Goal: Task Accomplishment & Management: Complete application form

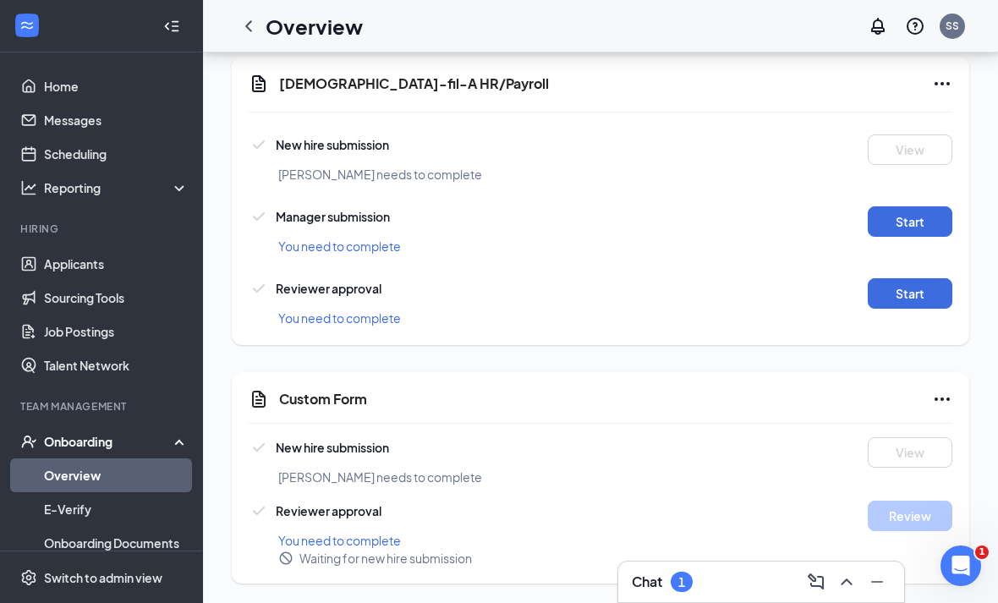
click at [718, 588] on div "Chat 1" at bounding box center [761, 581] width 259 height 27
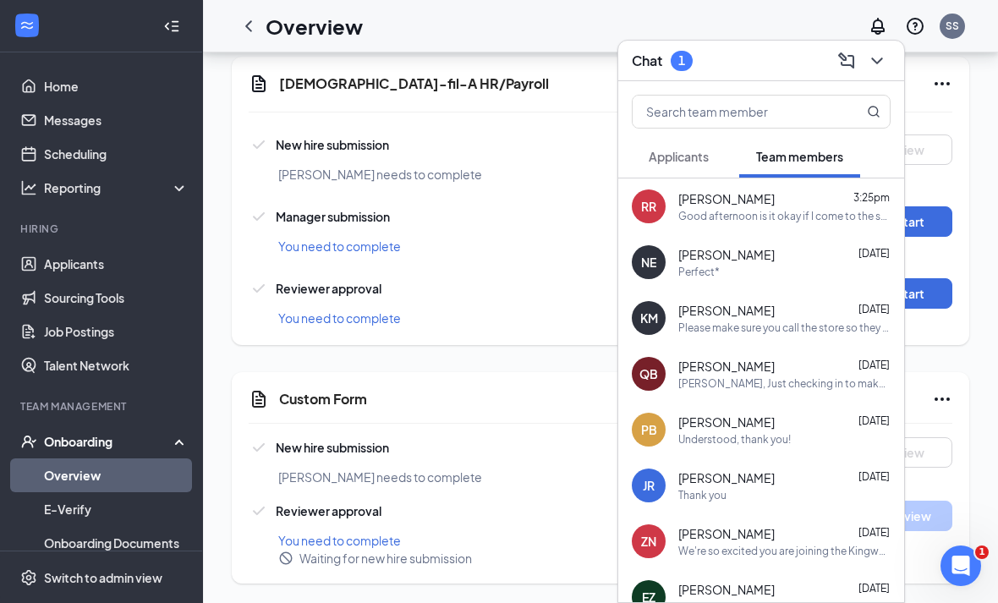
click at [663, 162] on span "Applicants" at bounding box center [679, 156] width 60 height 15
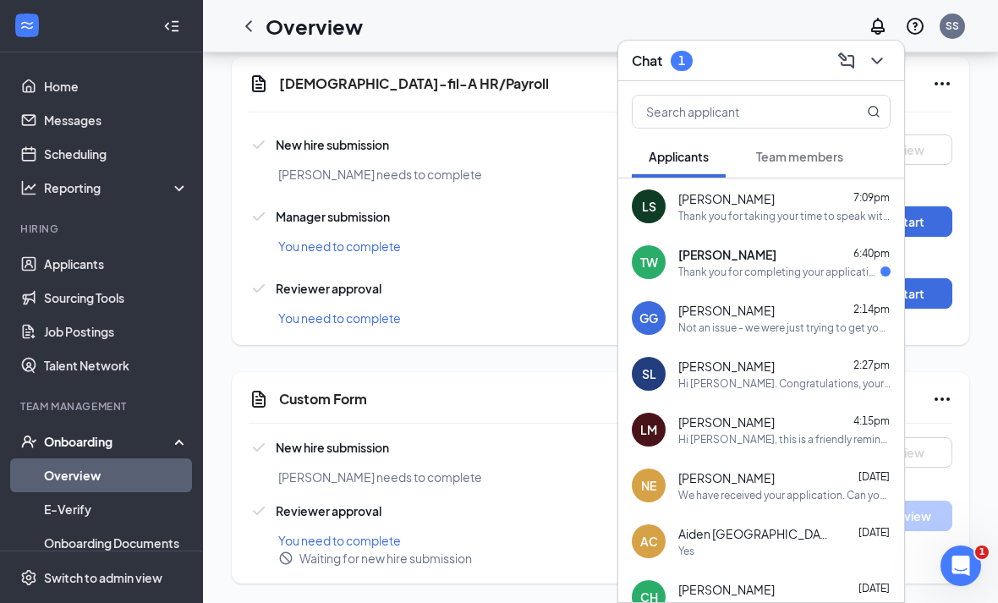
click at [705, 266] on div "Thank you for completing your application for the Kitchen Team Member position.…" at bounding box center [779, 272] width 202 height 14
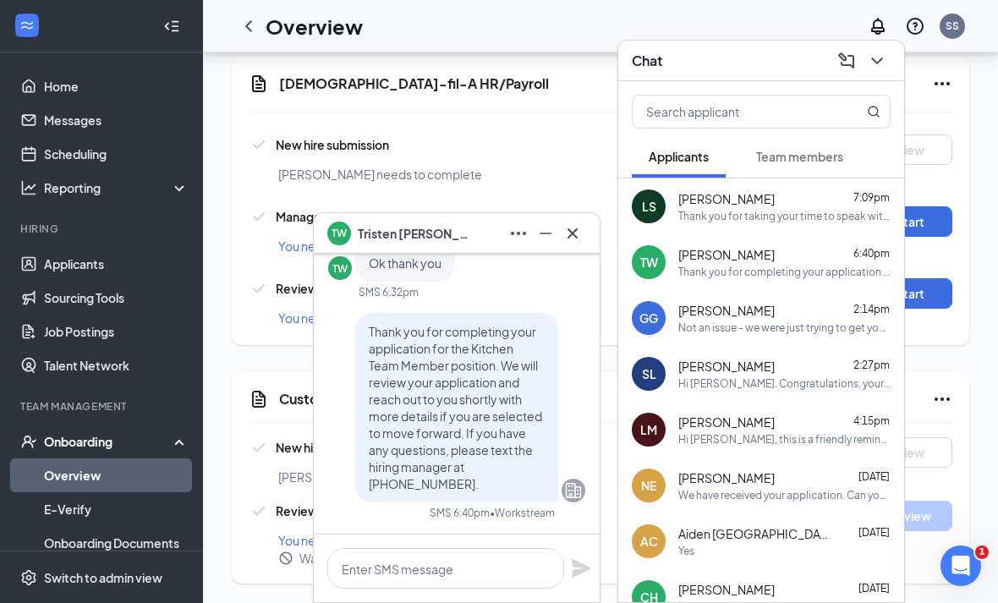
click at [576, 242] on icon "Cross" at bounding box center [572, 233] width 20 height 20
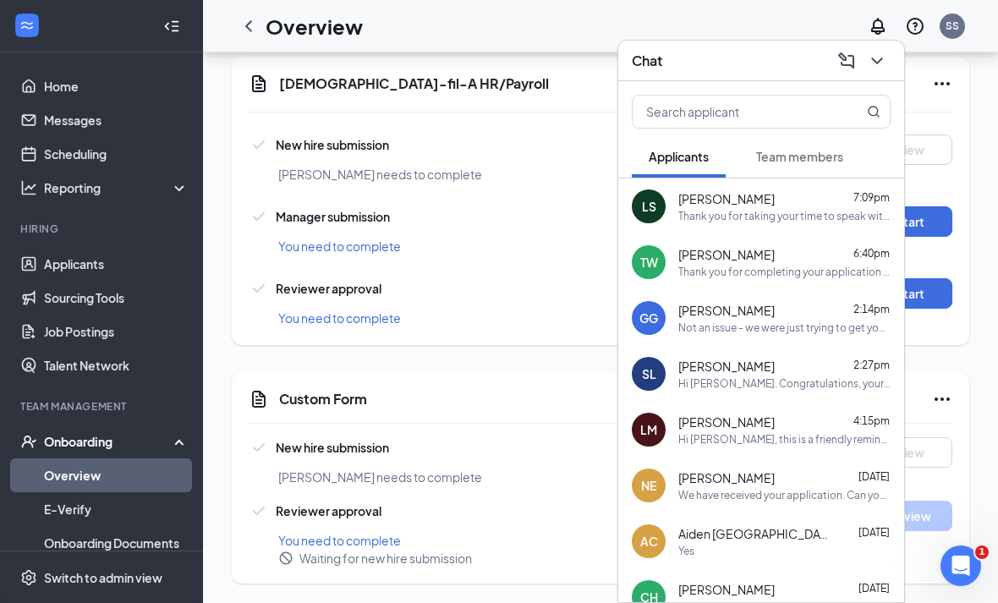
click at [880, 69] on icon "ChevronDown" at bounding box center [877, 61] width 20 height 20
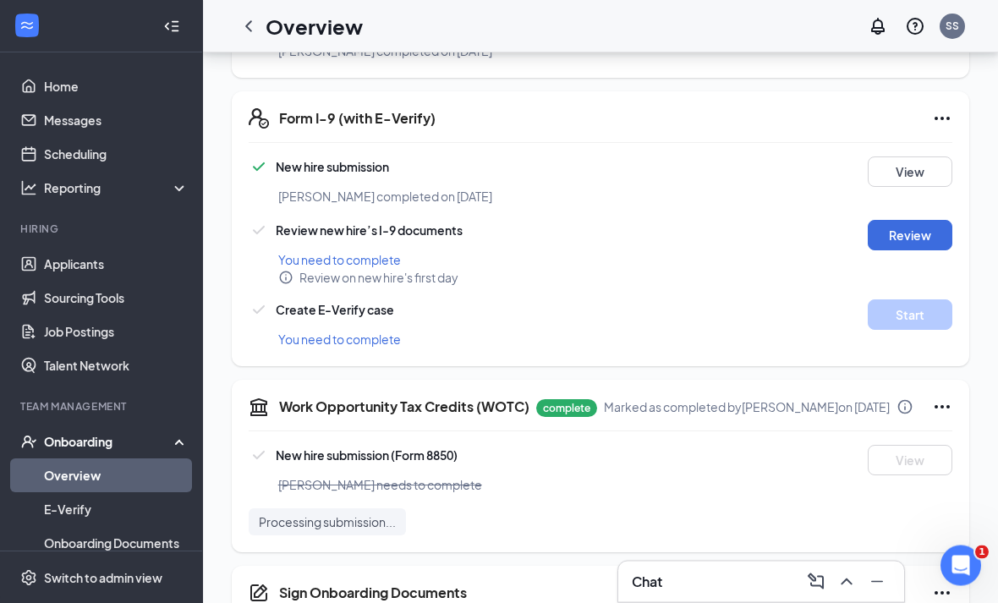
scroll to position [499, 0]
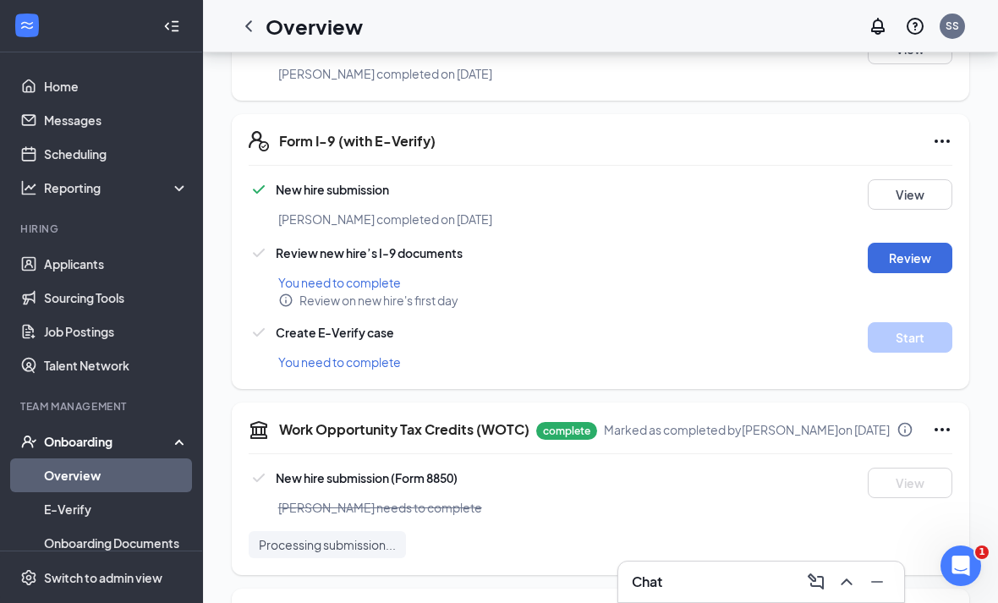
click at [932, 257] on button "Review" at bounding box center [910, 258] width 85 height 30
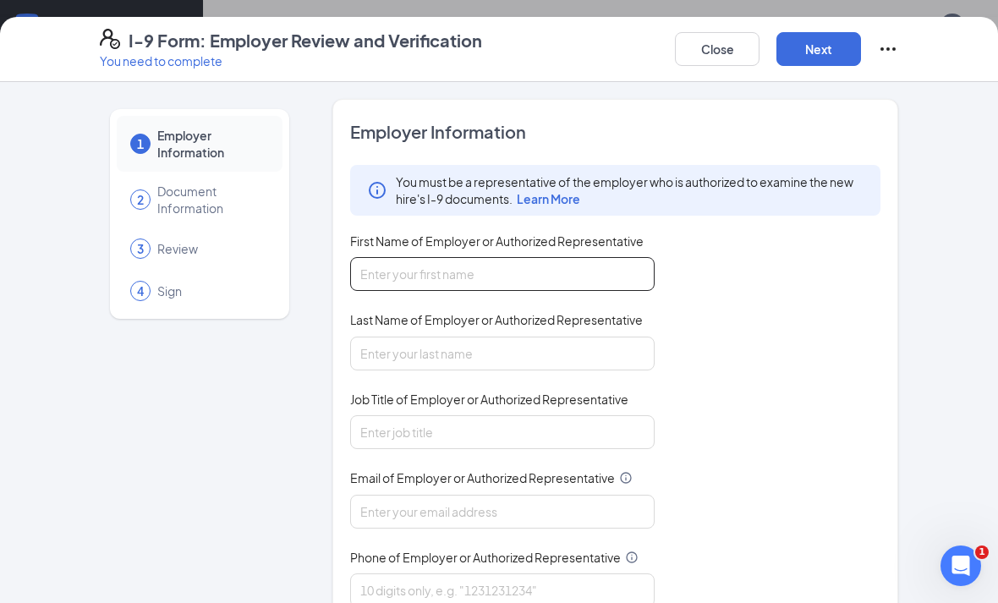
click at [586, 281] on input "First Name of Employer or Authorized Representative" at bounding box center [502, 274] width 304 height 34
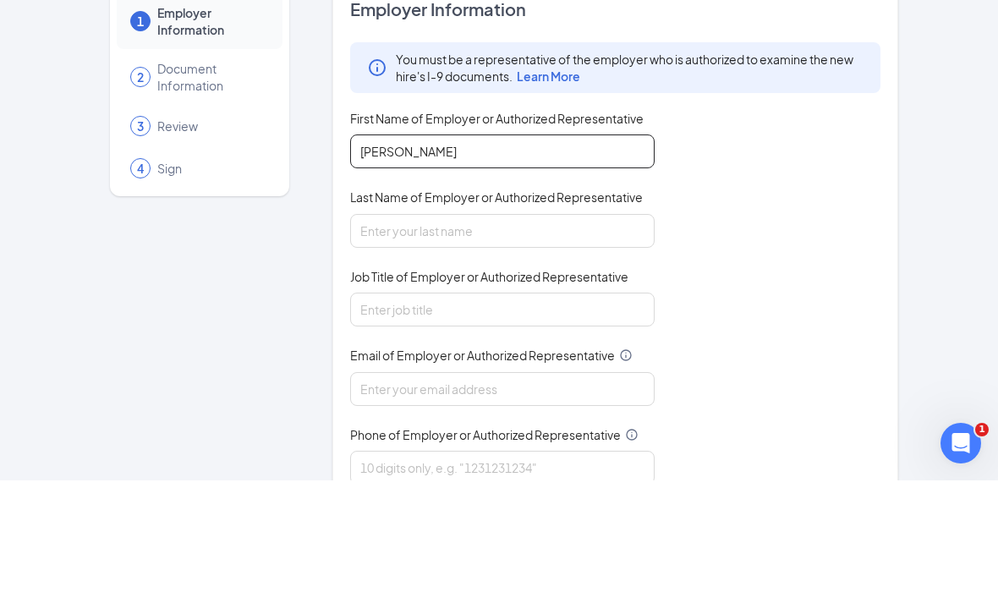
type input "[PERSON_NAME]"
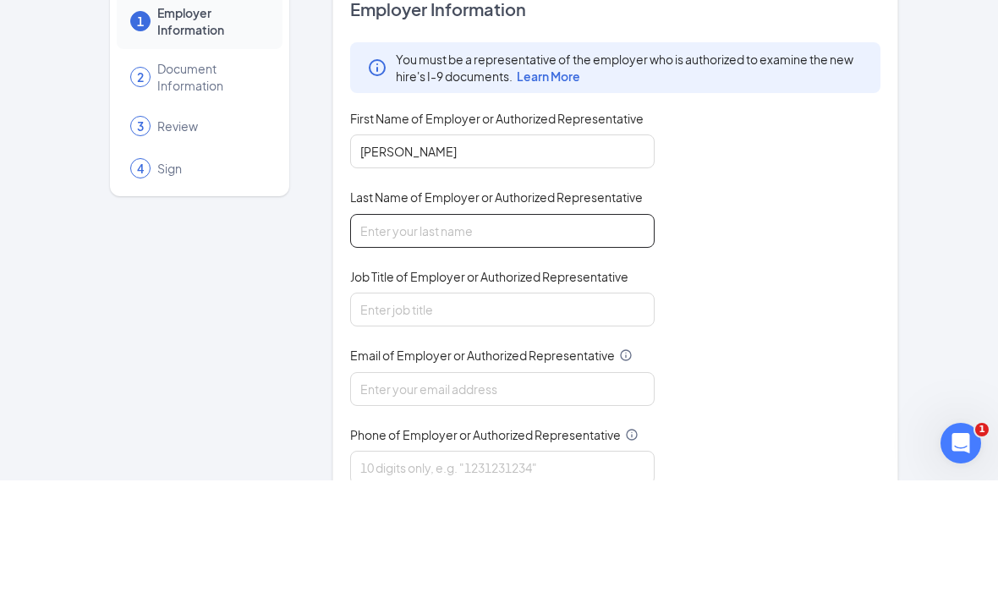
click at [511, 337] on input "Last Name of Employer or Authorized Representative" at bounding box center [502, 354] width 304 height 34
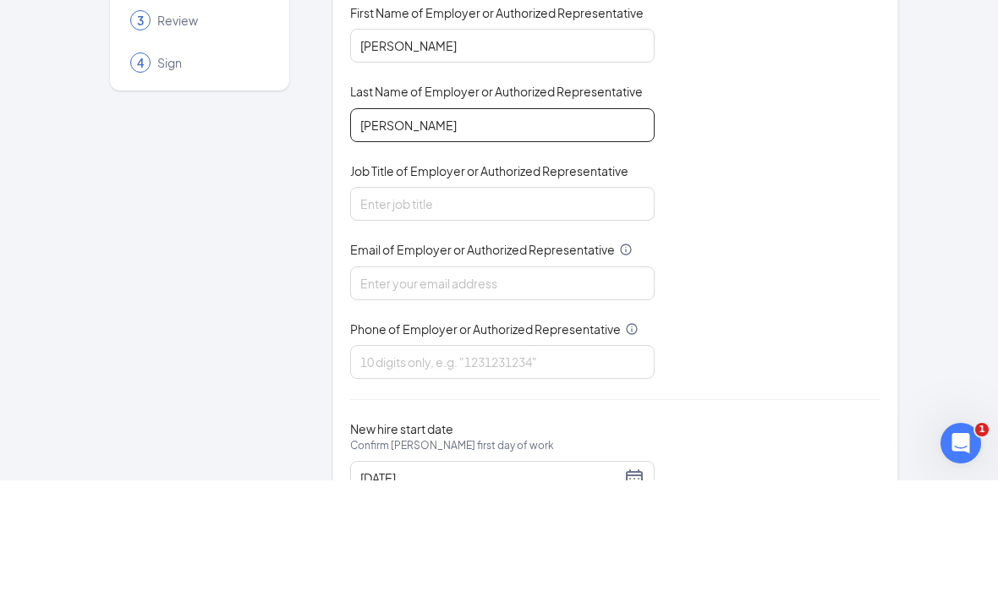
scroll to position [105, 0]
type input "[PERSON_NAME]"
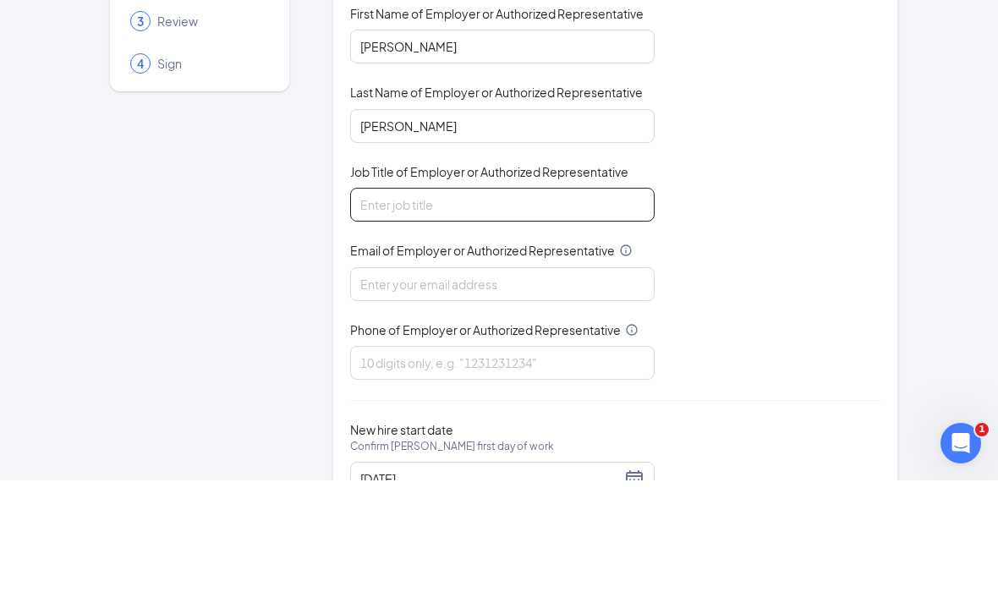
click at [581, 310] on input "Job Title of Employer or Authorized Representative" at bounding box center [502, 327] width 304 height 34
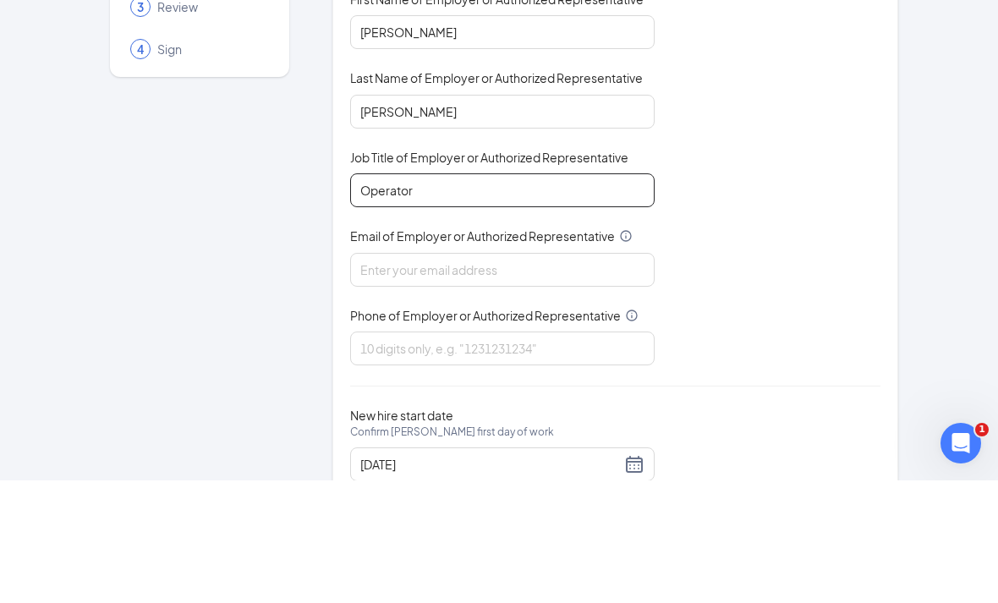
scroll to position [118, 0]
type input "Operator"
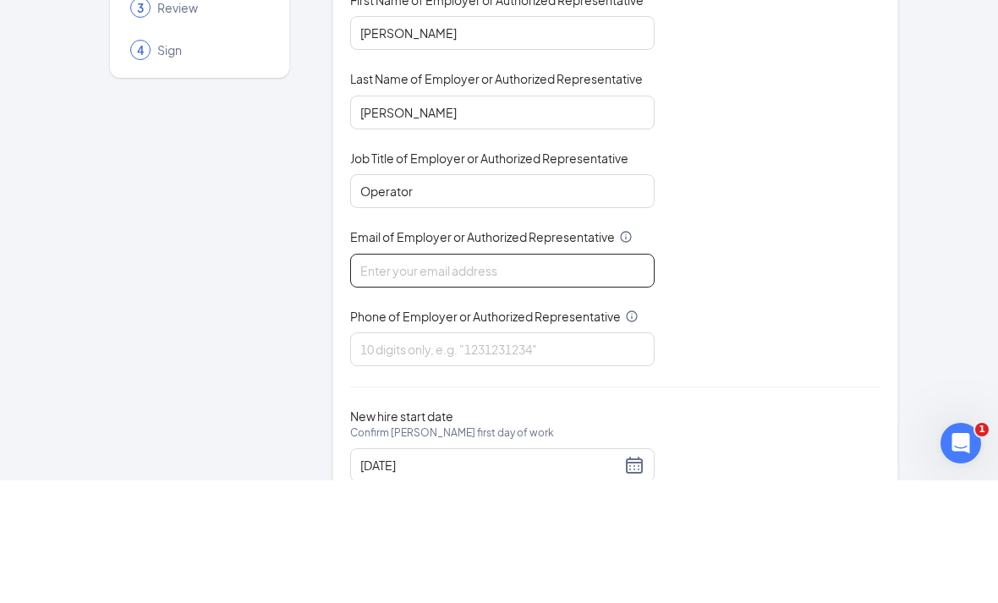
click at [532, 376] on input "Email of Employer or Authorized Representative" at bounding box center [502, 393] width 304 height 34
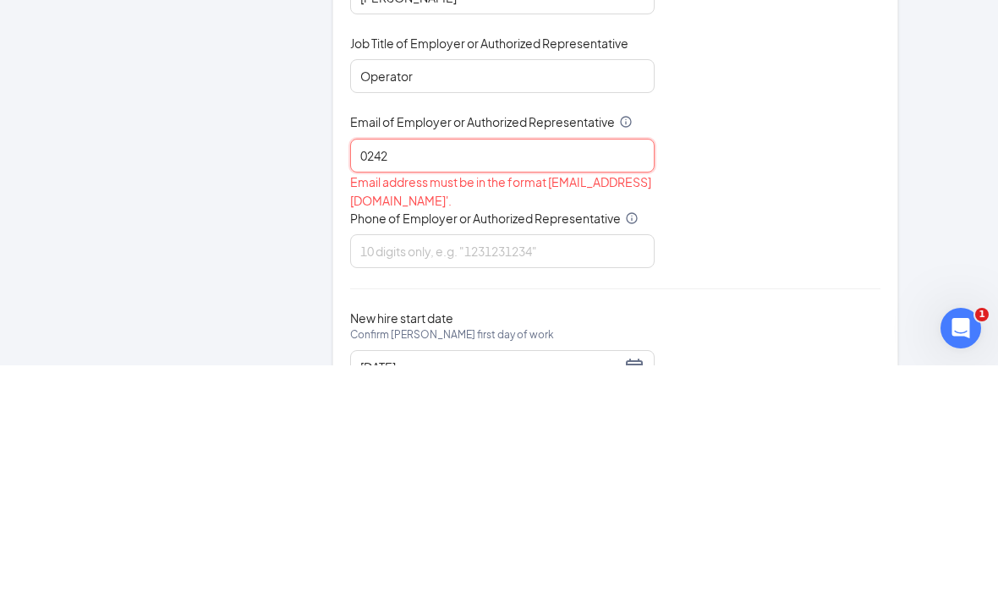
type input "02425"
type input "[EMAIL_ADDRESS][DEMOGRAPHIC_DATA][DOMAIN_NAME]"
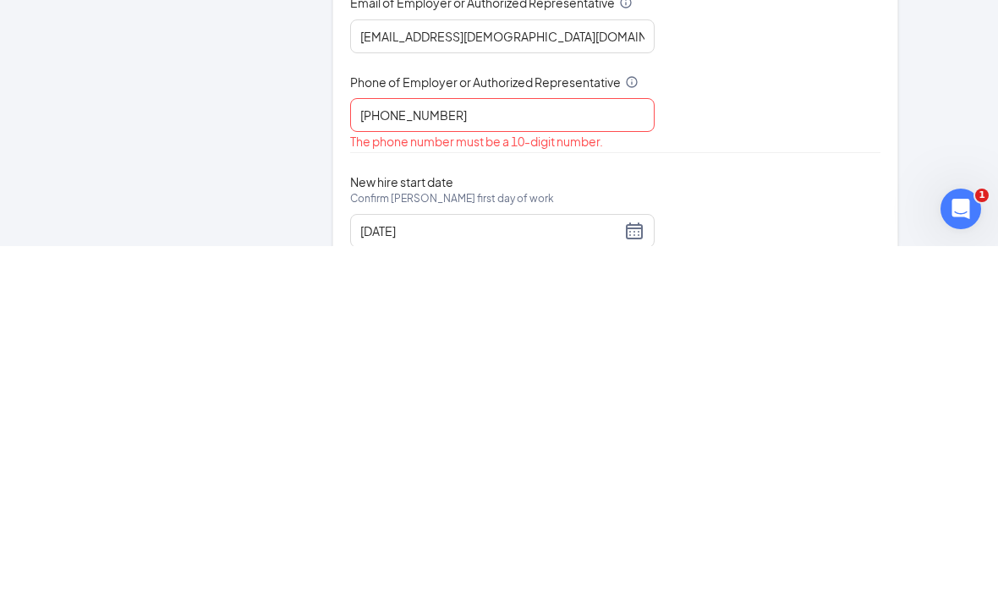
scroll to position [900, 0]
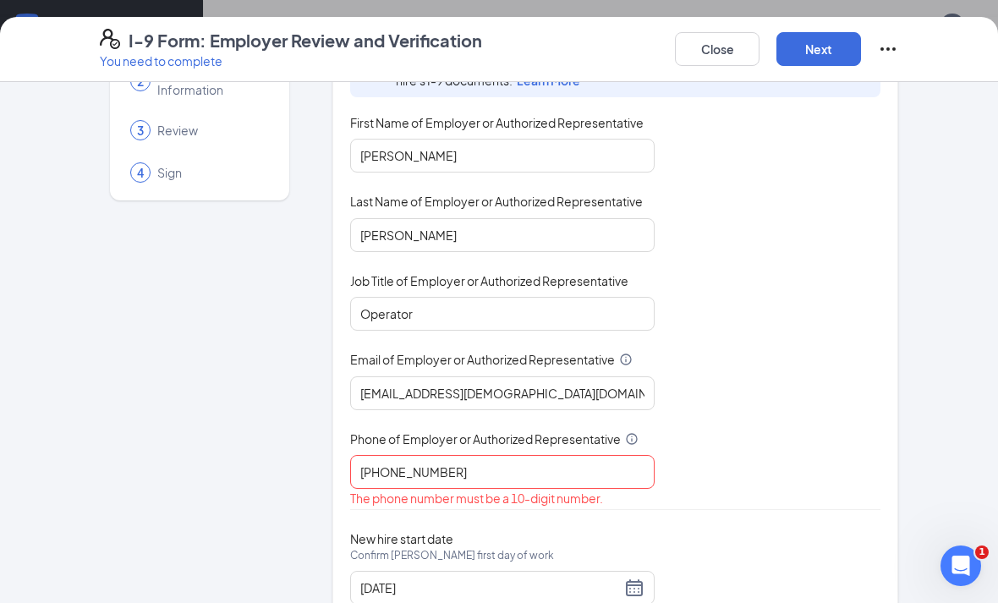
click at [823, 49] on button "Next" at bounding box center [818, 49] width 85 height 34
click at [526, 462] on input "[PHONE_NUMBER]" at bounding box center [502, 472] width 304 height 34
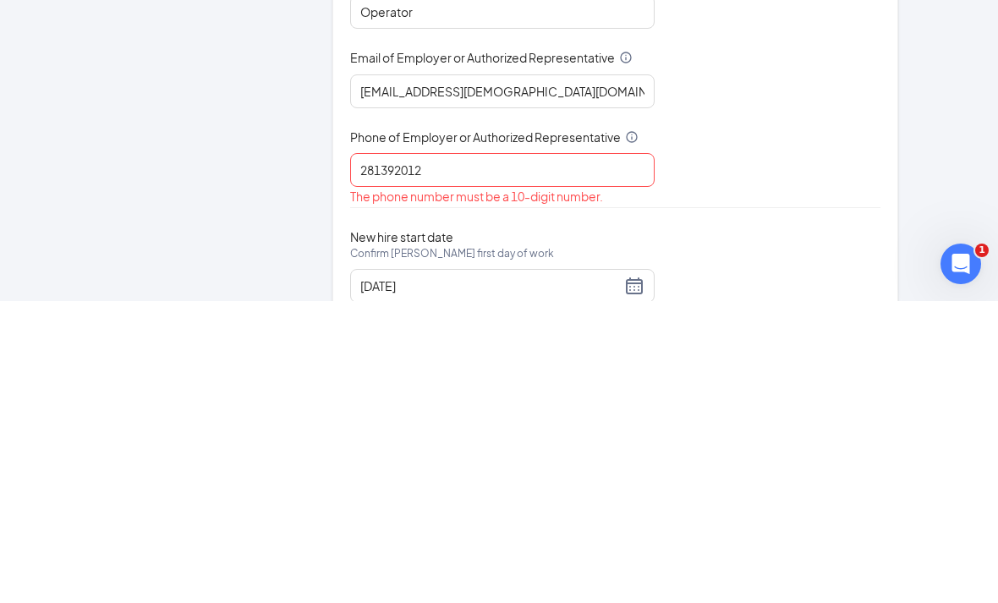
scroll to position [1122, 0]
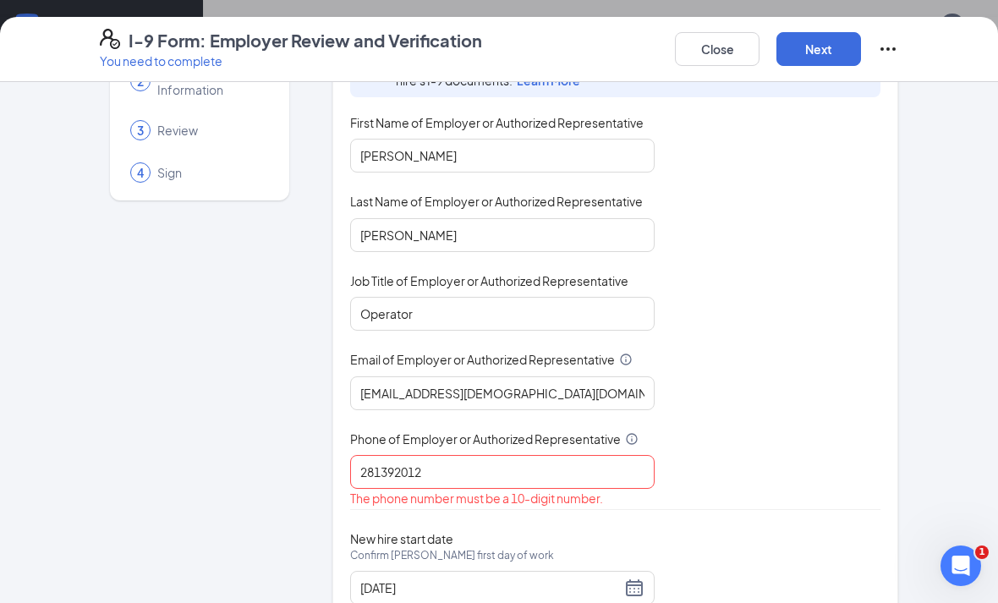
click at [826, 55] on button "Next" at bounding box center [818, 49] width 85 height 34
click at [490, 465] on input "281392012" at bounding box center [502, 472] width 304 height 34
click at [551, 387] on input "[EMAIL_ADDRESS][DEMOGRAPHIC_DATA][DOMAIN_NAME]" at bounding box center [502, 393] width 304 height 34
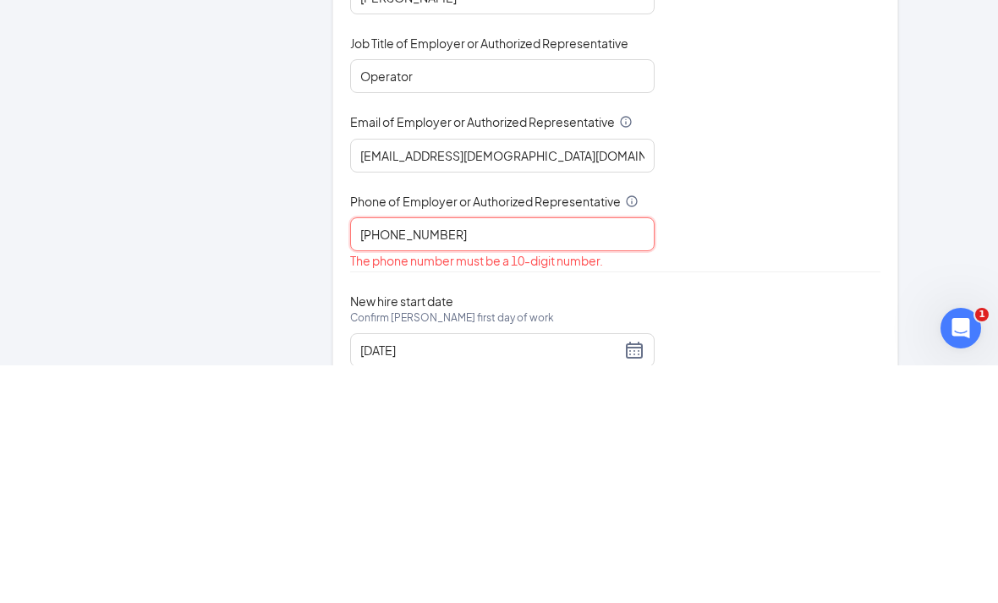
click at [585, 455] on input "[PHONE_NUMBER]" at bounding box center [502, 472] width 304 height 34
type input "2"
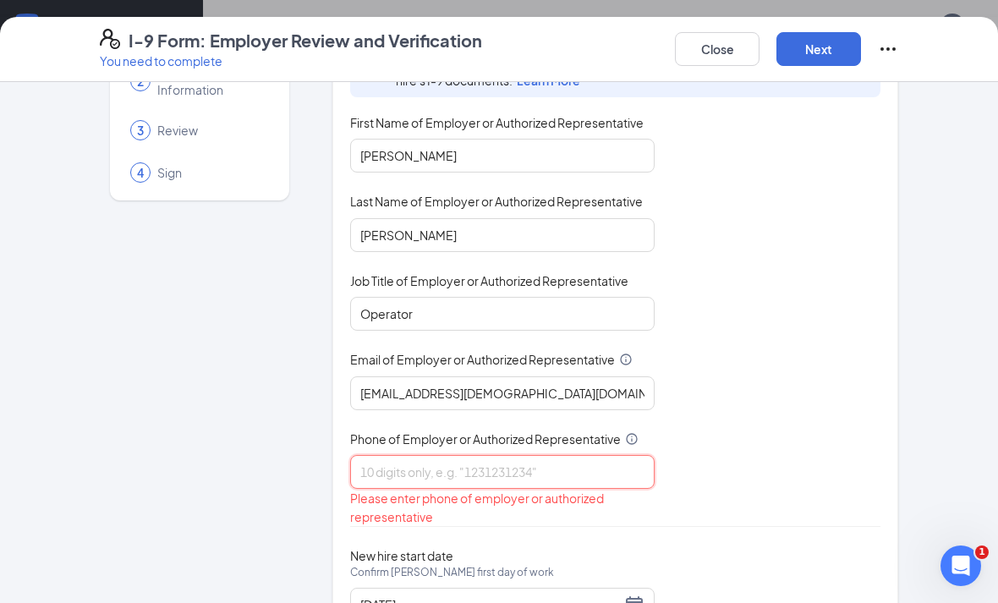
click at [579, 471] on input "Phone of Employer or Authorized Representative" at bounding box center [502, 472] width 304 height 34
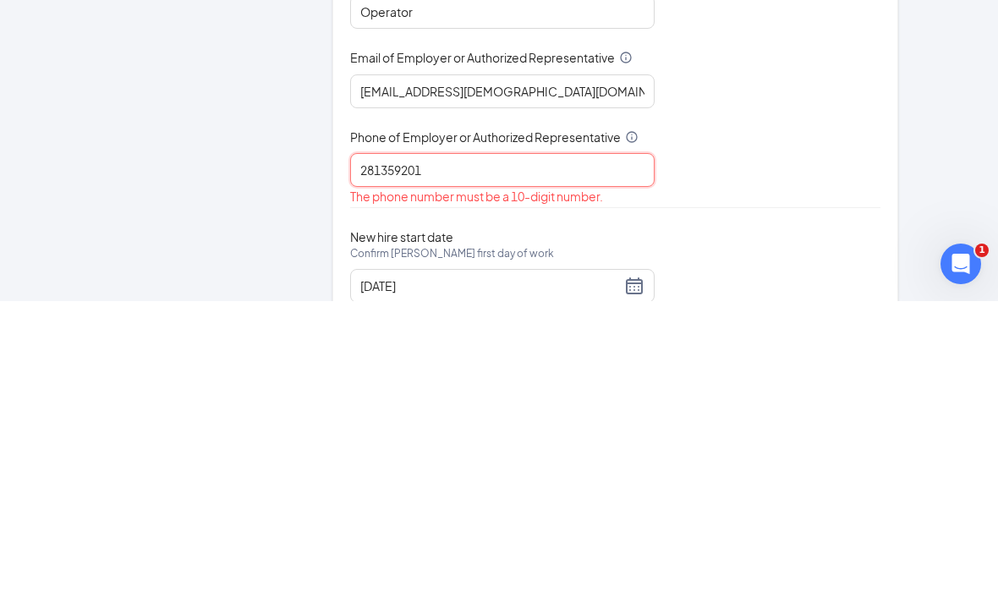
type input "2813592012"
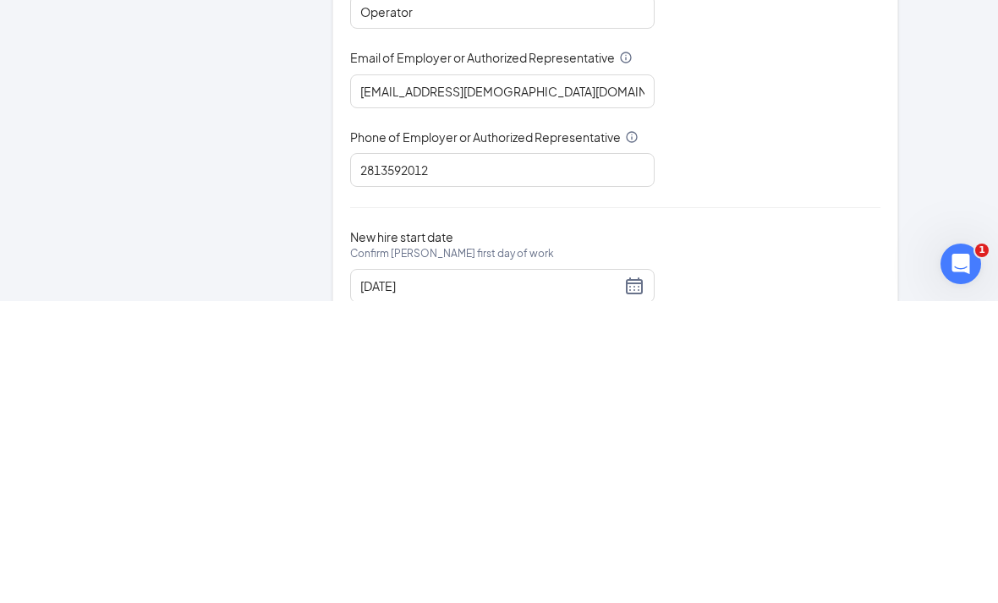
scroll to position [1122, 0]
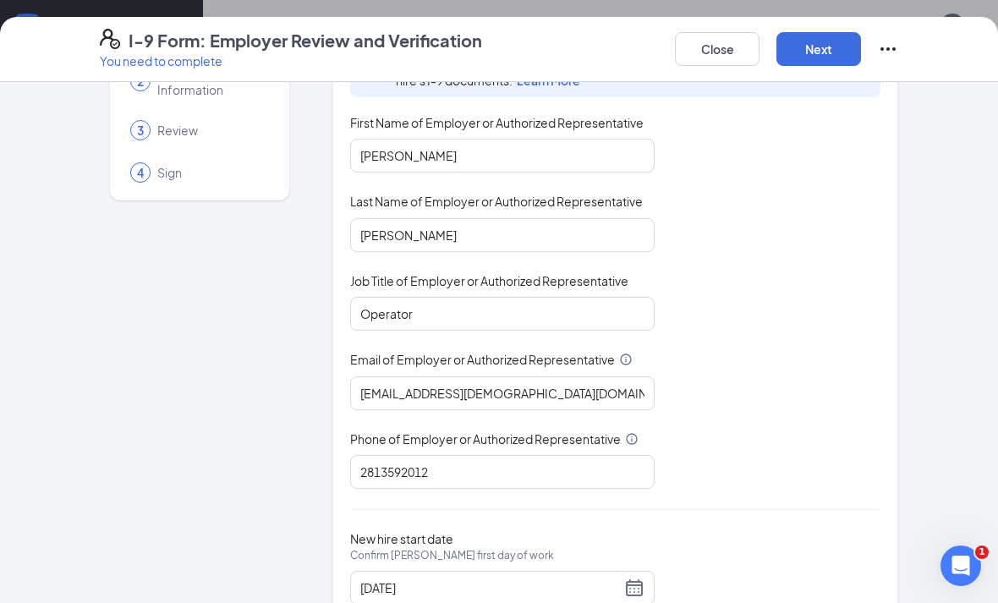
click at [826, 52] on button "Next" at bounding box center [818, 49] width 85 height 34
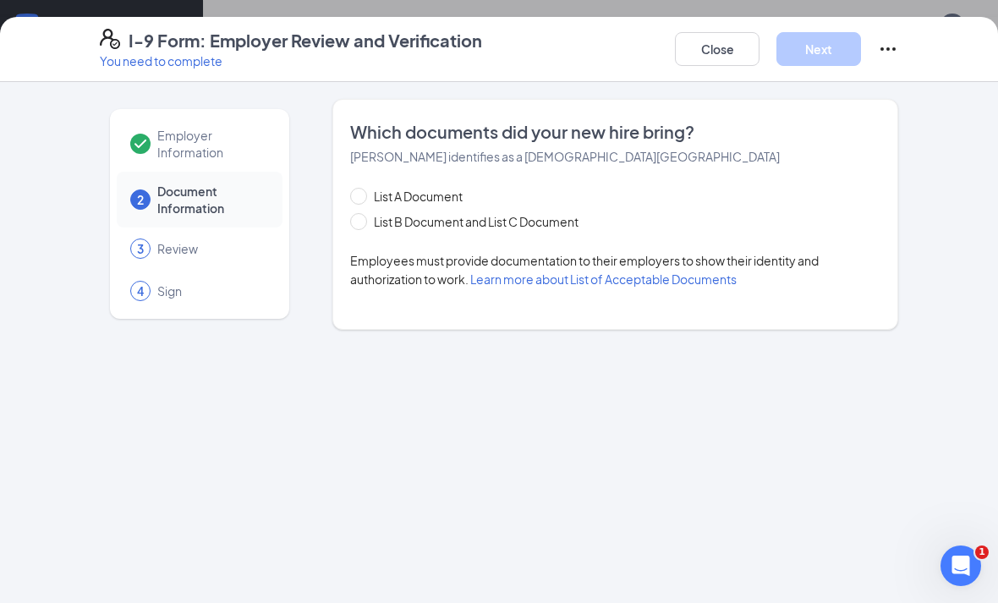
click at [432, 217] on span "List B Document and List C Document" at bounding box center [476, 221] width 218 height 19
click at [362, 217] on input "List B Document and List C Document" at bounding box center [356, 219] width 12 height 12
radio input "true"
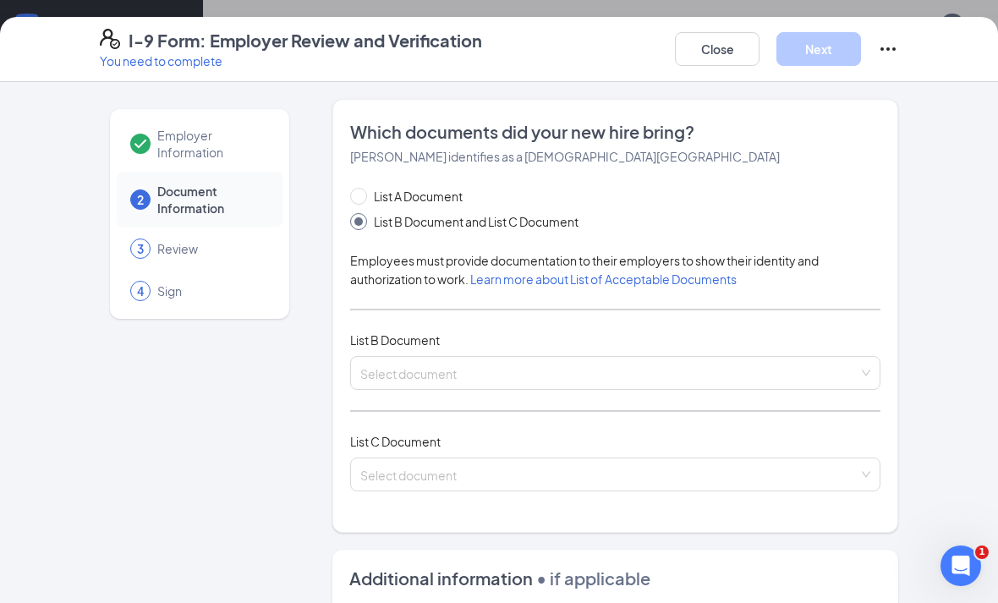
click at [519, 368] on input "search" at bounding box center [609, 369] width 498 height 25
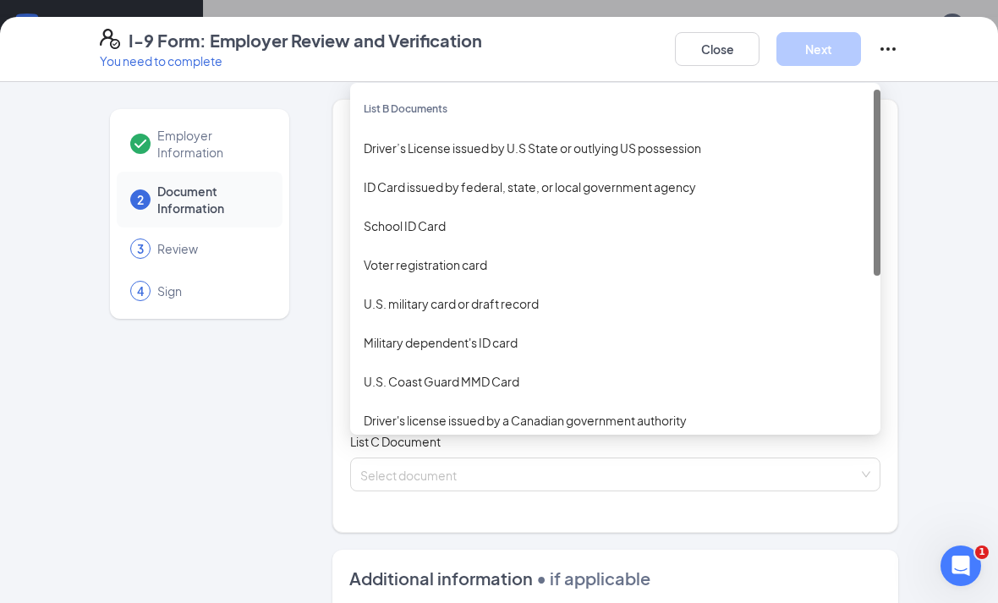
click at [633, 193] on div "ID Card issued by federal, state, or local government agency" at bounding box center [615, 187] width 503 height 19
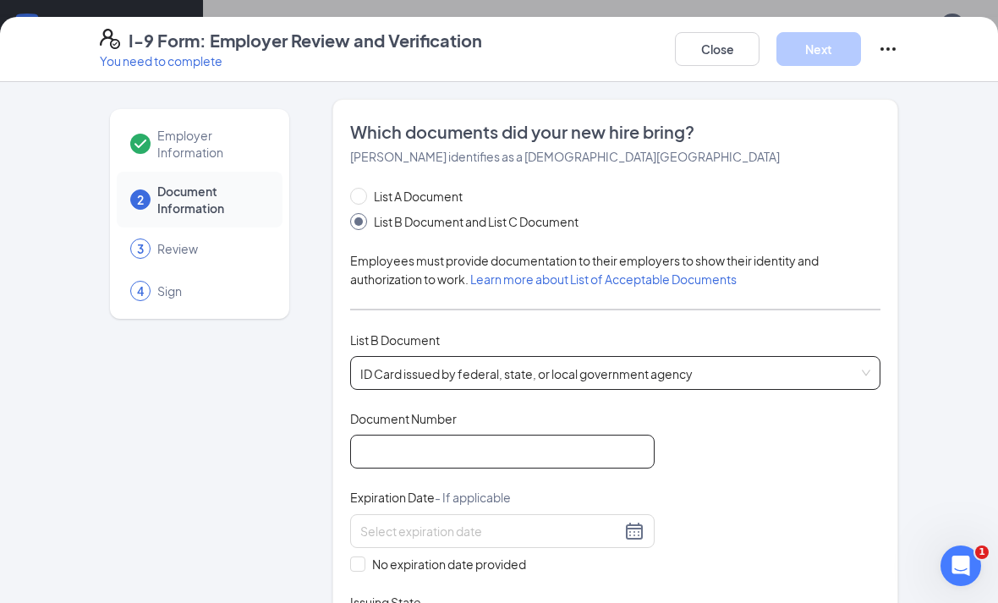
click at [529, 457] on input "Document Number" at bounding box center [502, 452] width 304 height 34
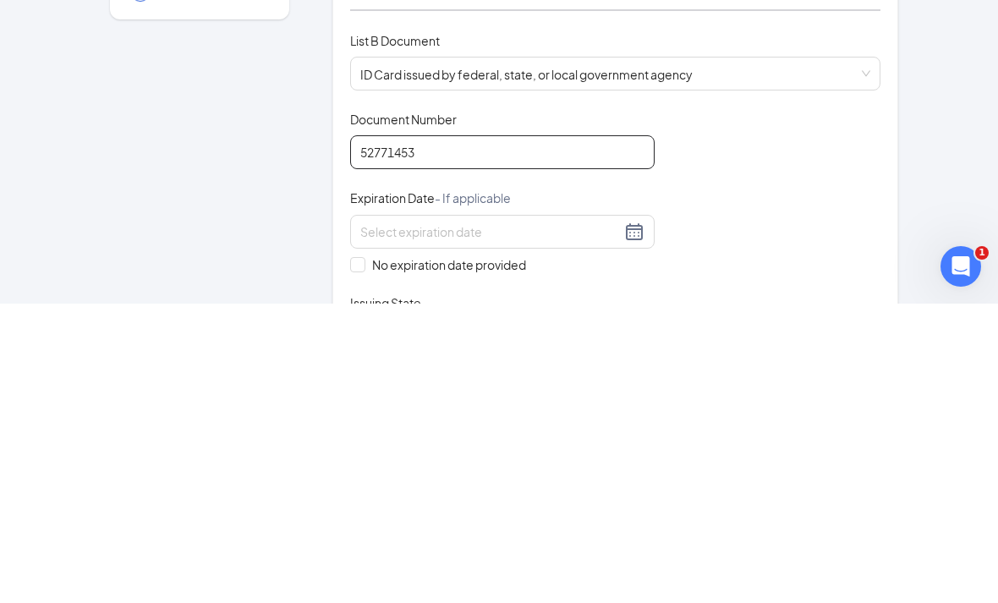
type input "52771453"
click at [450, 522] on input at bounding box center [490, 531] width 260 height 19
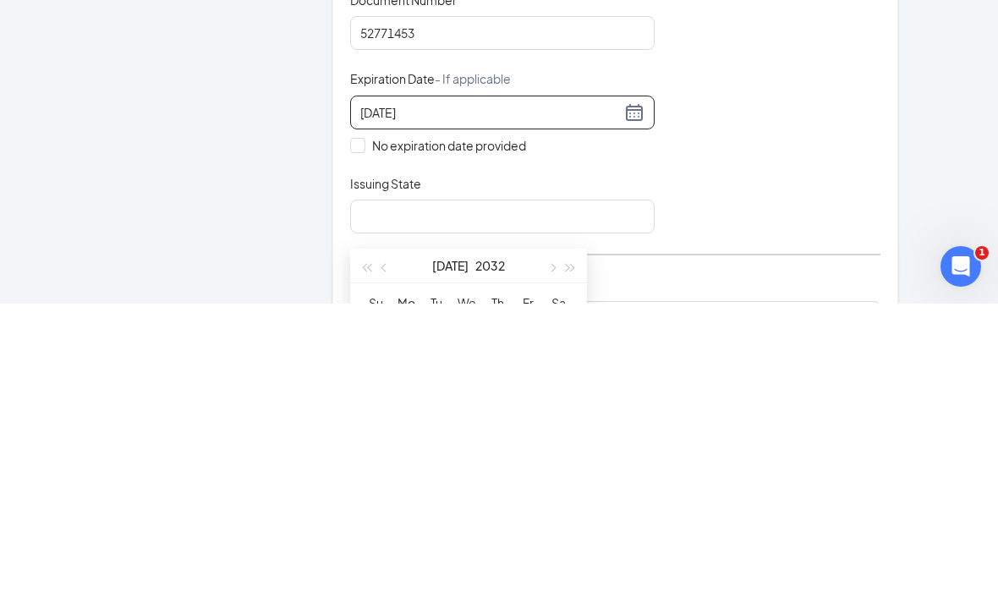
scroll to position [1273, 0]
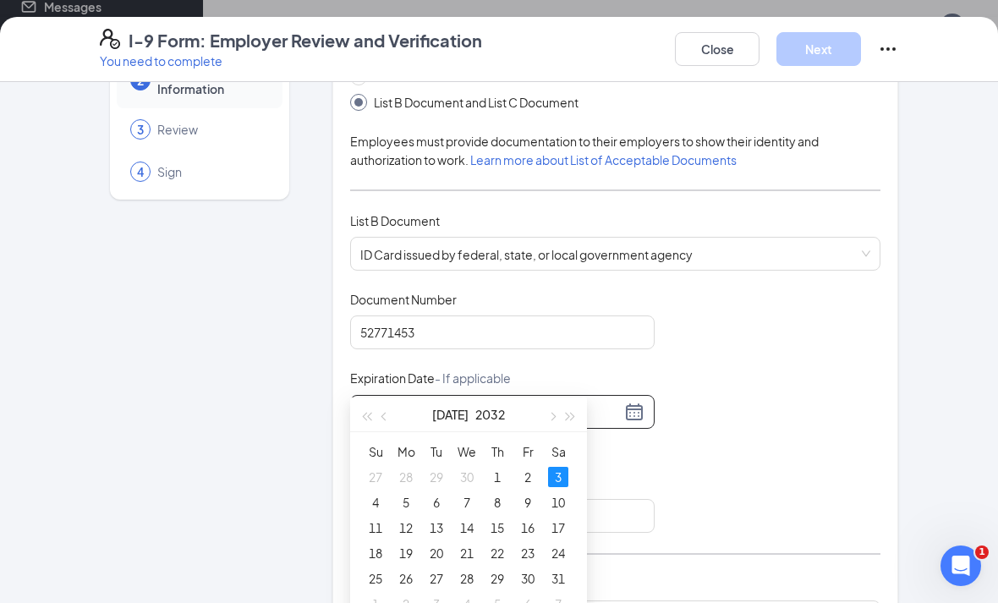
click at [562, 474] on div "3" at bounding box center [558, 477] width 20 height 20
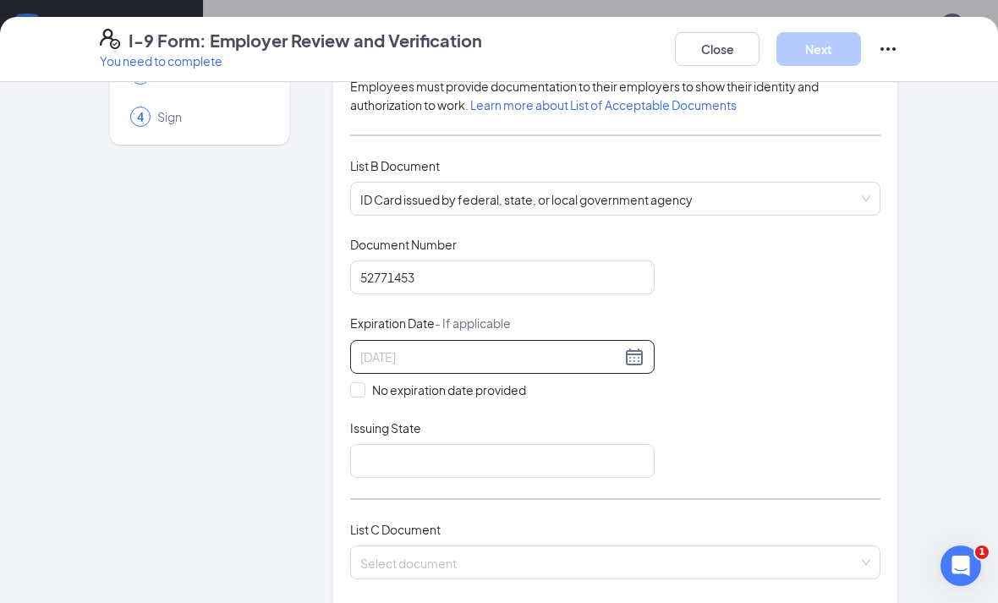
scroll to position [224, 0]
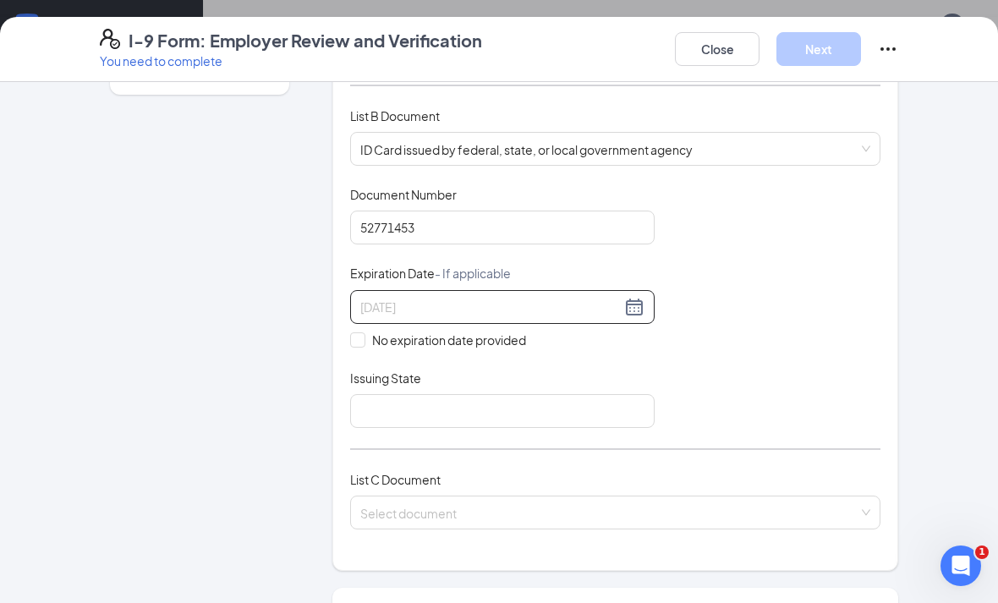
type input "[DATE]"
click at [583, 404] on input "Issuing State" at bounding box center [502, 411] width 304 height 34
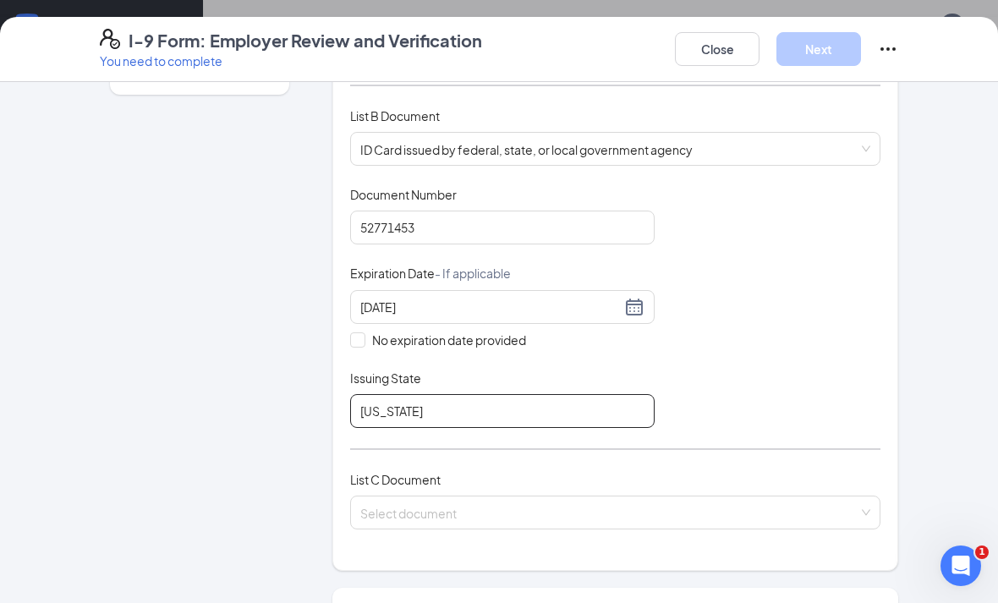
type input "[US_STATE]"
click at [579, 514] on input "search" at bounding box center [609, 508] width 498 height 25
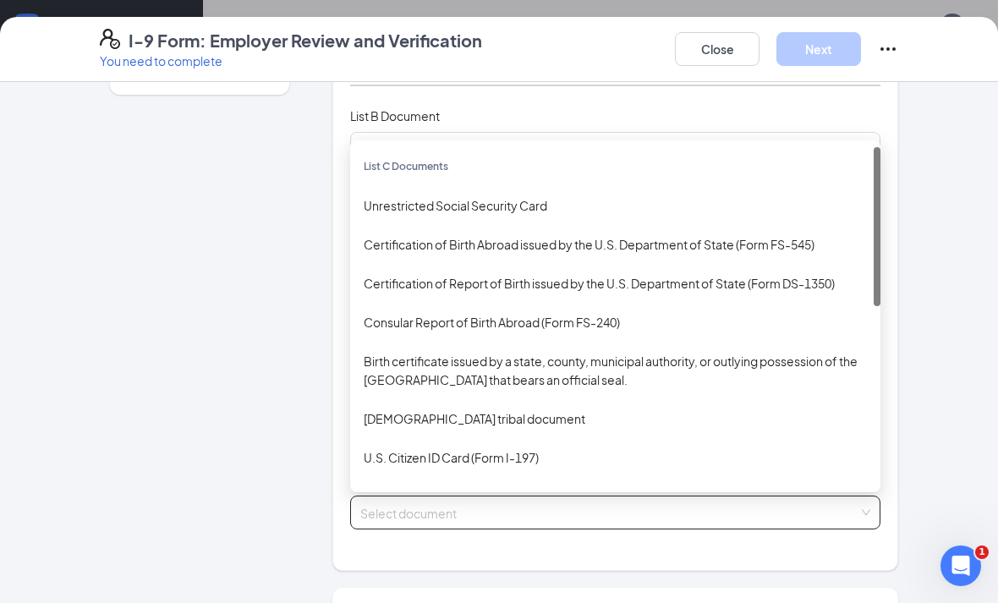
click at [544, 199] on div "Unrestricted Social Security Card" at bounding box center [615, 205] width 503 height 19
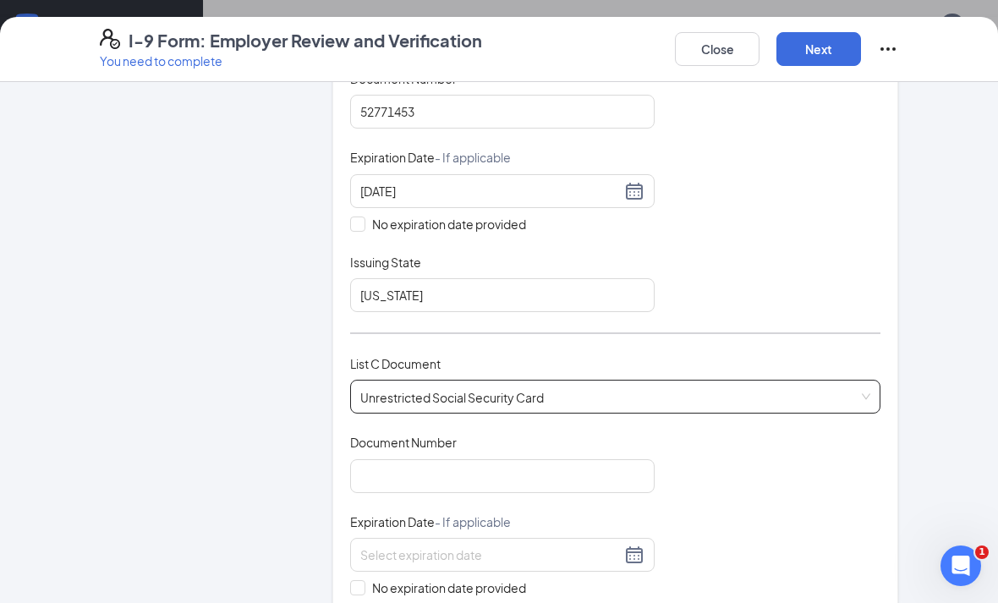
scroll to position [343, 0]
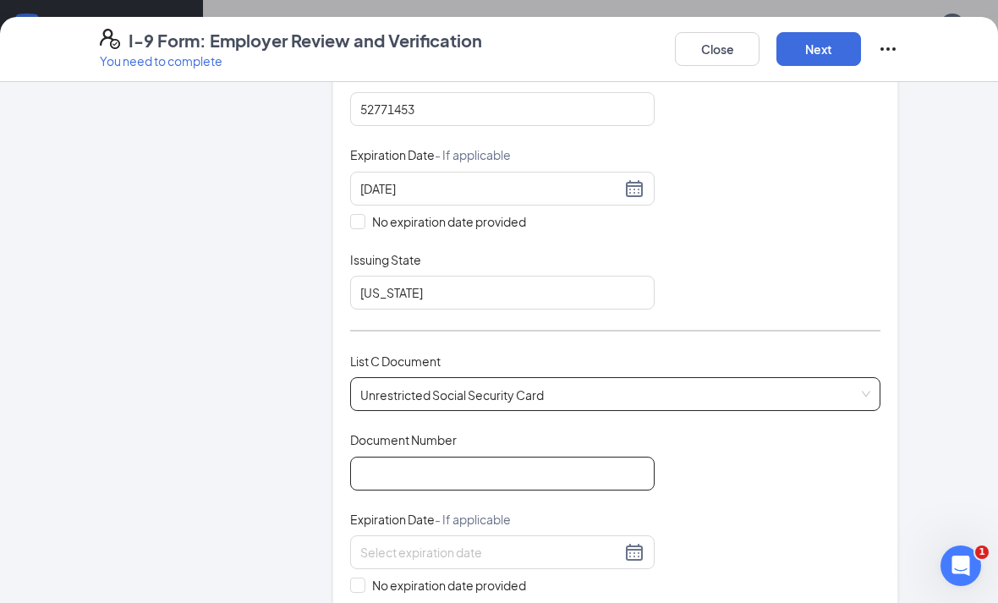
click at [529, 472] on input "Document Number" at bounding box center [502, 474] width 304 height 34
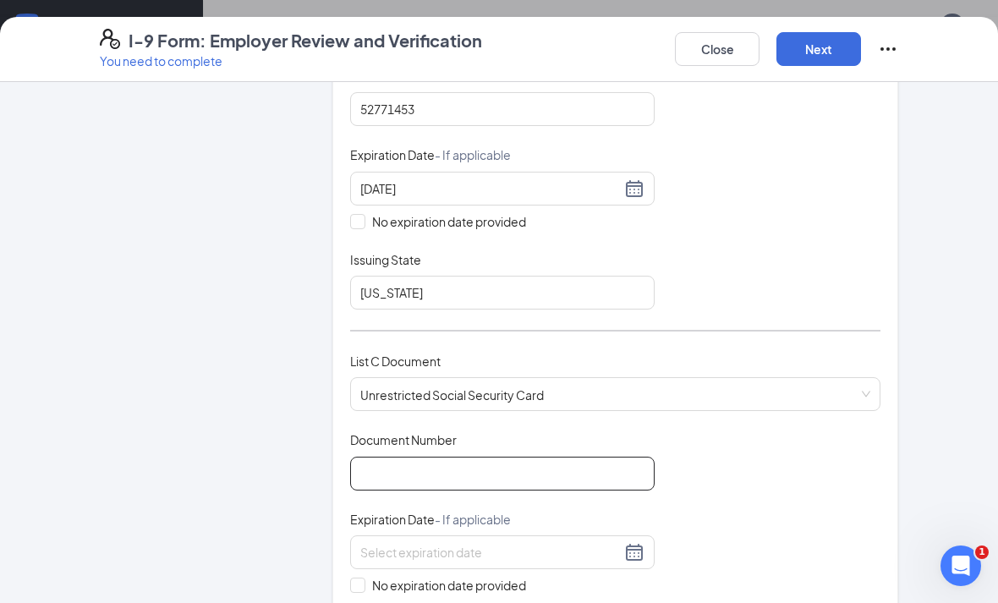
scroll to position [1137, 0]
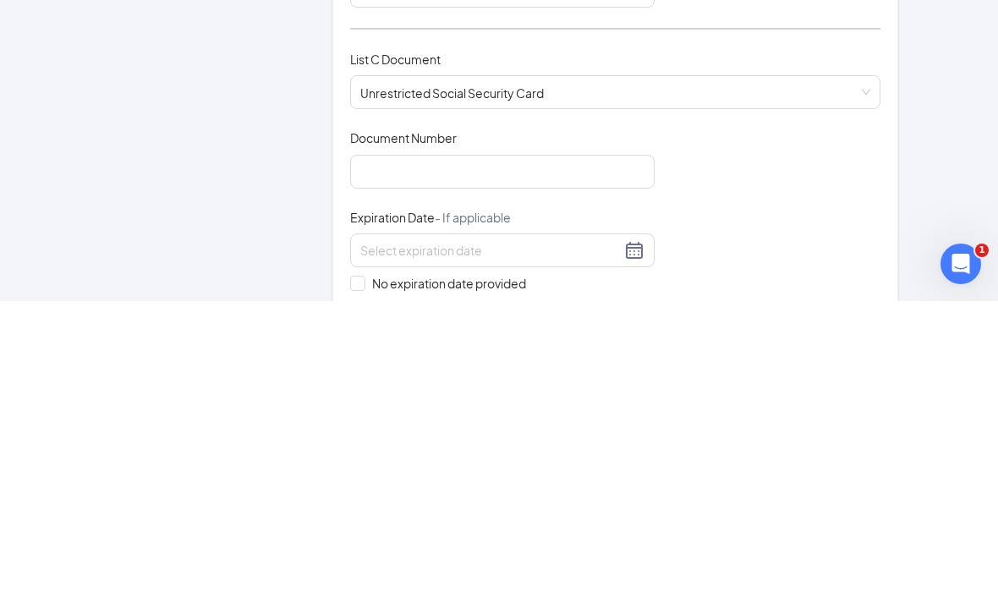
click at [355, 578] on span at bounding box center [357, 585] width 15 height 15
click at [355, 578] on input "No expiration date provided" at bounding box center [356, 584] width 12 height 12
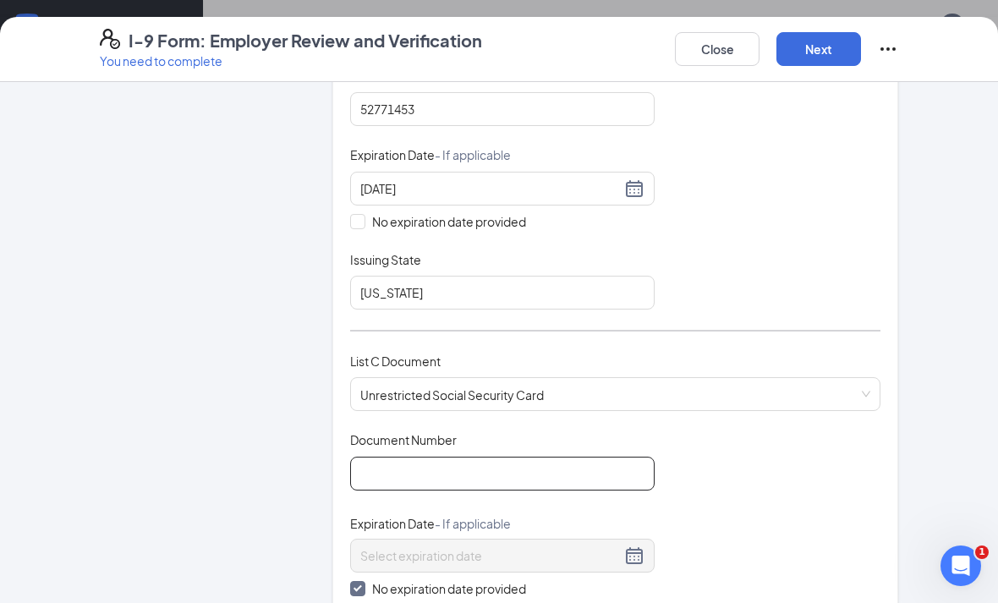
click at [468, 461] on input "Document Number" at bounding box center [502, 474] width 304 height 34
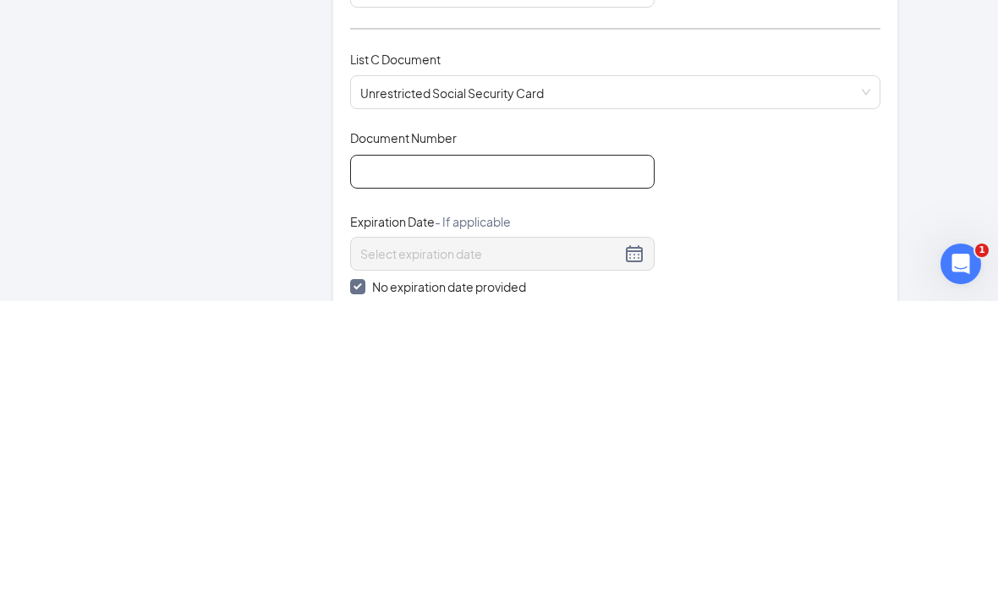
click at [581, 378] on span "Unrestricted Social Security Card" at bounding box center [615, 394] width 510 height 32
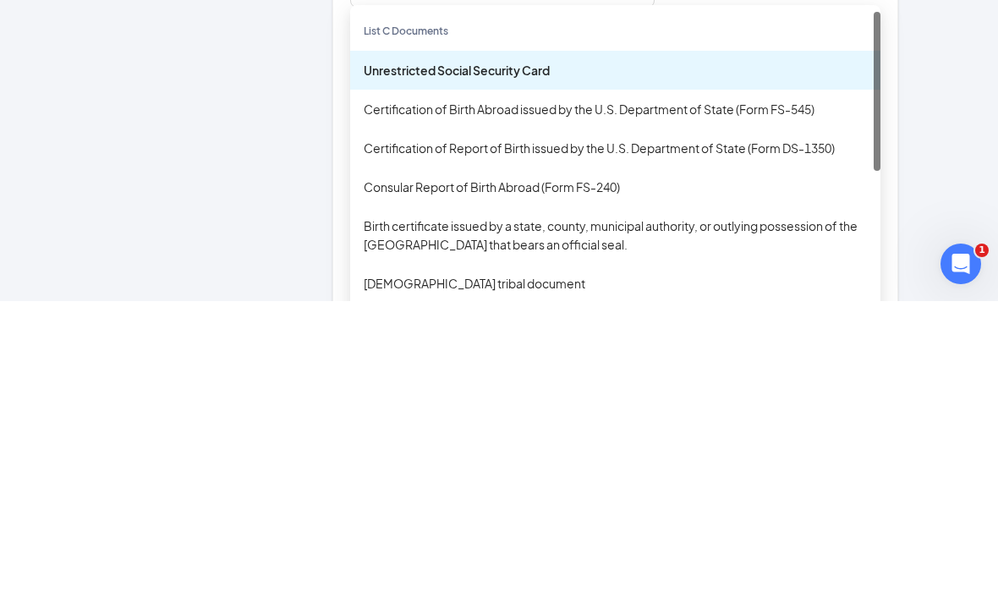
scroll to position [1122, 0]
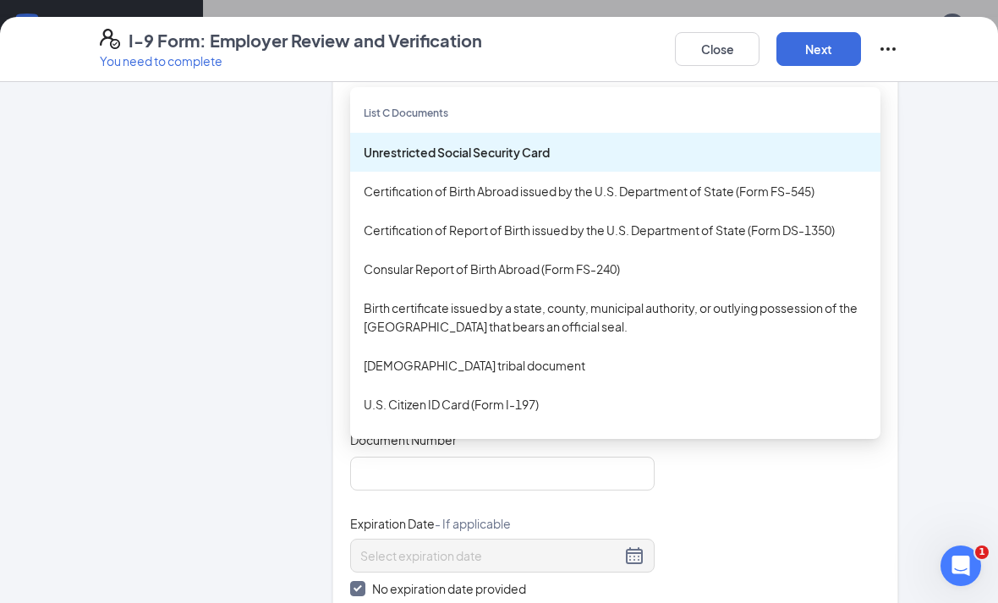
click at [733, 228] on div "Certification of Report of Birth issued by the U.S. Department of State (Form D…" at bounding box center [615, 230] width 503 height 19
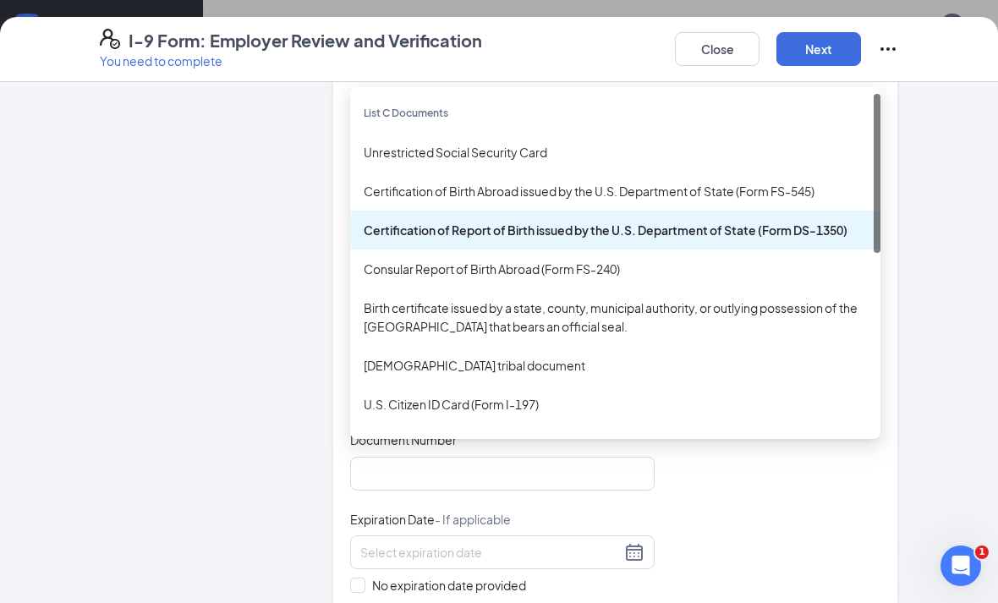
checkbox input "false"
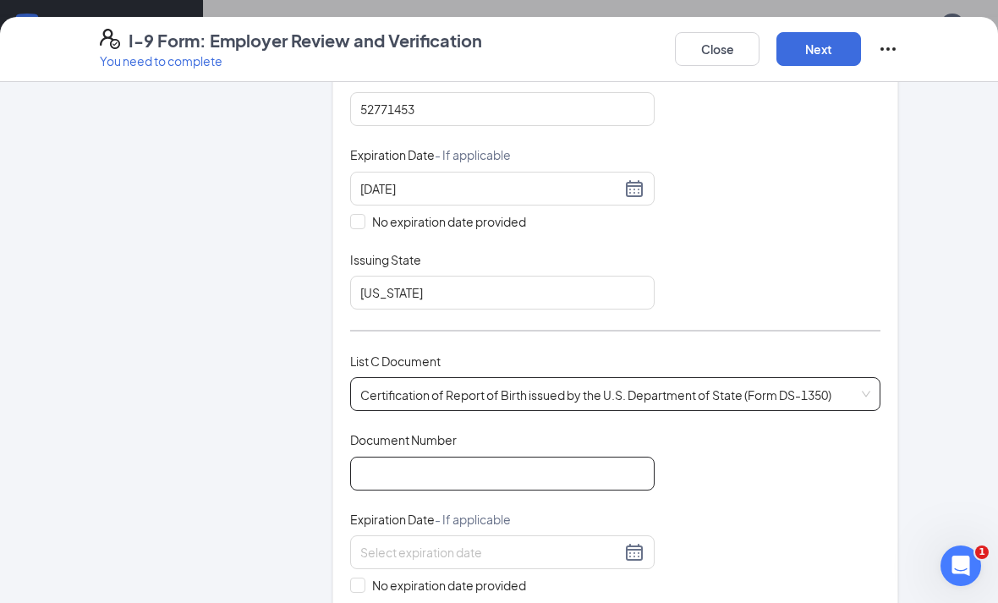
click at [572, 474] on input "Document Number" at bounding box center [502, 474] width 304 height 34
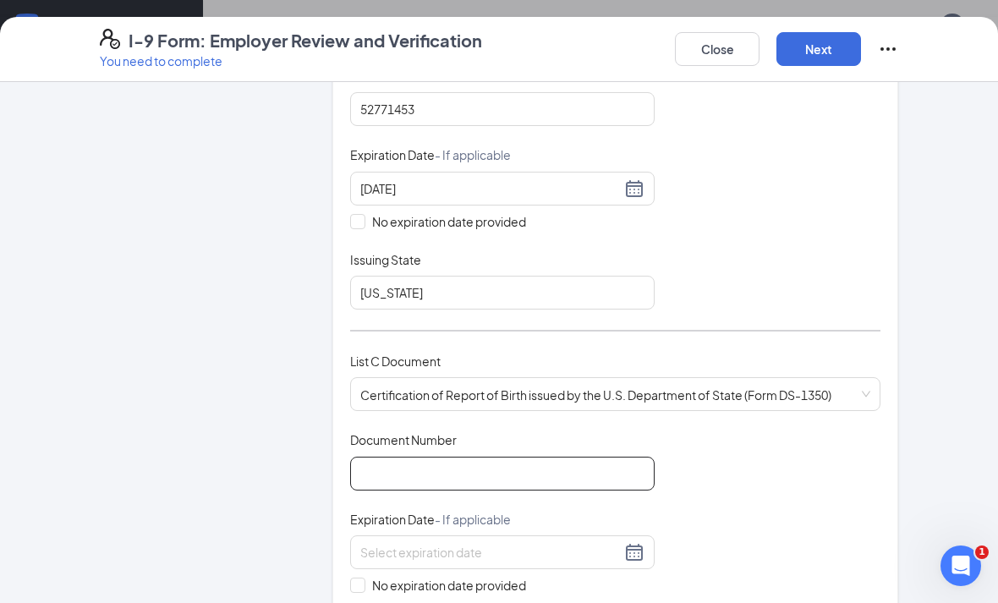
click at [493, 467] on input "Document Number" at bounding box center [502, 474] width 304 height 34
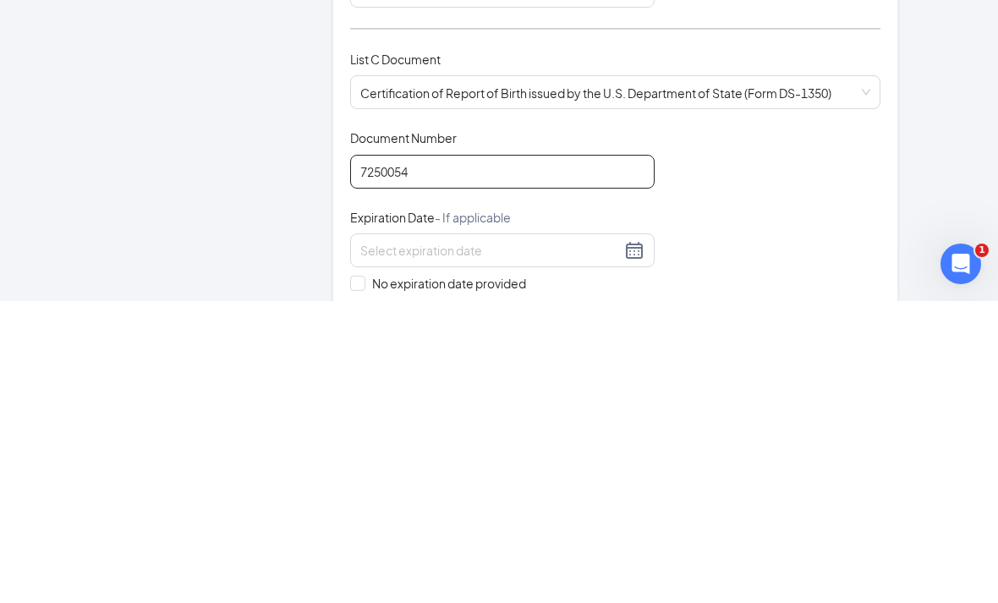
type input "7250054"
click at [353, 576] on label "No expiration date provided" at bounding box center [502, 585] width 304 height 19
click at [353, 578] on input "No expiration date provided" at bounding box center [356, 584] width 12 height 12
checkbox input "true"
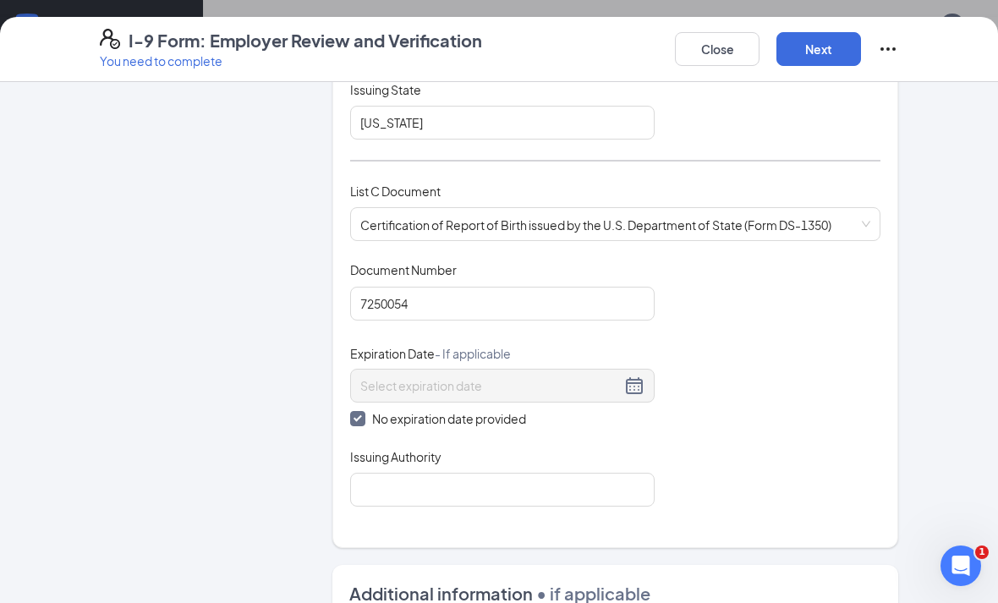
scroll to position [515, 0]
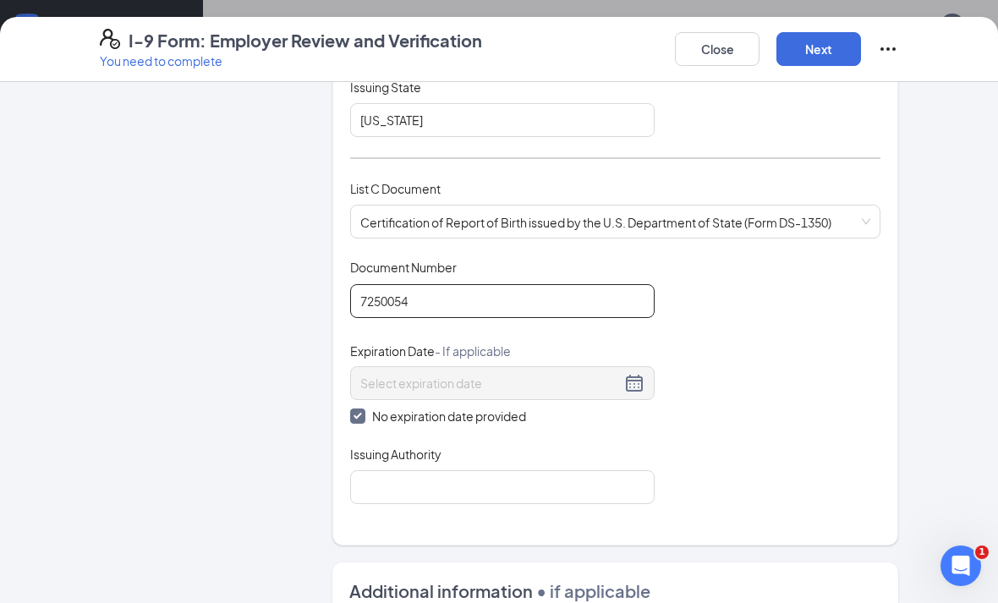
click at [495, 303] on input "7250054" at bounding box center [502, 301] width 304 height 34
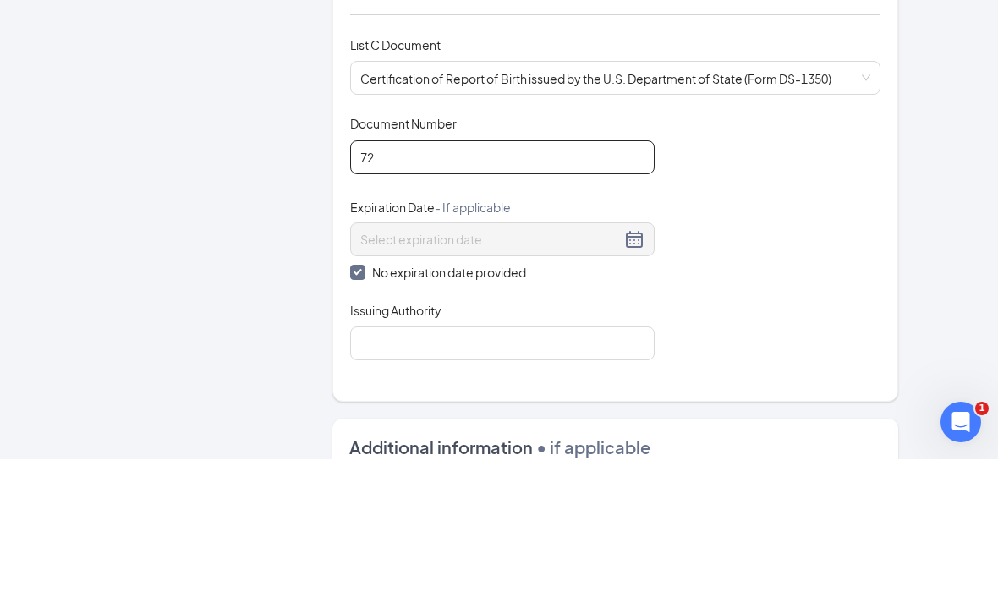
type input "7"
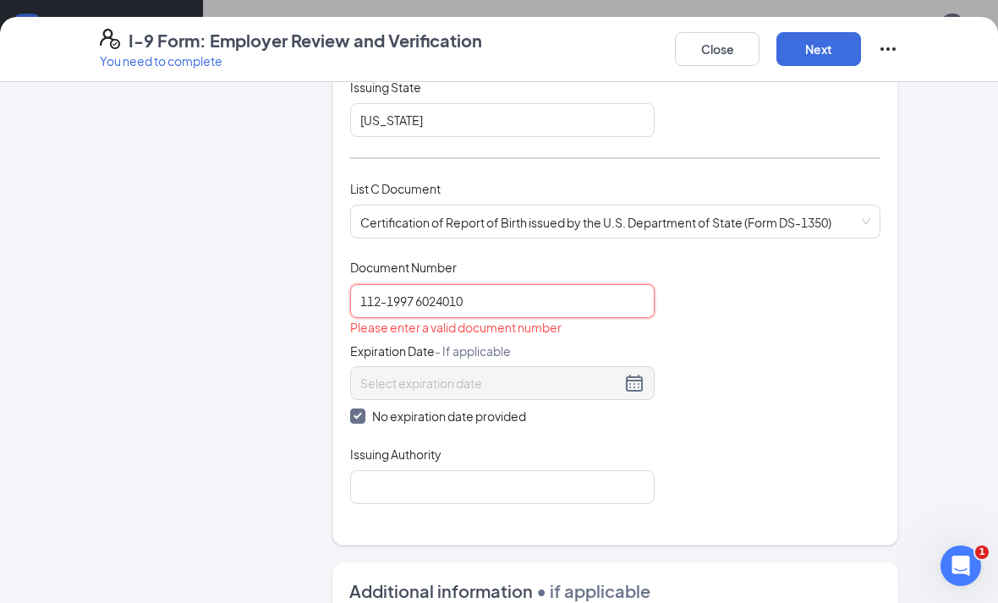
type input "112-1997 6024010"
click at [548, 489] on input "Issuing Authority" at bounding box center [502, 487] width 304 height 34
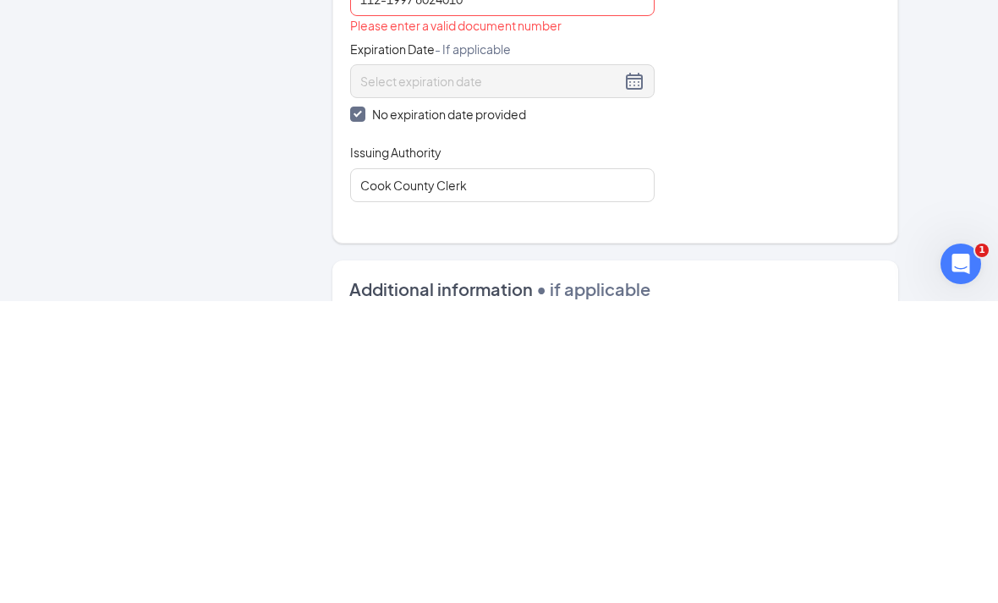
scroll to position [1122, 0]
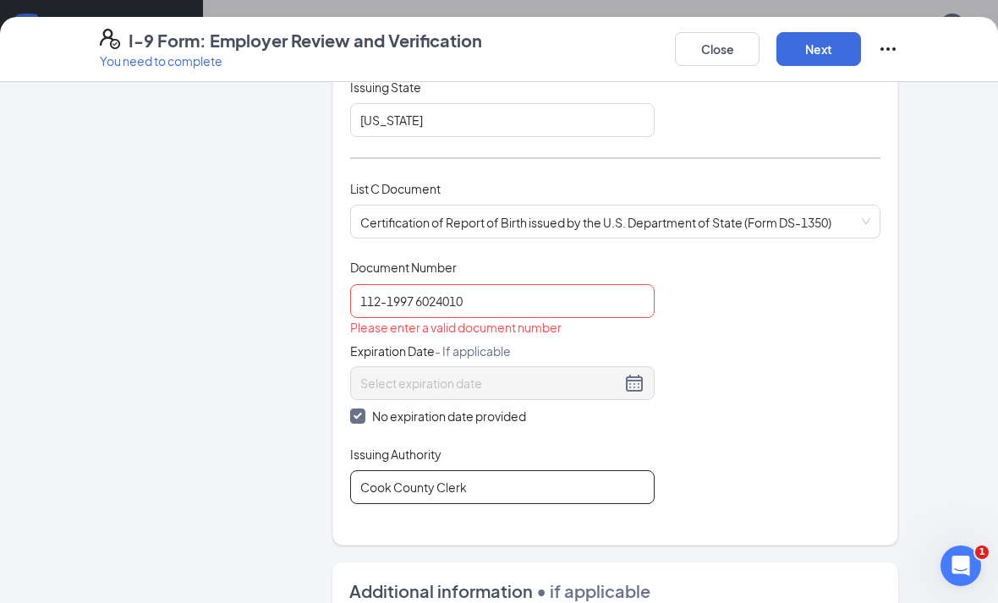
type input "Cook County Clerk"
click at [830, 52] on button "Next" at bounding box center [818, 49] width 85 height 34
click at [388, 300] on input "112-1997 6024010" at bounding box center [502, 301] width 304 height 34
click at [815, 58] on button "Next" at bounding box center [818, 49] width 85 height 34
click at [417, 291] on input "112 1997 6024010" at bounding box center [502, 301] width 304 height 34
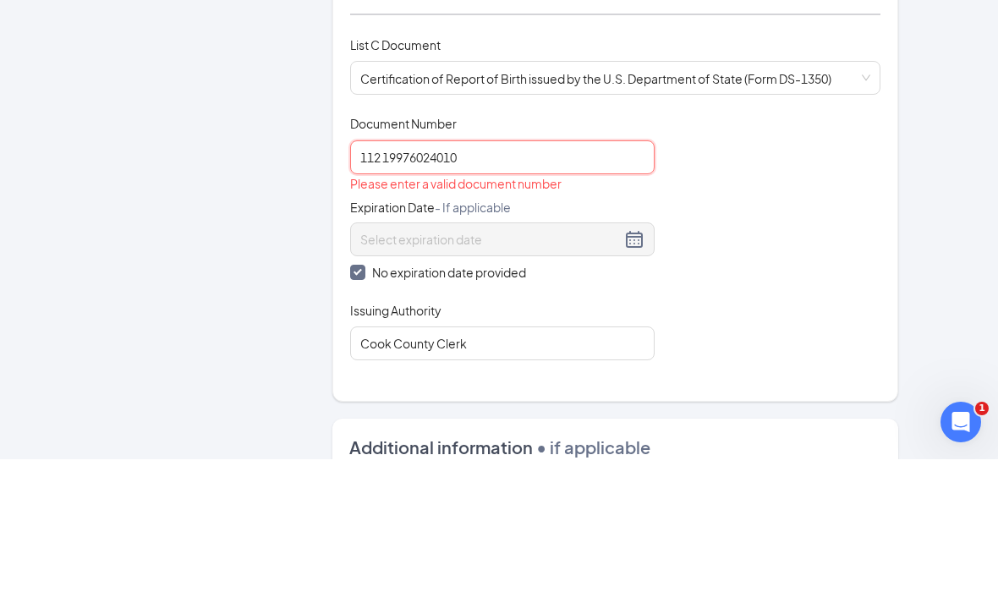
click at [388, 284] on input "112 19976024010" at bounding box center [502, 301] width 304 height 34
type input "11219976024010"
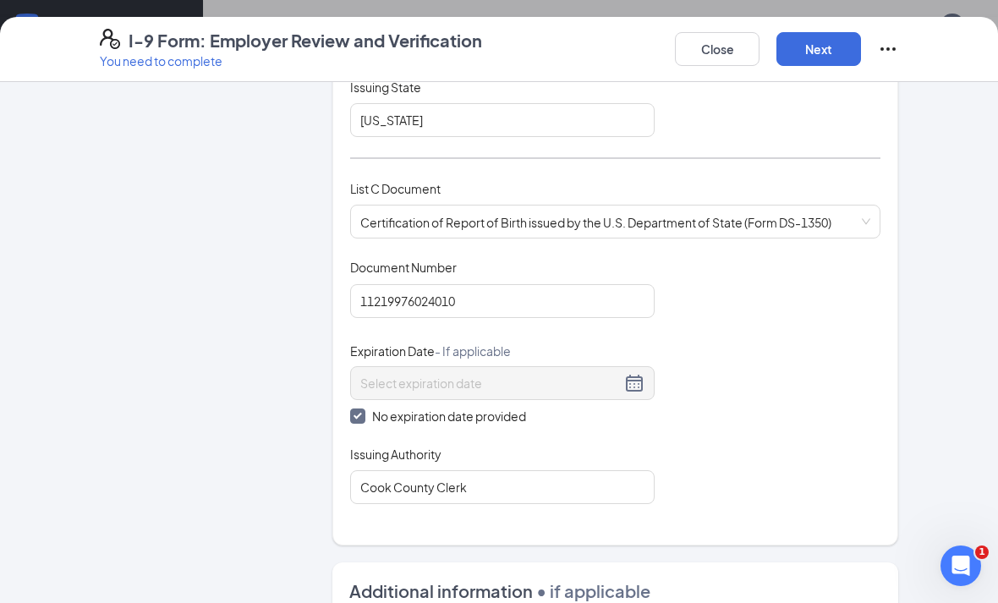
click at [826, 52] on button "Next" at bounding box center [818, 49] width 85 height 34
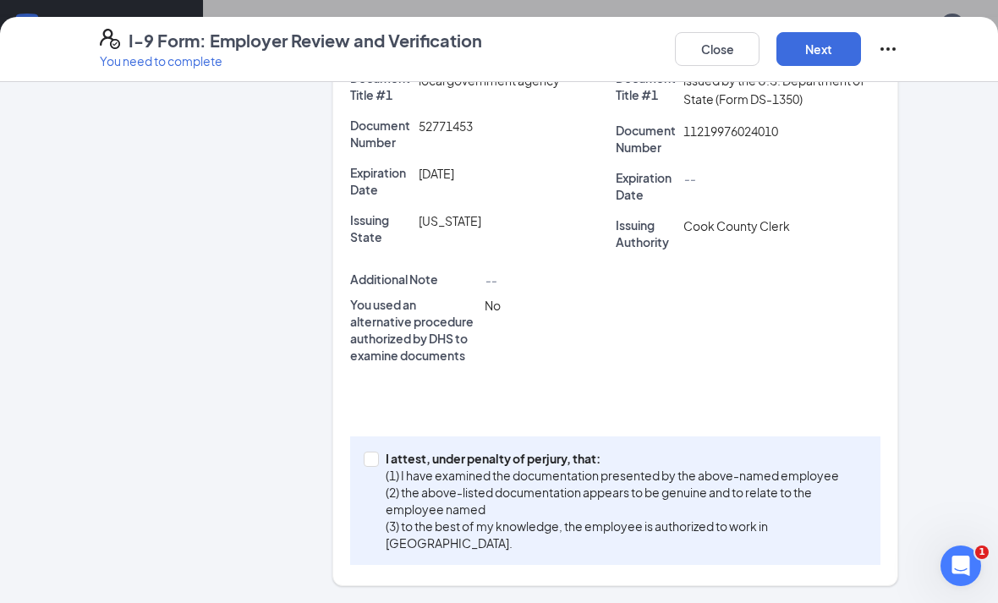
scroll to position [449, 0]
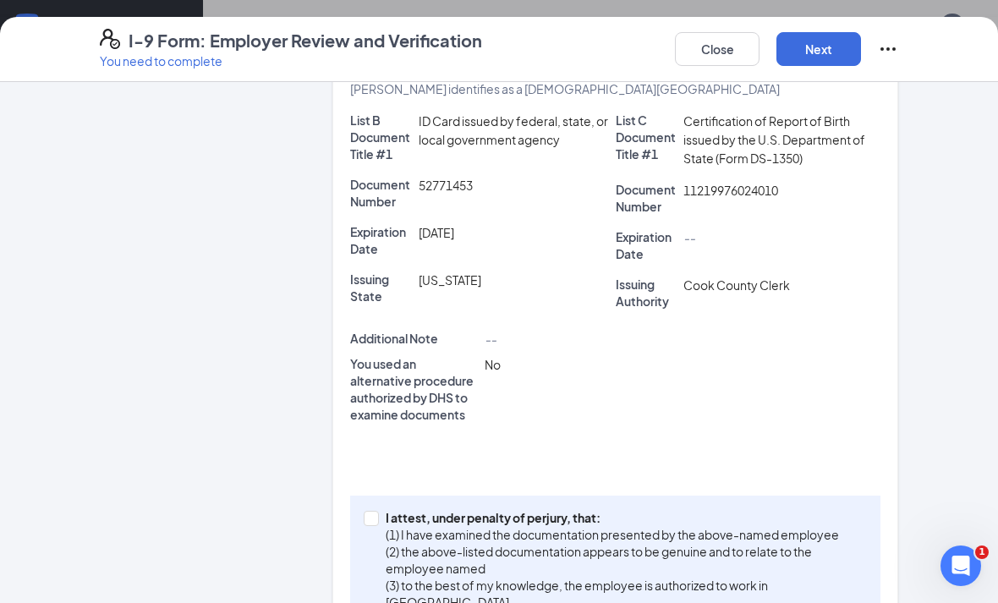
click at [374, 512] on input "I attest, under penalty of [PERSON_NAME], that: (1) I have examined the documen…" at bounding box center [370, 517] width 12 height 12
checkbox input "true"
click at [830, 45] on button "Next" at bounding box center [818, 49] width 85 height 34
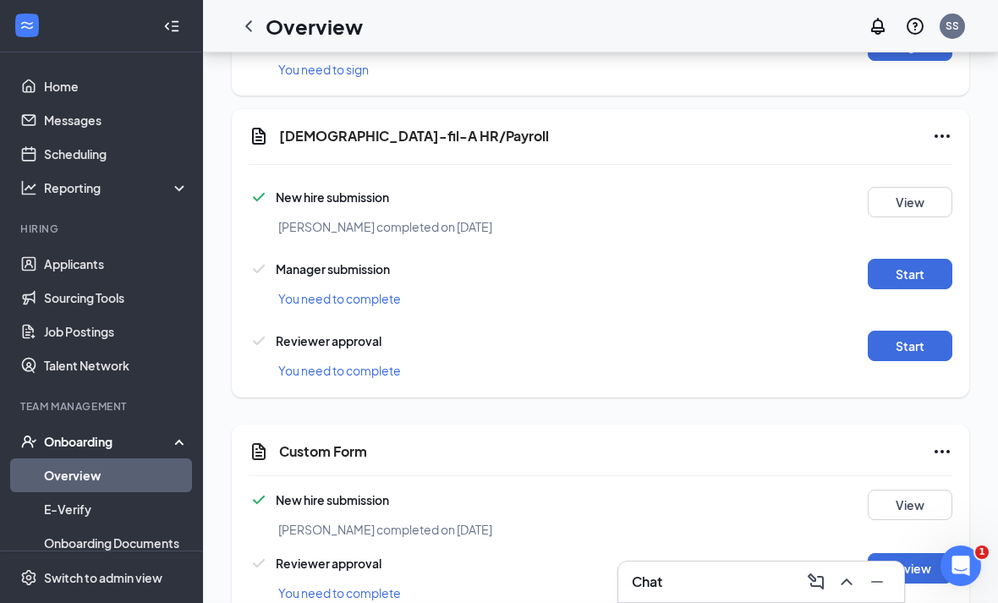
scroll to position [299, 0]
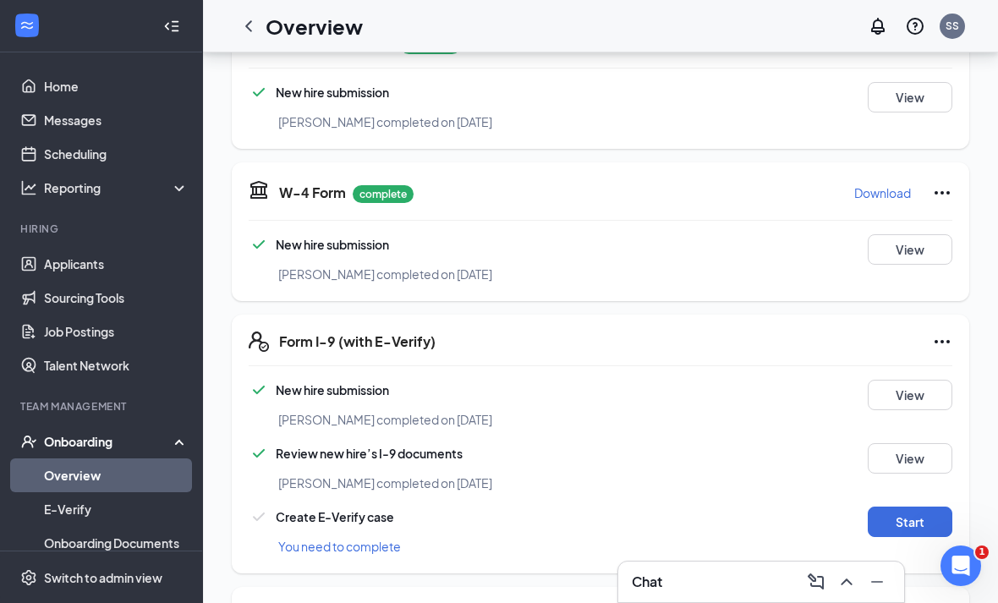
click at [918, 526] on button "Start" at bounding box center [910, 522] width 85 height 30
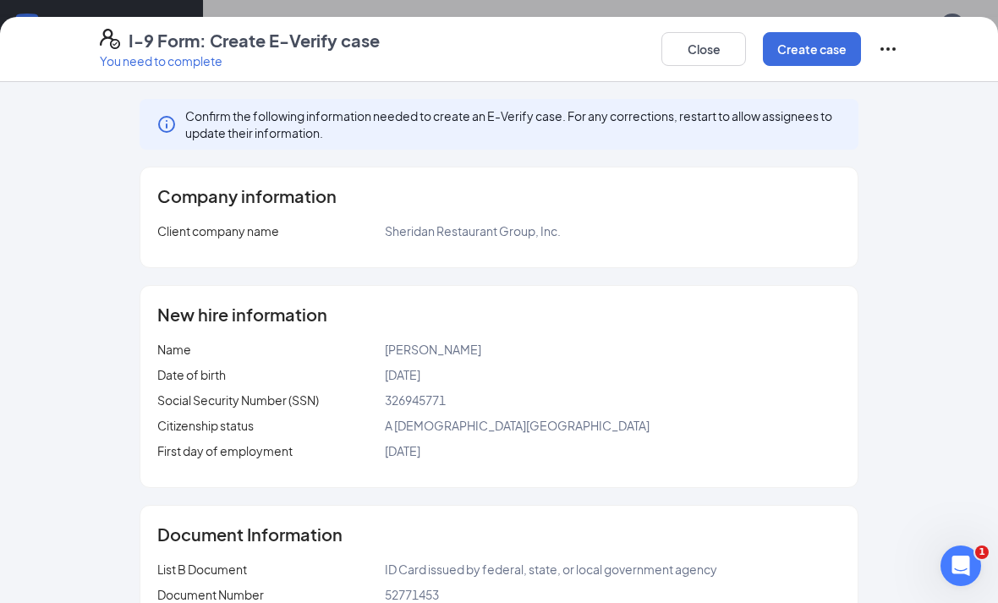
click at [814, 47] on button "Create case" at bounding box center [812, 49] width 98 height 34
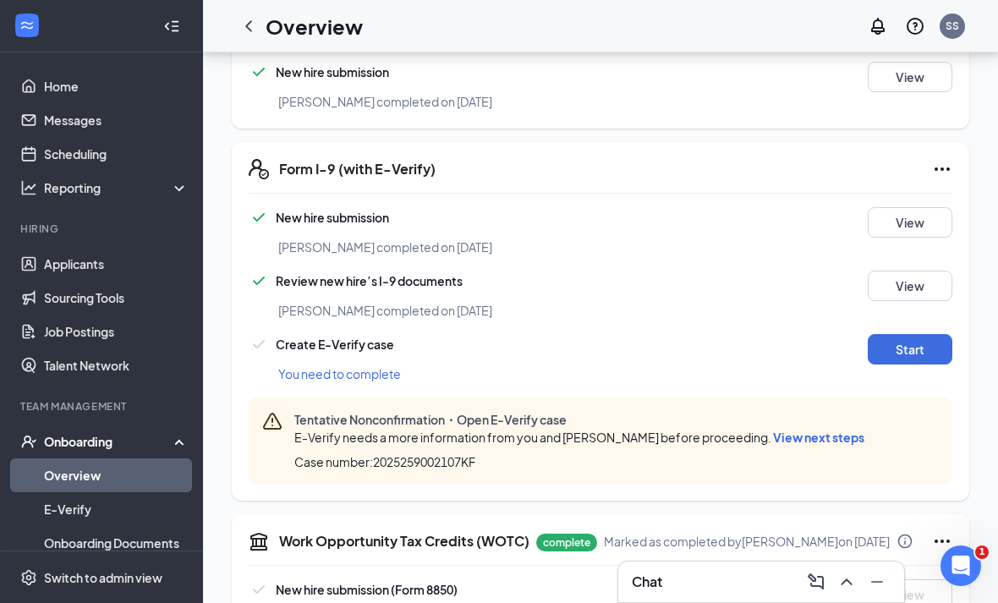
scroll to position [472, 0]
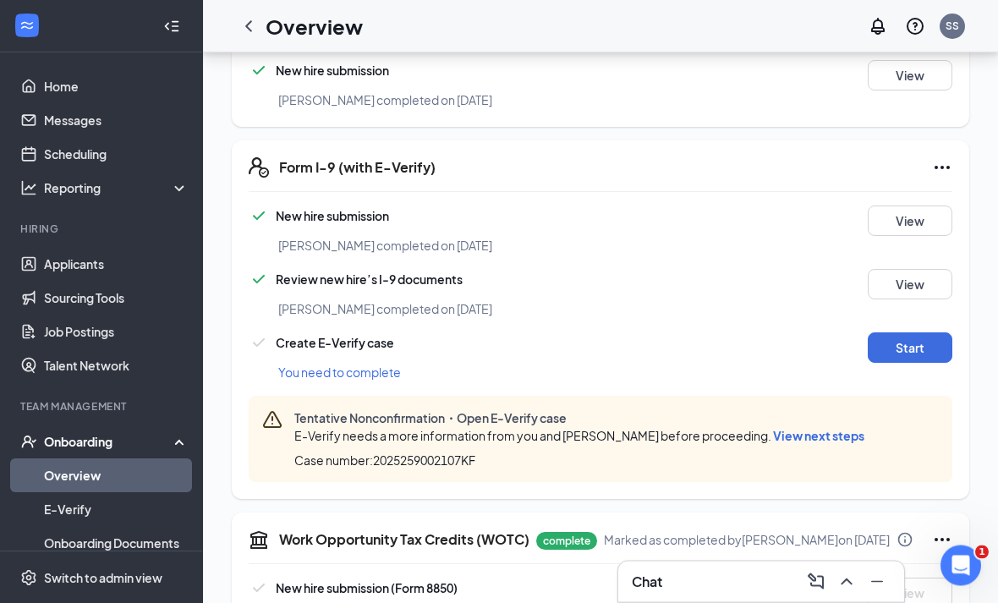
click at [795, 439] on span "View next steps" at bounding box center [818, 436] width 91 height 15
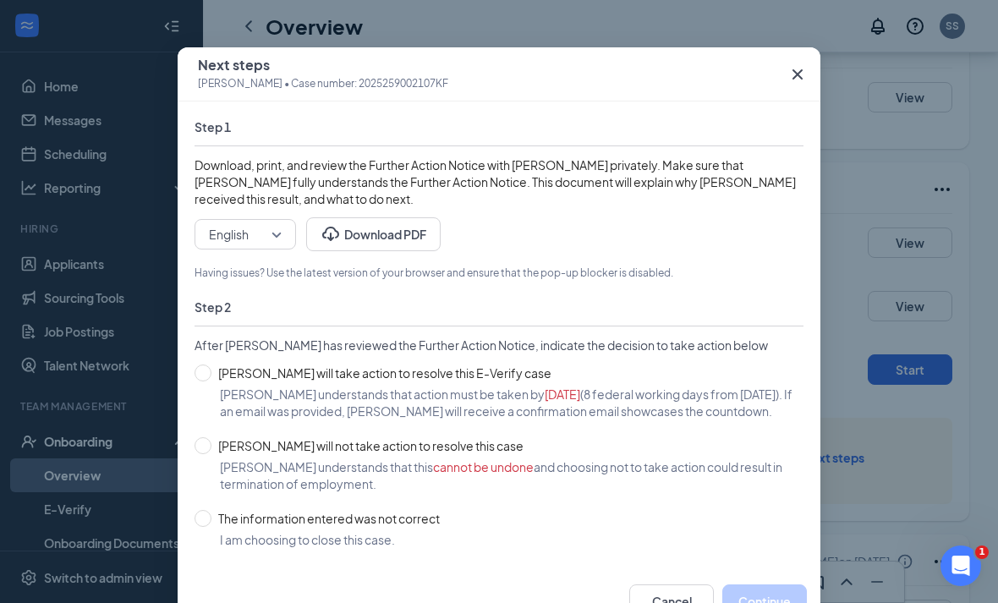
scroll to position [449, 0]
click at [667, 602] on button "Cancel" at bounding box center [671, 601] width 85 height 34
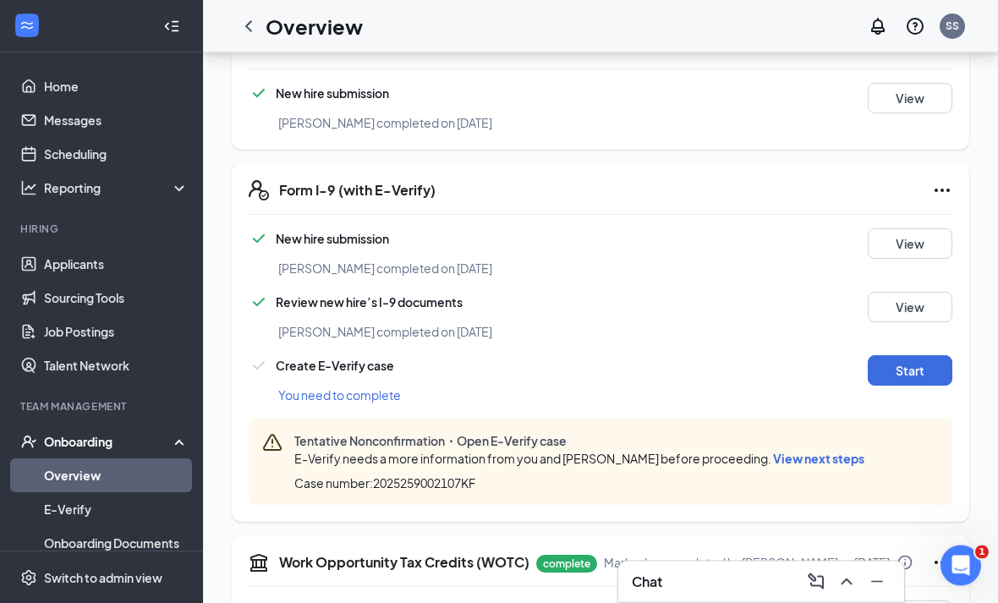
scroll to position [450, 0]
click at [921, 304] on button "View" at bounding box center [910, 307] width 85 height 30
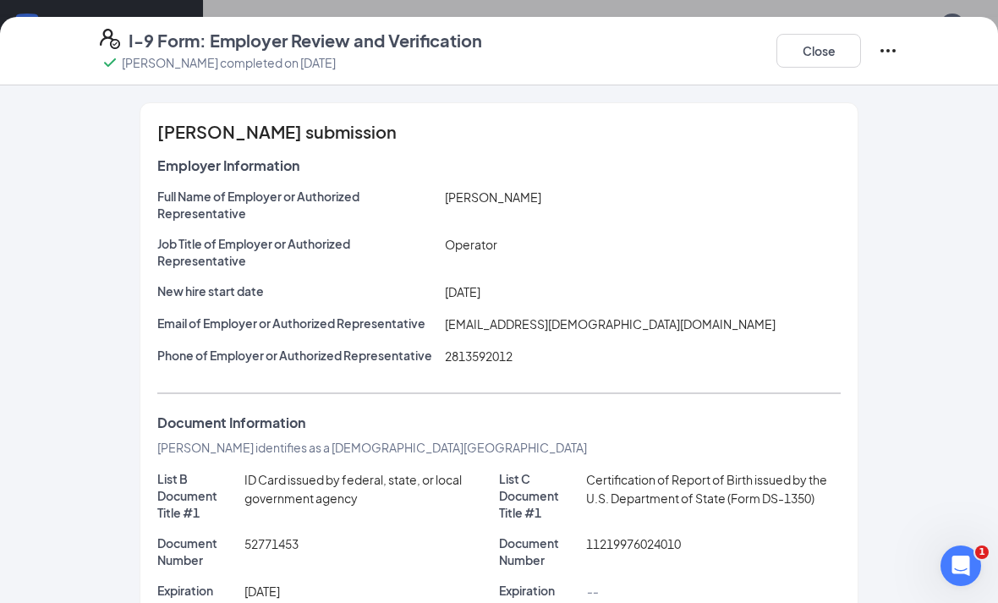
scroll to position [0, 0]
click at [840, 52] on button "Close" at bounding box center [818, 51] width 85 height 34
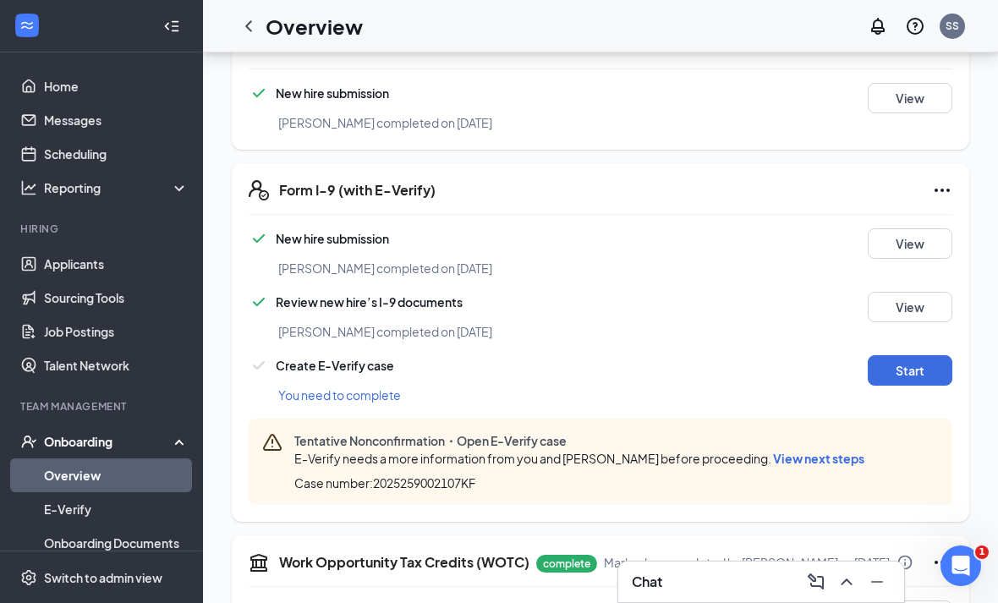
click at [916, 244] on button "View" at bounding box center [910, 243] width 85 height 30
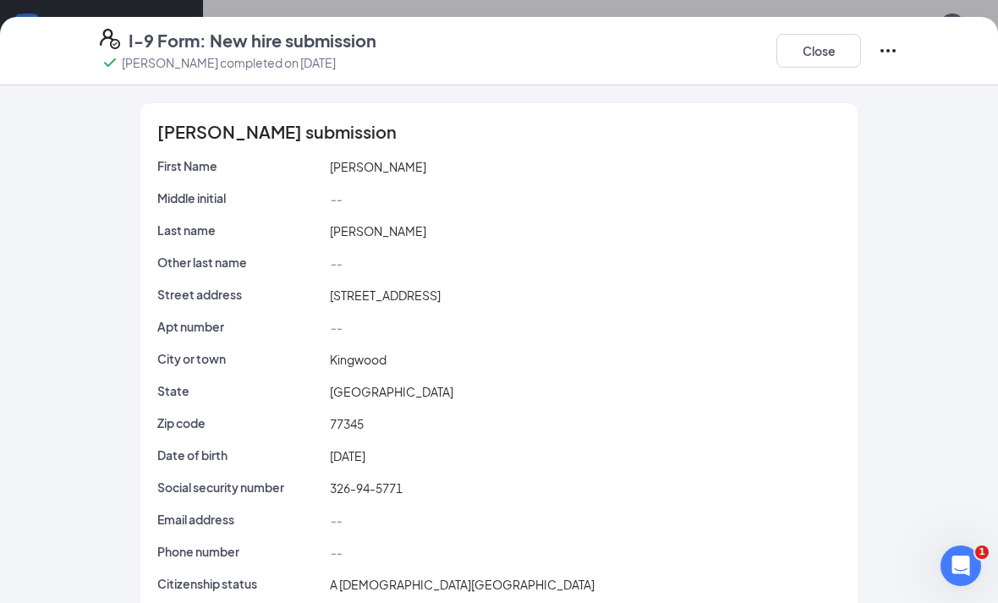
click at [820, 57] on button "Close" at bounding box center [818, 51] width 85 height 34
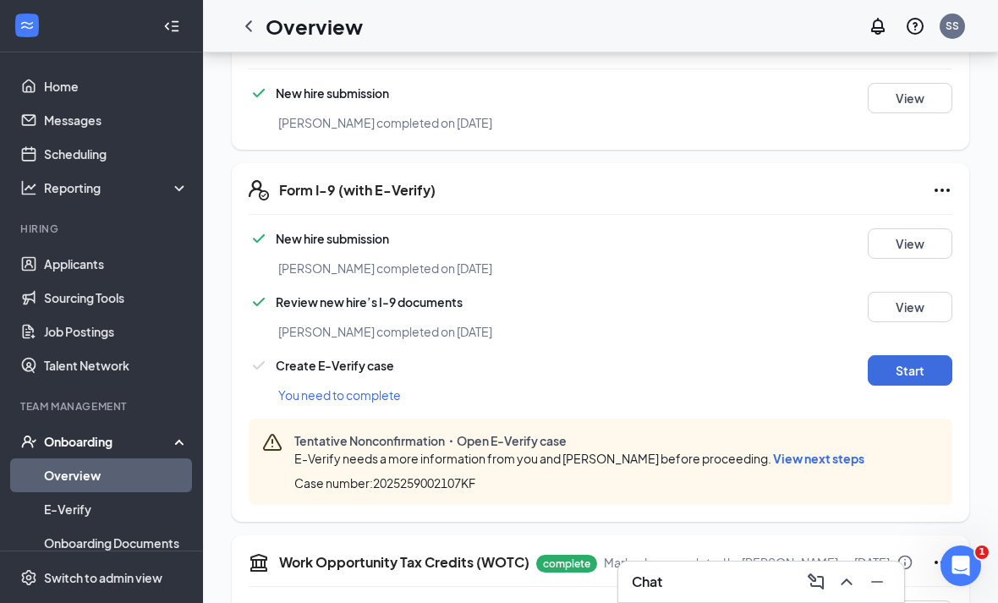
click at [780, 458] on span "View next steps" at bounding box center [818, 458] width 91 height 15
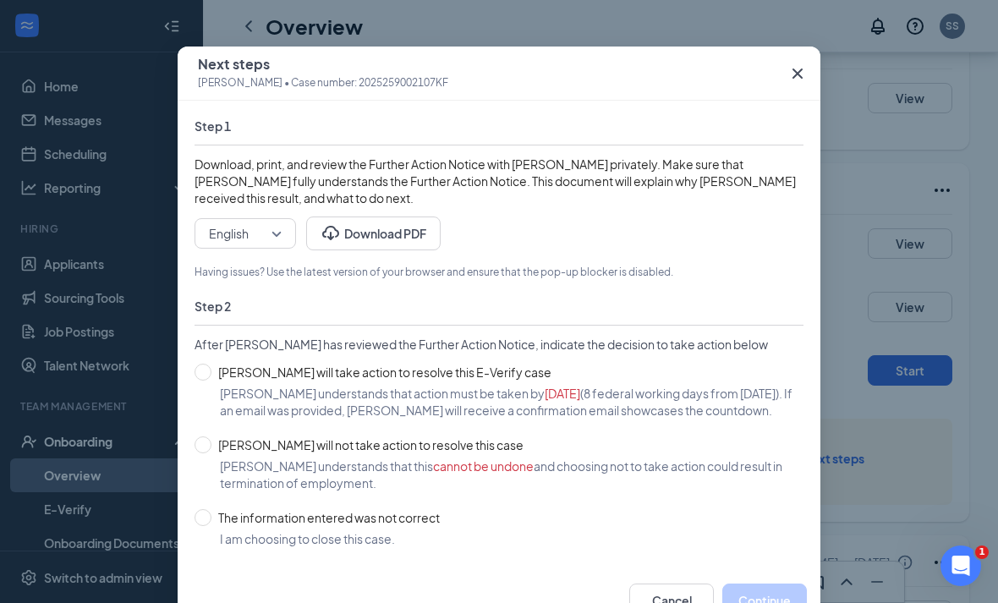
scroll to position [37, 0]
click at [199, 521] on input "The information entered was not correct" at bounding box center [203, 518] width 17 height 17
radio input "true"
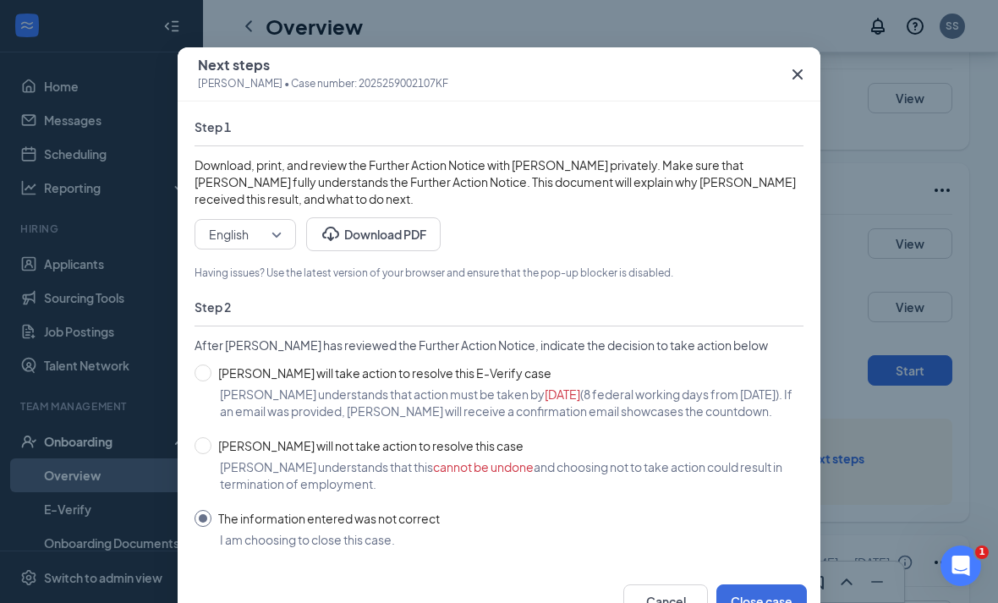
click at [761, 602] on button "Close case" at bounding box center [761, 601] width 90 height 34
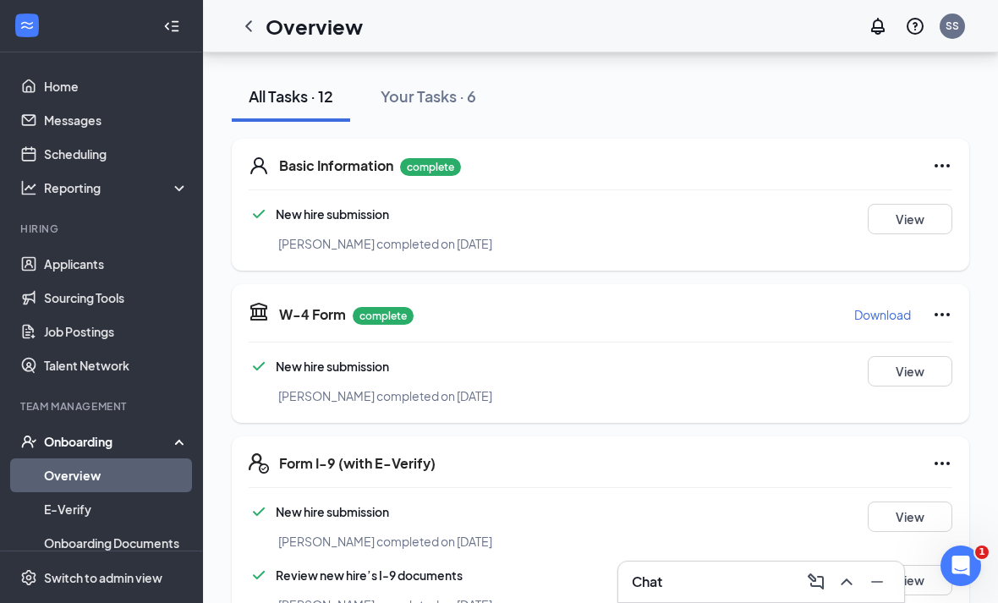
scroll to position [0, 0]
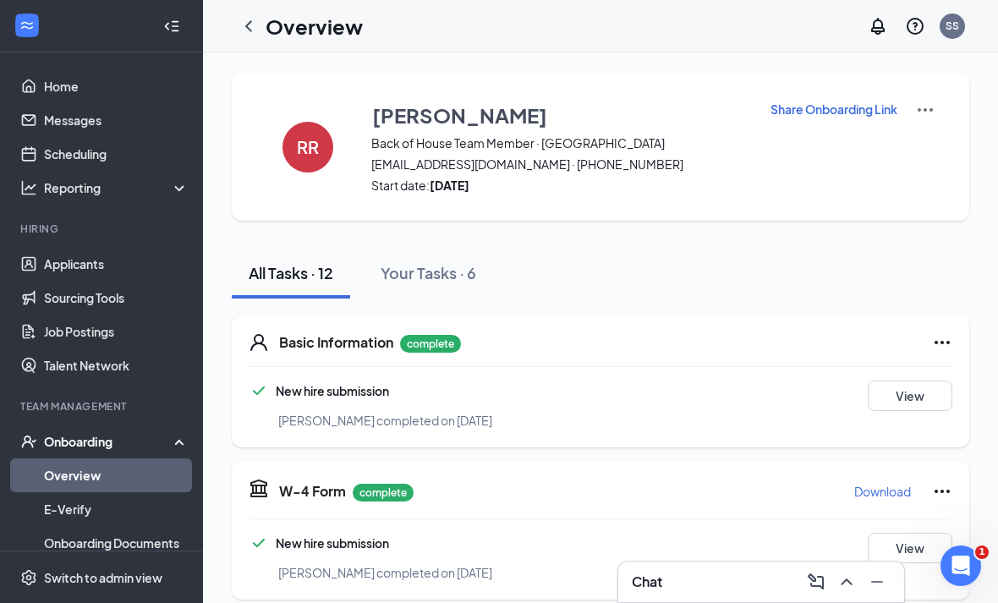
click at [838, 108] on p "Share Onboarding Link" at bounding box center [833, 109] width 127 height 17
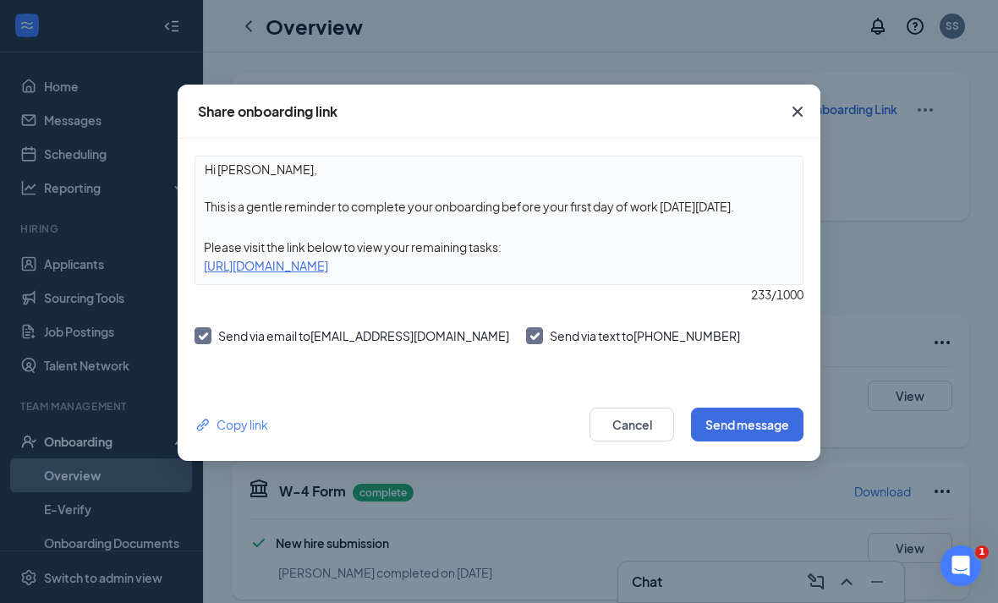
click at [513, 272] on div "[URL][DOMAIN_NAME]" at bounding box center [498, 265] width 607 height 19
click at [561, 265] on div "[URL][DOMAIN_NAME]" at bounding box center [498, 265] width 607 height 19
click at [241, 422] on div "Copy link" at bounding box center [232, 424] width 74 height 19
click at [651, 425] on button "Cancel" at bounding box center [631, 425] width 85 height 34
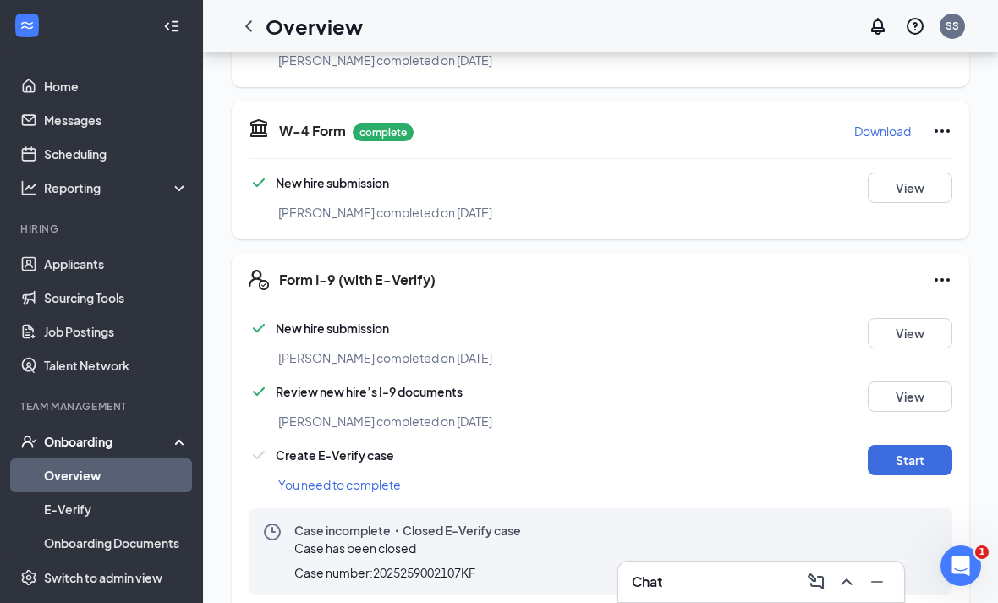
scroll to position [361, 0]
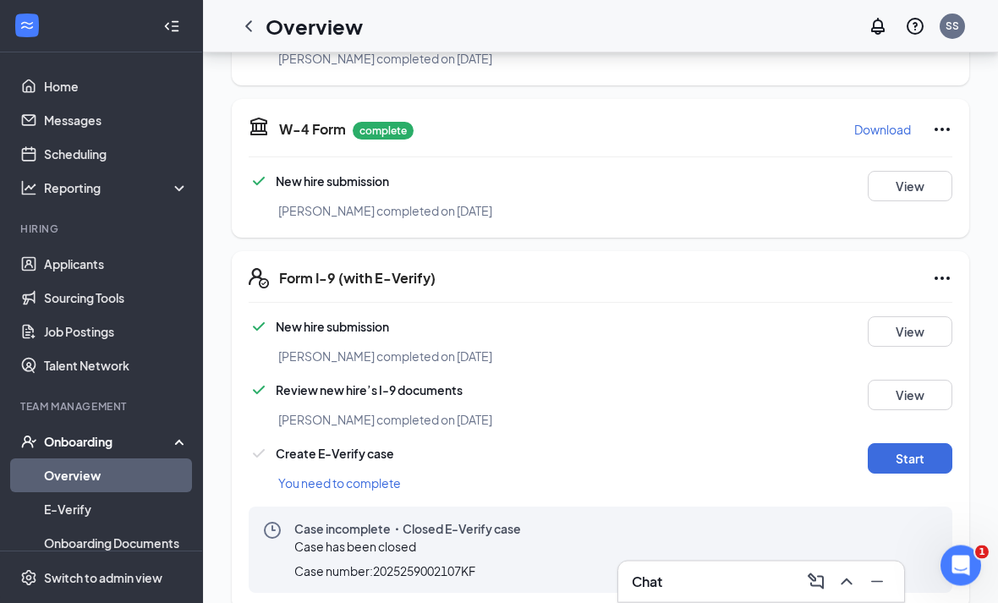
click at [945, 280] on icon "Ellipses" at bounding box center [942, 279] width 20 height 20
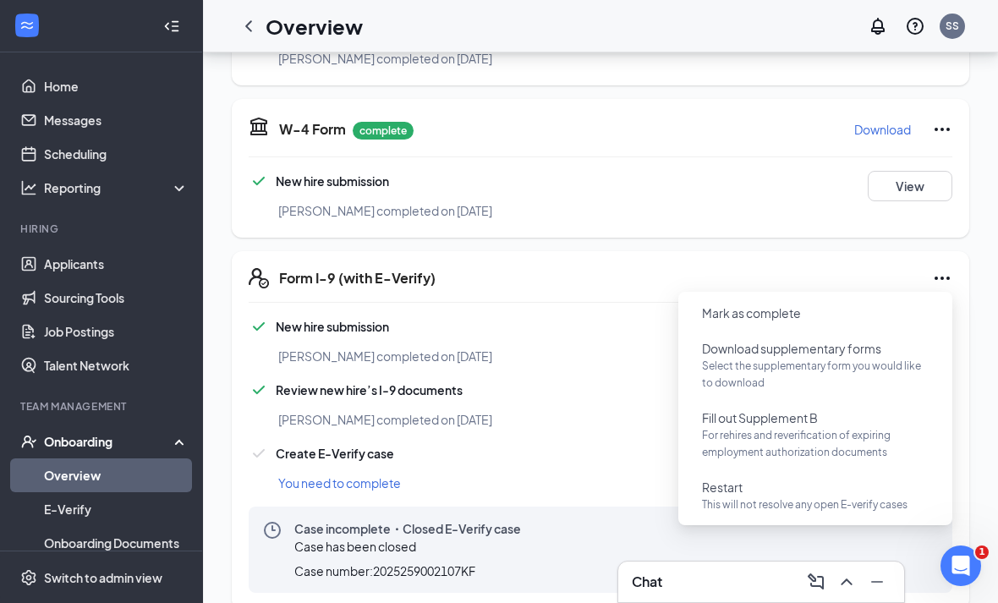
click at [869, 498] on p "This will not resolve any open E-verify cases" at bounding box center [815, 504] width 227 height 17
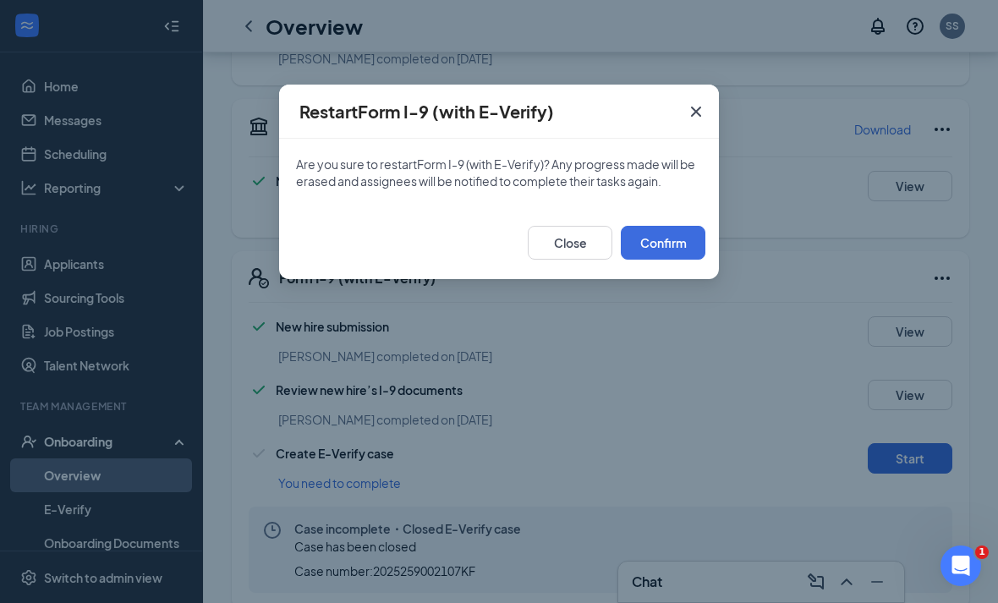
click at [661, 253] on button "Confirm" at bounding box center [663, 243] width 85 height 34
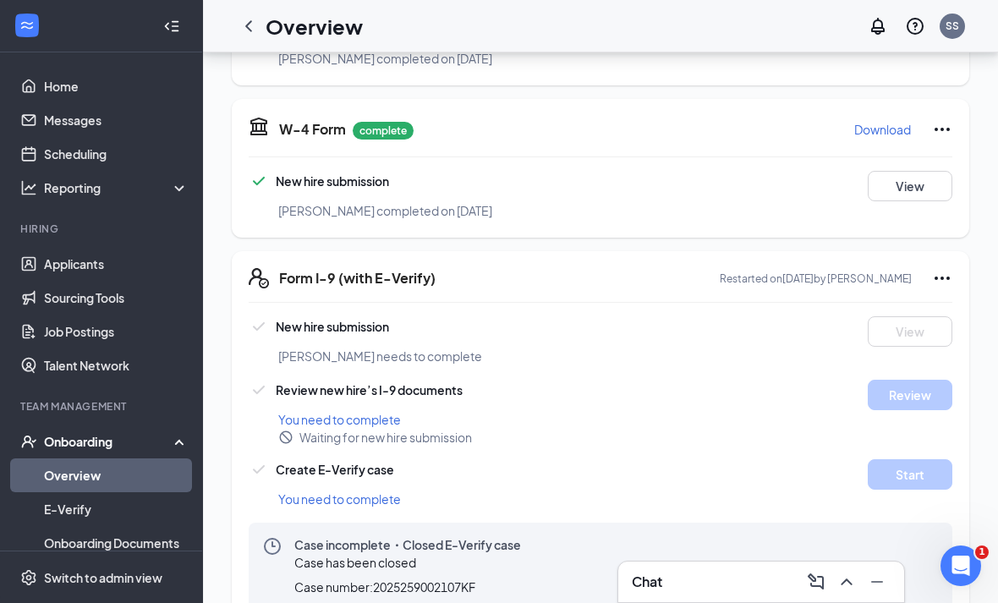
click at [767, 595] on div "Chat" at bounding box center [761, 581] width 259 height 27
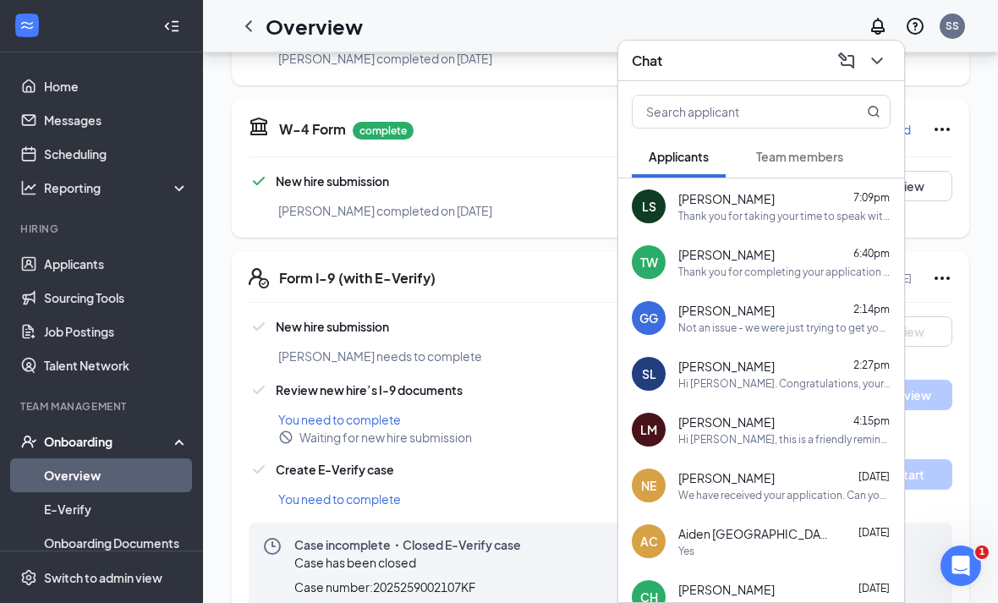
click at [819, 165] on div "Team members" at bounding box center [799, 156] width 87 height 17
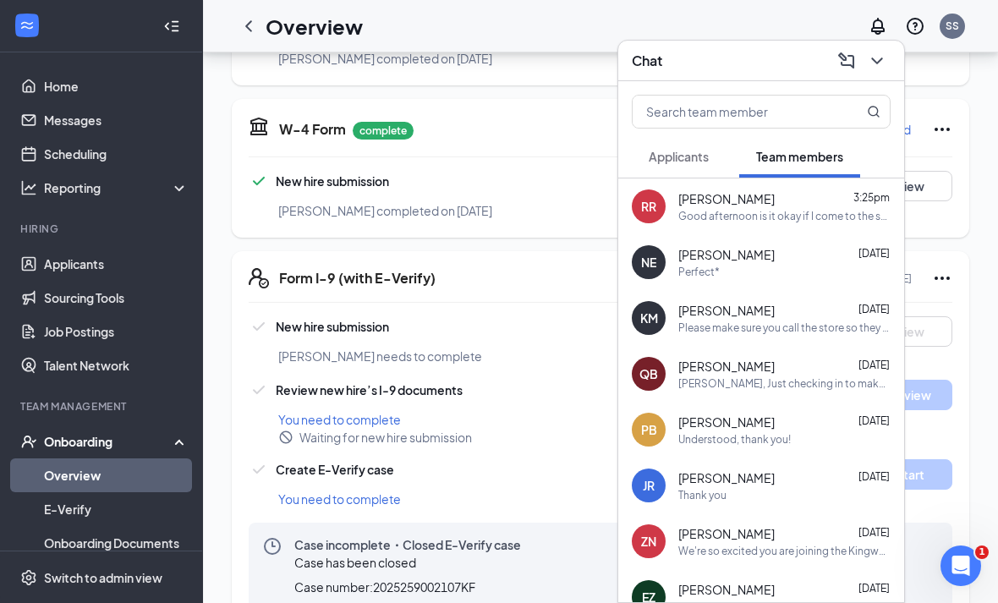
click at [812, 223] on div "Good afternoon is it okay if I come to the store at 5pm ?" at bounding box center [784, 216] width 212 height 14
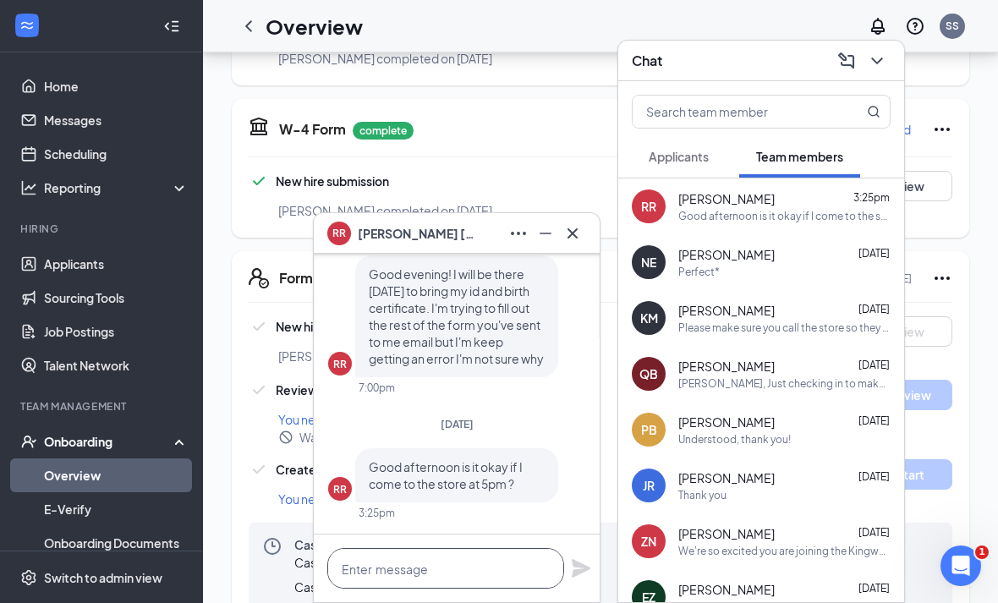
click at [468, 589] on textarea at bounding box center [445, 568] width 237 height 41
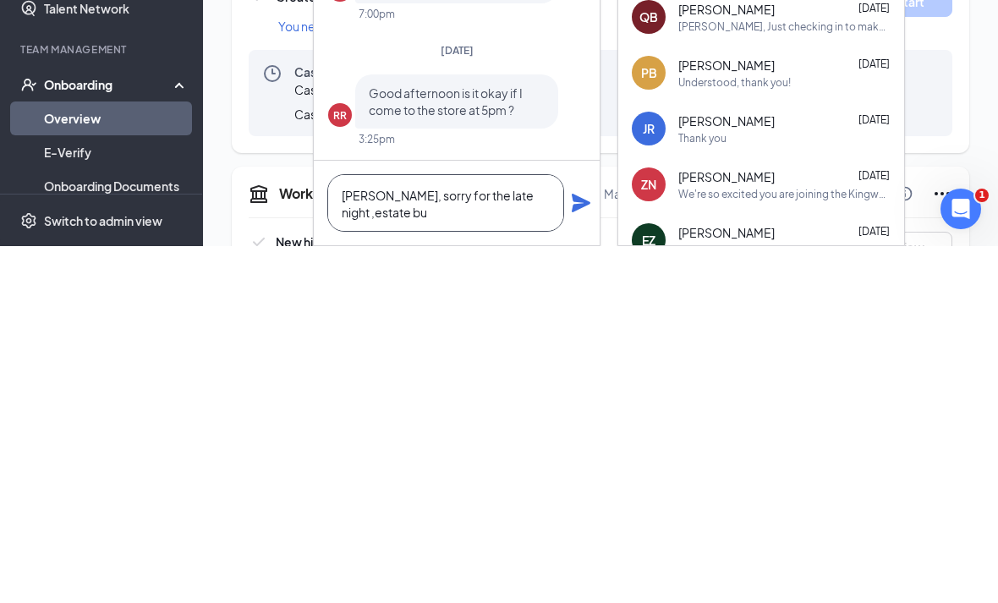
scroll to position [1, 0]
click at [515, 531] on textarea "[PERSON_NAME], sorry for the late night ,estate but I am" at bounding box center [445, 560] width 237 height 58
click at [442, 531] on textarea "[PERSON_NAME], sorry for the late night ,message but I am" at bounding box center [445, 560] width 237 height 58
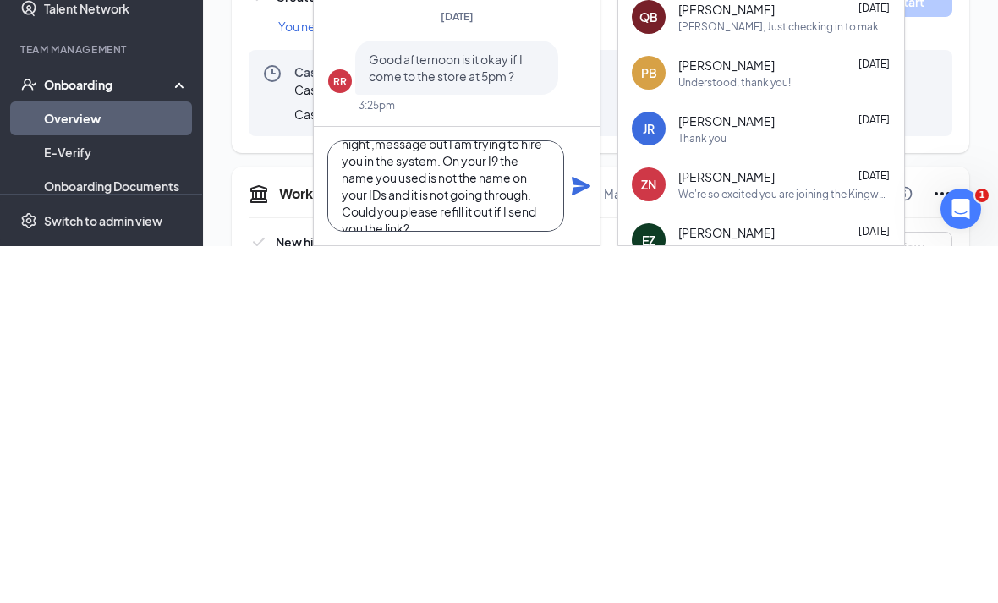
scroll to position [52, 0]
type textarea "[PERSON_NAME], sorry for the late night ,message but I am trying to hire you in…"
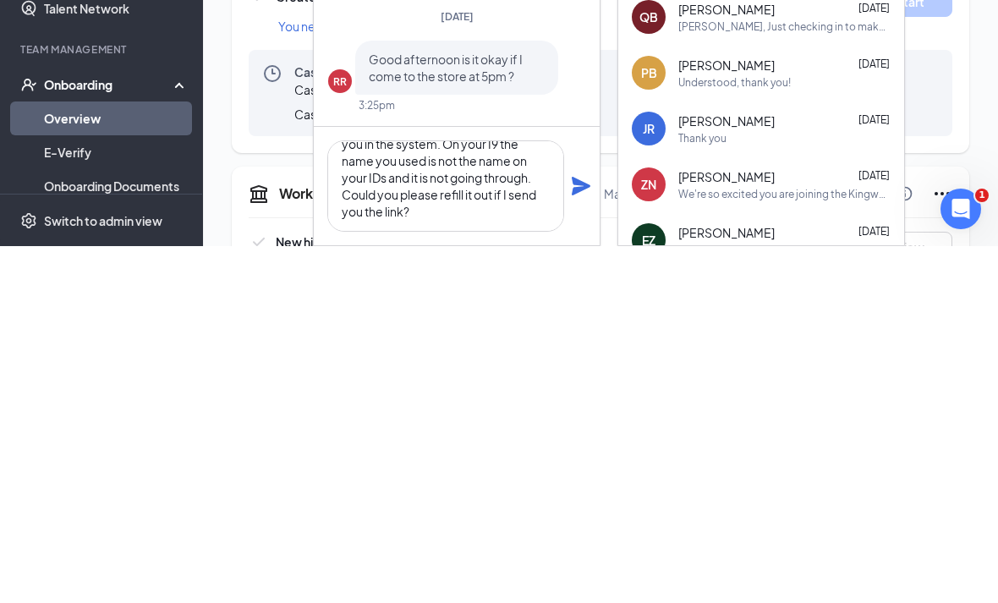
click at [582, 533] on icon "Plane" at bounding box center [581, 543] width 20 height 20
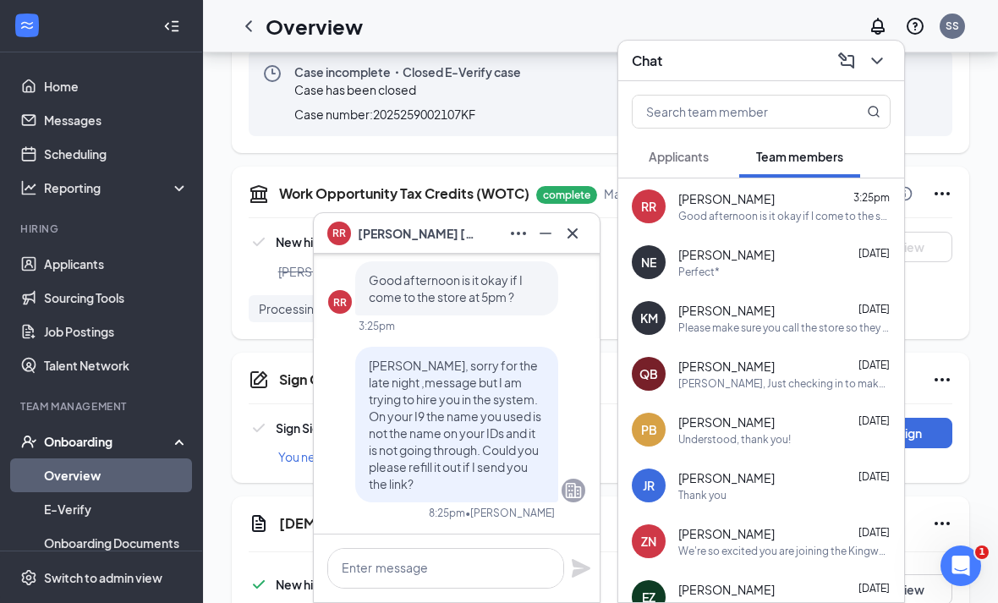
scroll to position [0, 0]
click at [467, 589] on textarea at bounding box center [445, 568] width 237 height 41
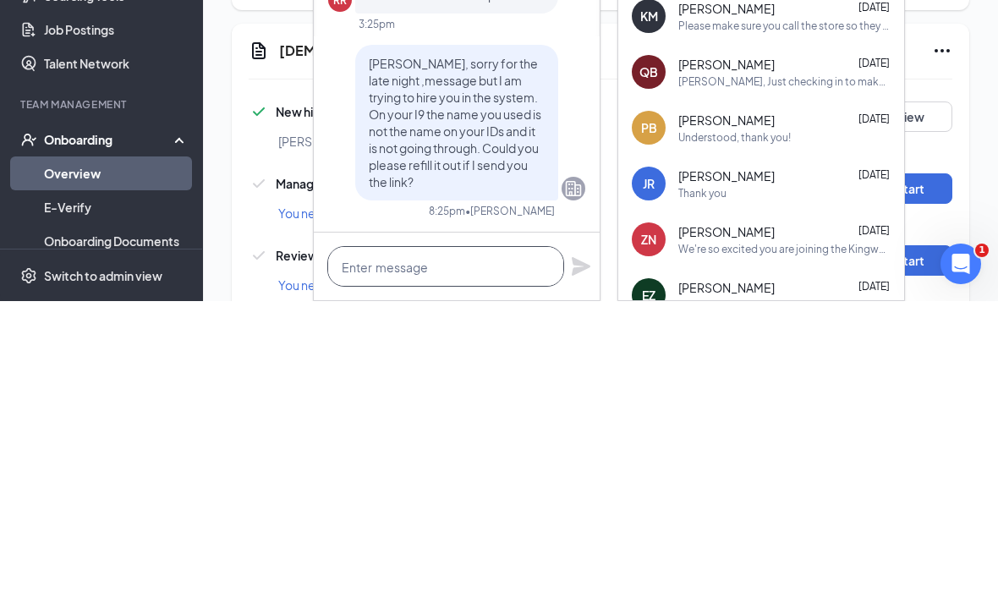
click at [386, 548] on textarea at bounding box center [445, 568] width 237 height 41
paste textarea "[URL][DOMAIN_NAME]"
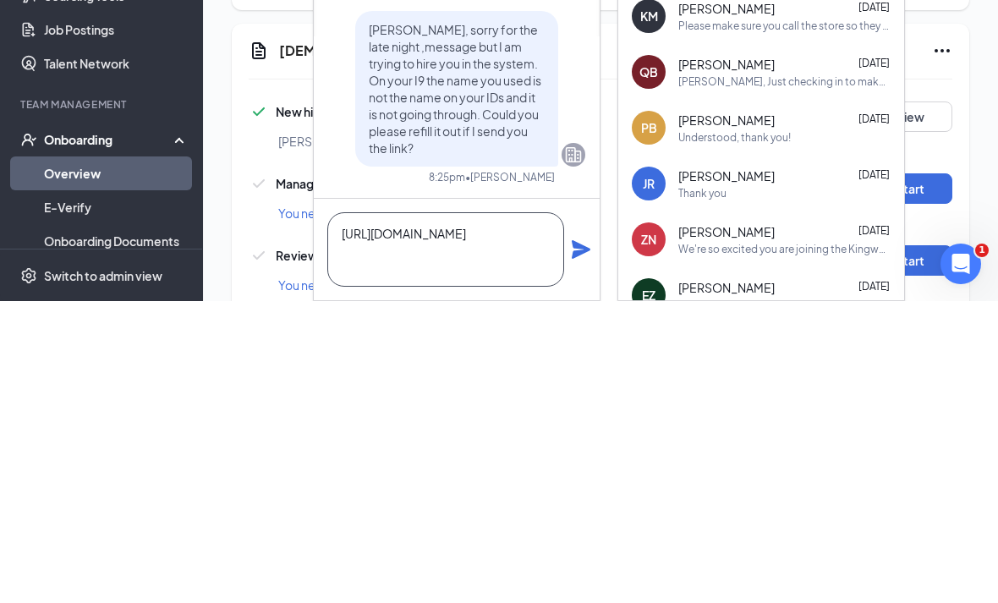
scroll to position [1, 0]
type textarea "[URL][DOMAIN_NAME]"
click at [572, 541] on icon "Plane" at bounding box center [581, 551] width 20 height 20
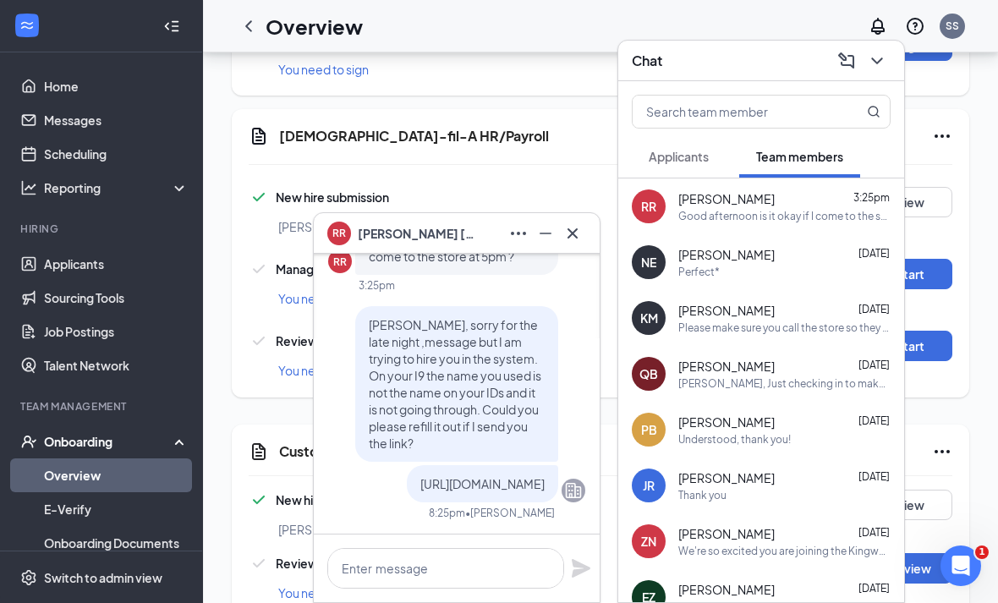
scroll to position [0, 0]
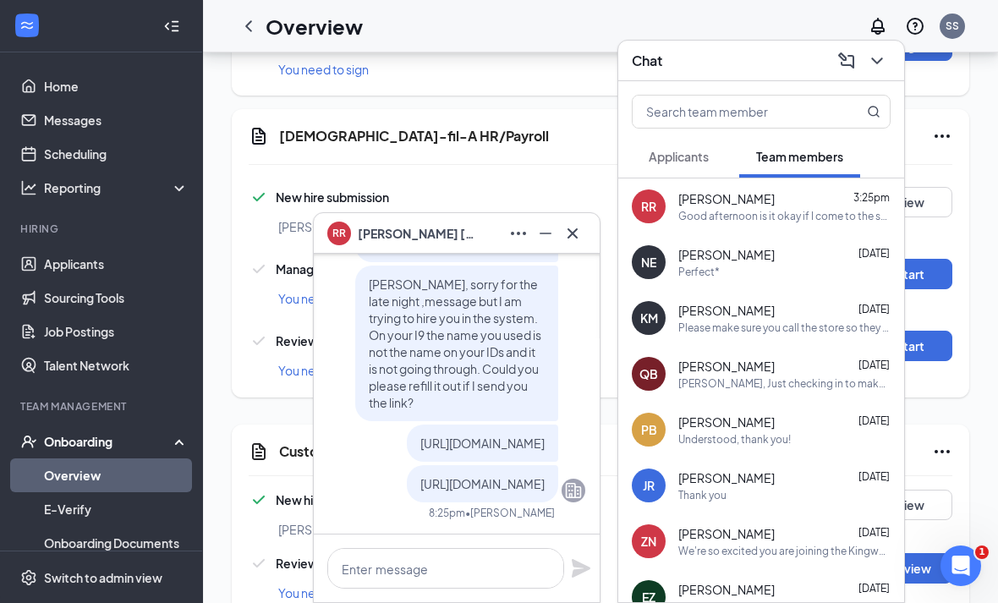
click at [571, 244] on icon "Cross" at bounding box center [572, 233] width 20 height 20
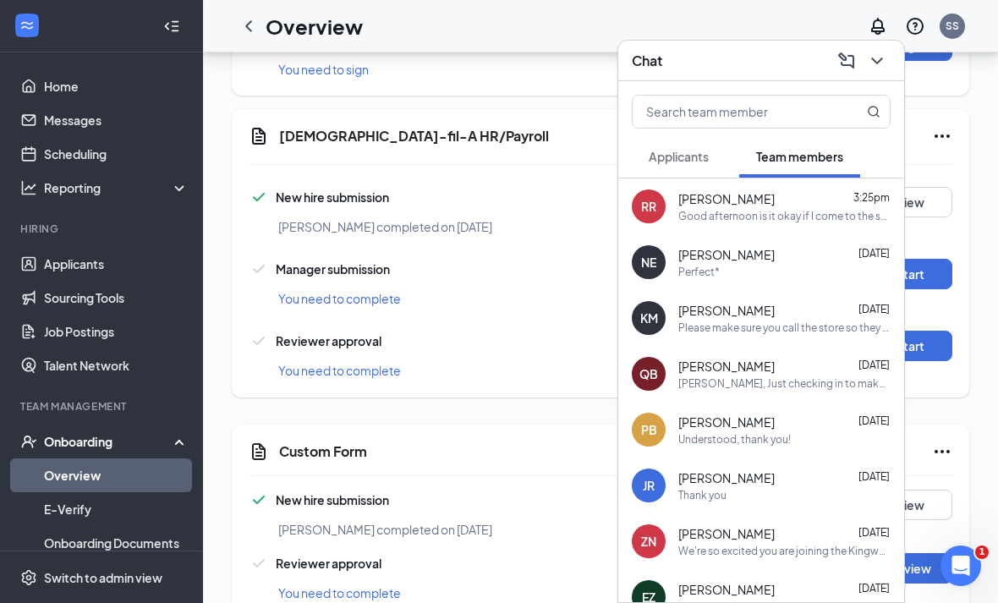
click at [878, 64] on icon "ChevronDown" at bounding box center [876, 61] width 11 height 7
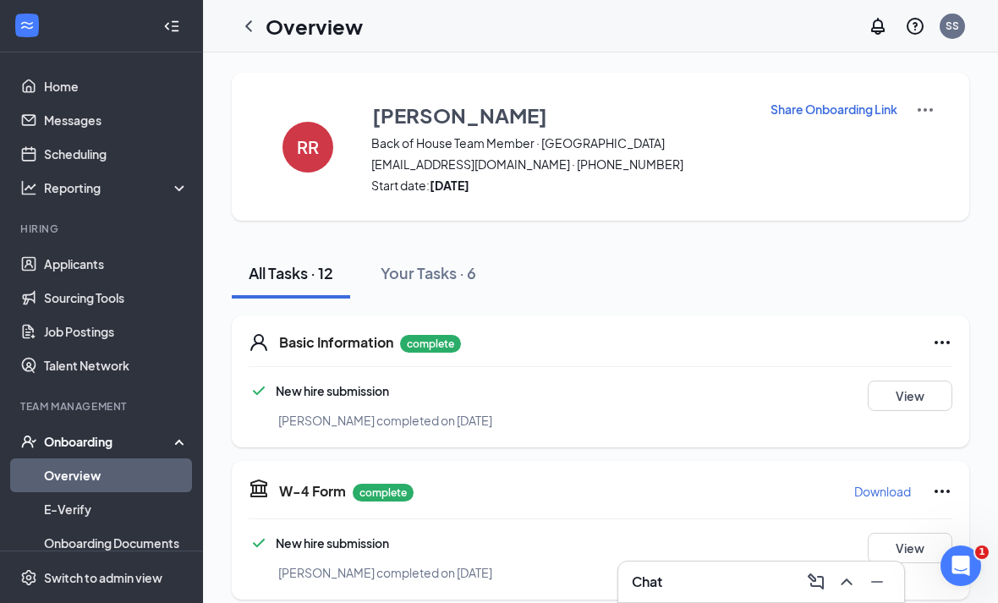
click at [838, 107] on p "Share Onboarding Link" at bounding box center [833, 109] width 127 height 17
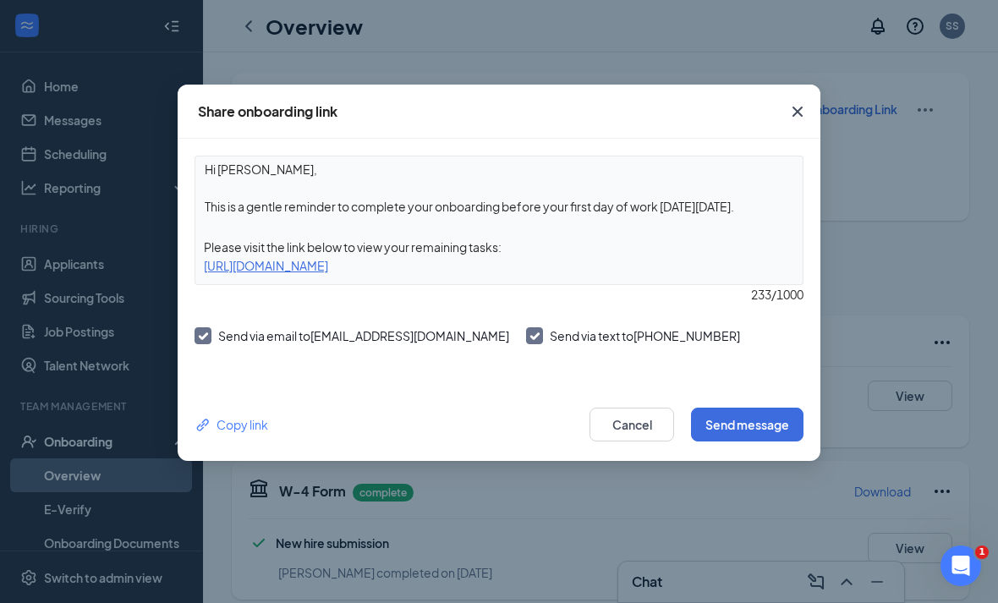
click at [255, 429] on div "Copy link" at bounding box center [232, 424] width 74 height 19
click at [636, 425] on button "Cancel" at bounding box center [631, 425] width 85 height 34
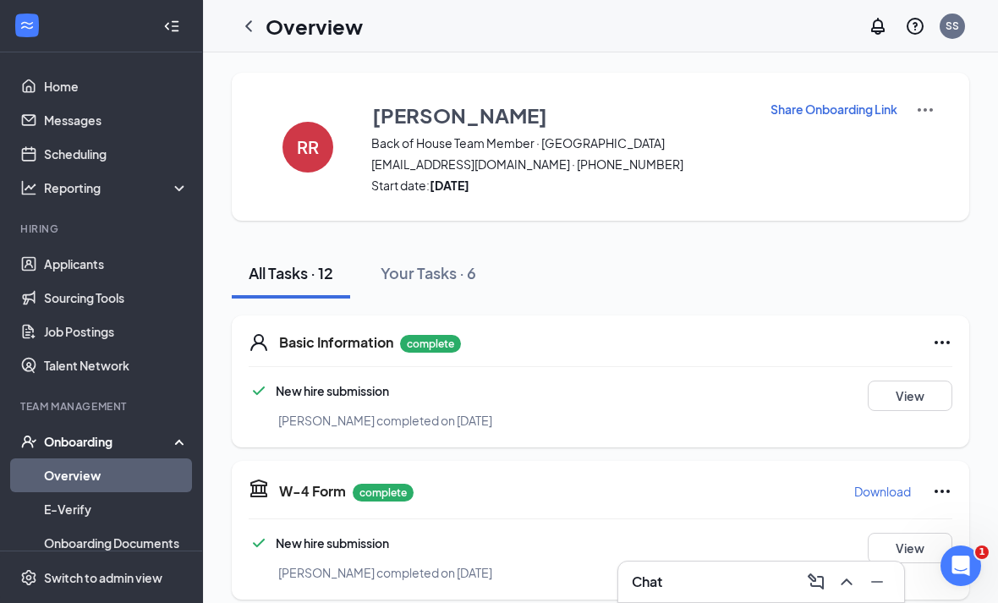
click at [761, 581] on div "Chat" at bounding box center [761, 581] width 259 height 27
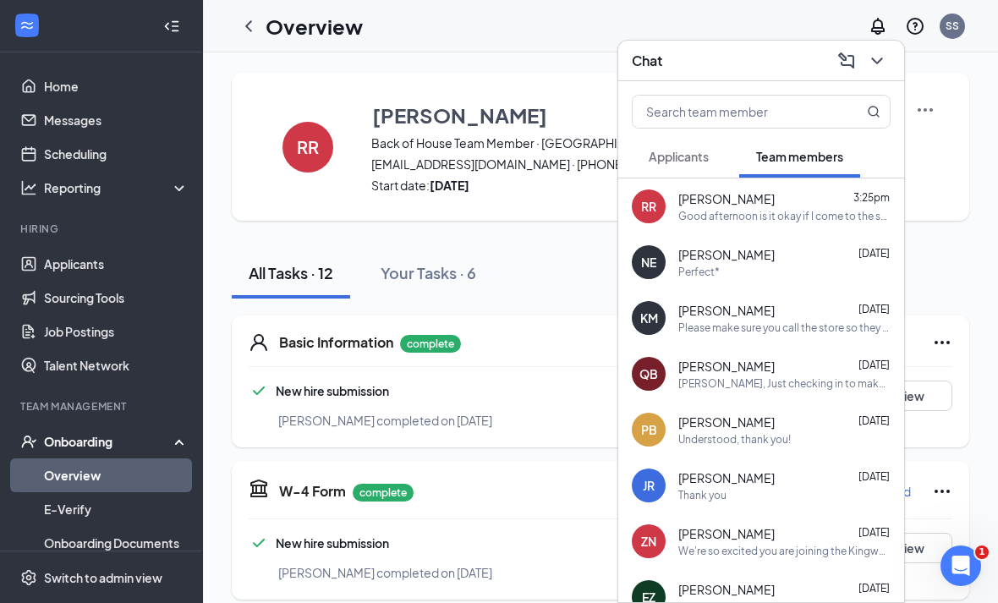
click at [779, 201] on div "[PERSON_NAME] 3:25pm" at bounding box center [784, 198] width 212 height 17
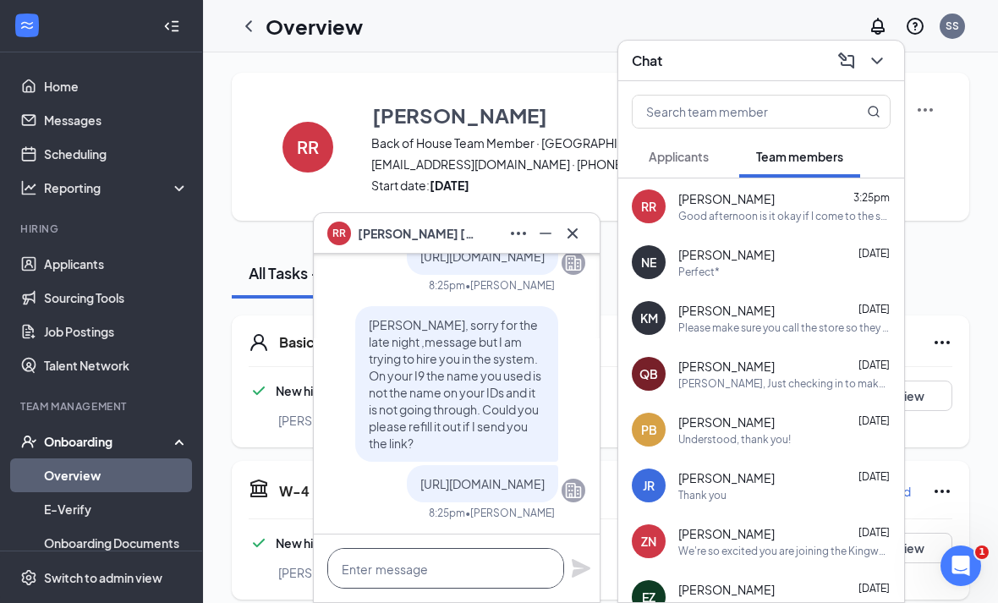
click at [437, 563] on textarea at bounding box center [445, 568] width 237 height 41
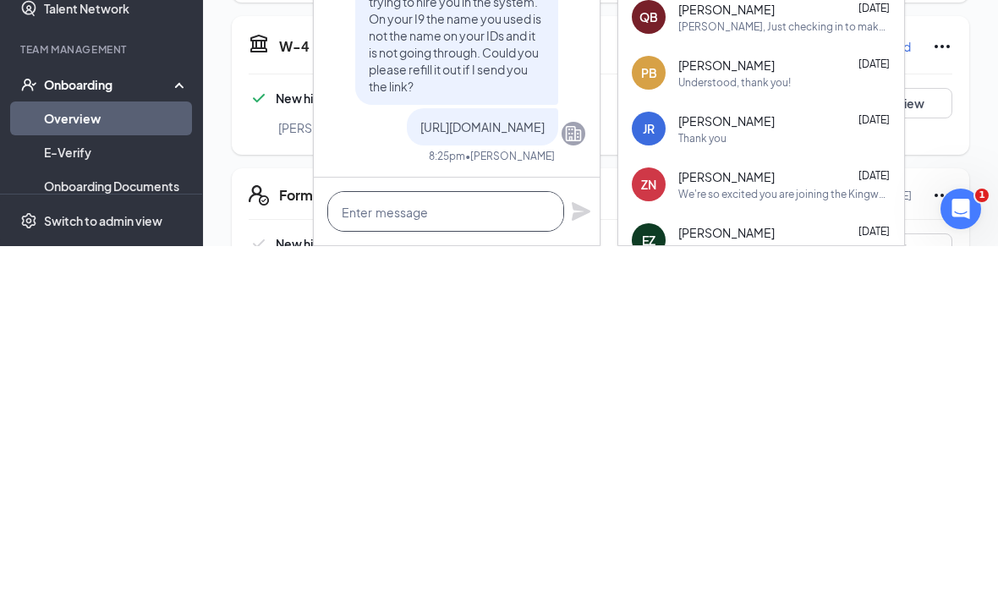
click at [410, 548] on textarea at bounding box center [445, 568] width 237 height 41
paste textarea "[URL][DOMAIN_NAME]"
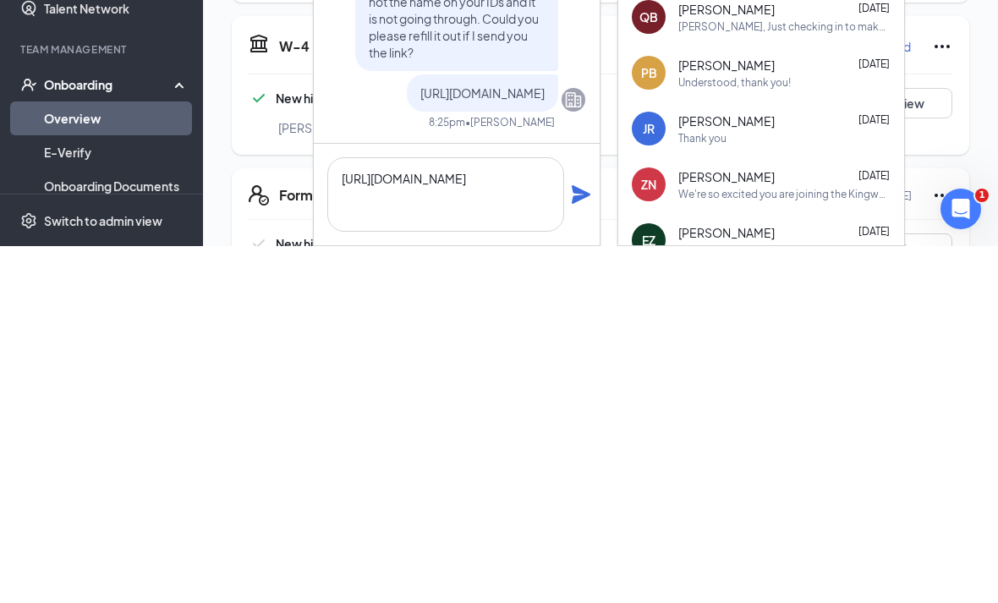
scroll to position [446, 0]
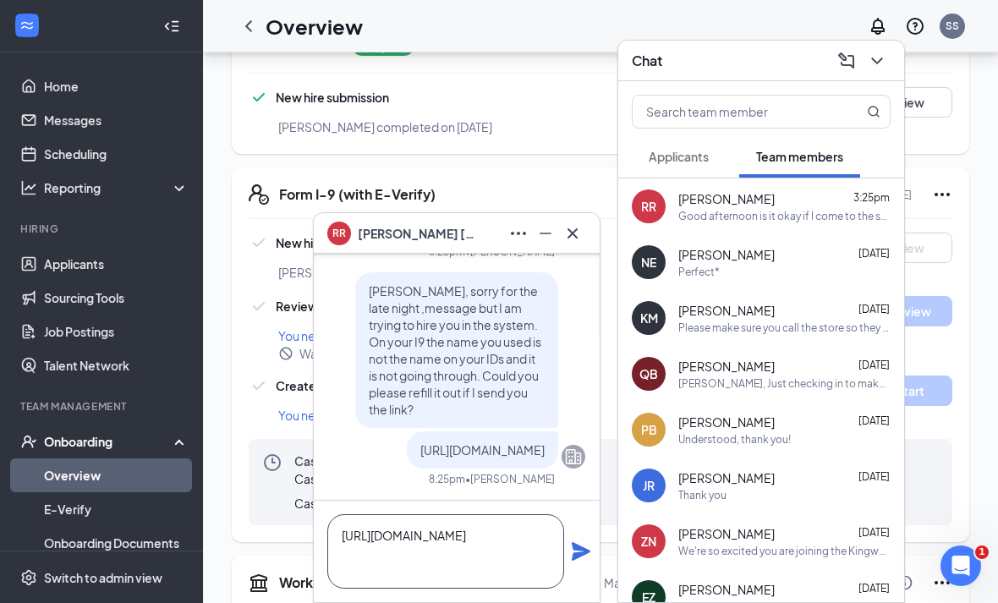
type textarea "[URL][DOMAIN_NAME]"
click at [584, 551] on icon "Plane" at bounding box center [581, 551] width 19 height 19
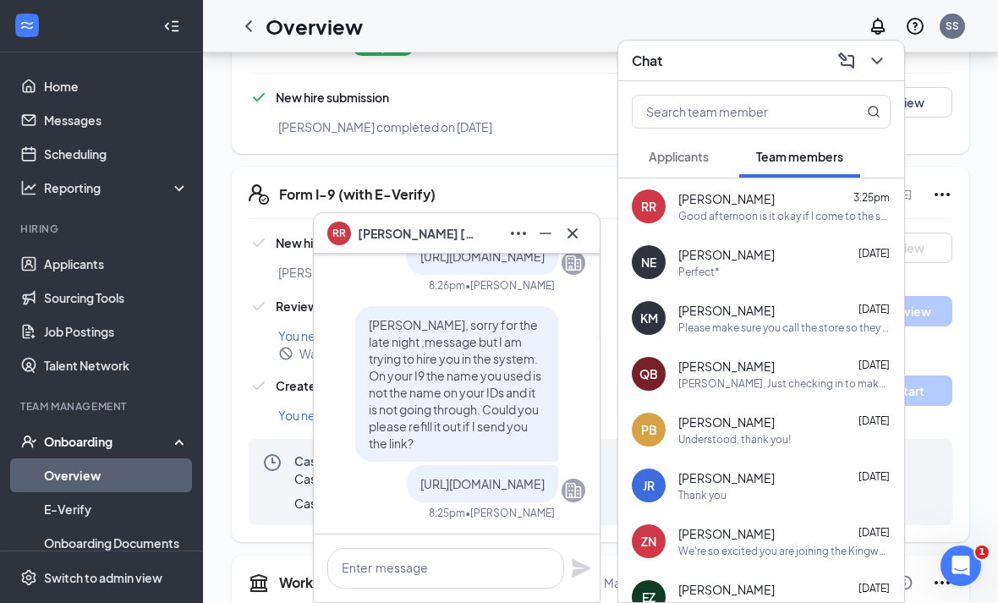
scroll to position [0, 0]
click at [566, 244] on button at bounding box center [572, 233] width 27 height 27
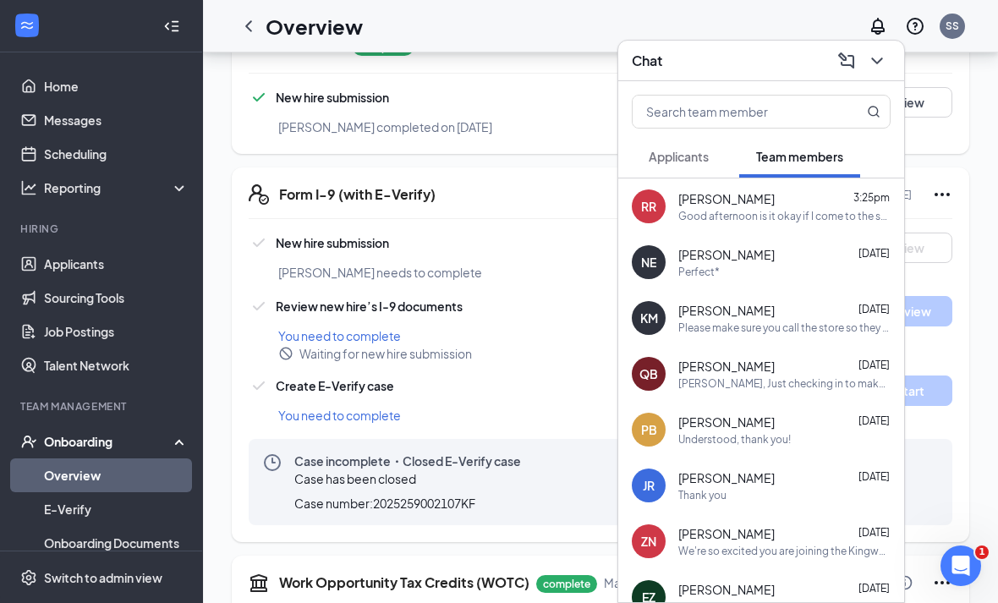
click at [882, 59] on icon "ChevronDown" at bounding box center [877, 61] width 20 height 20
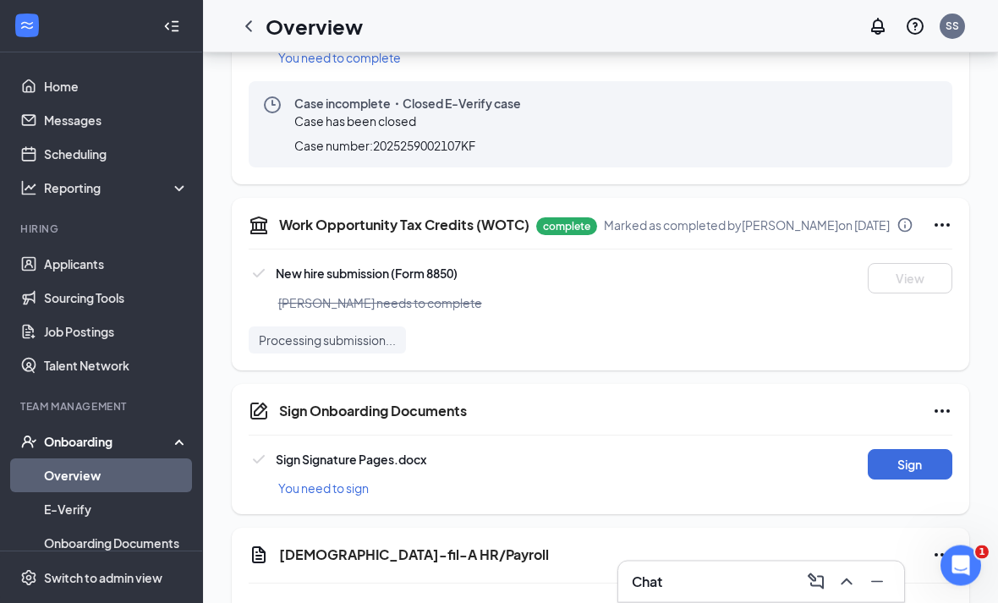
scroll to position [808, 0]
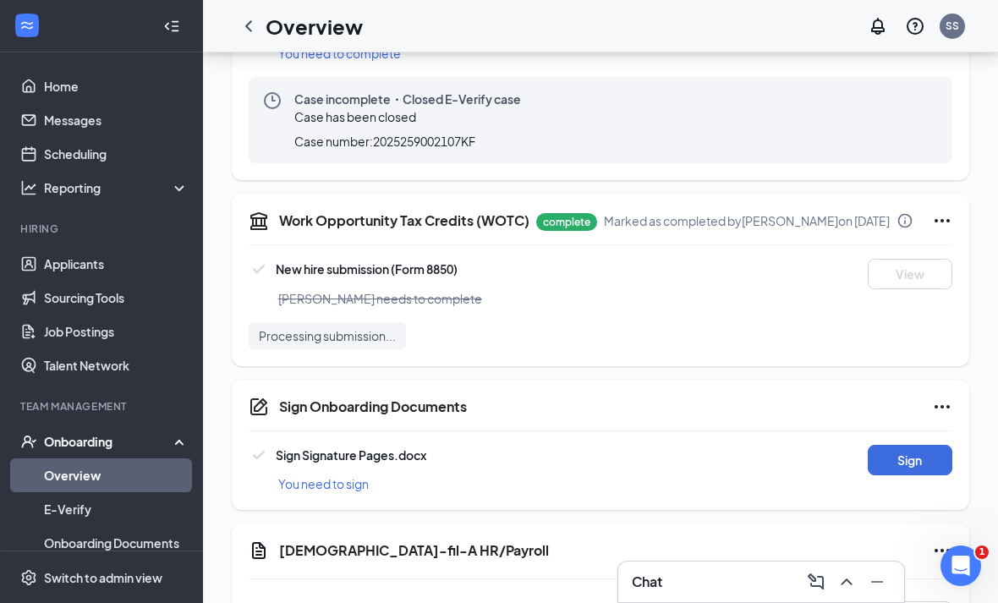
click at [928, 475] on button "Sign" at bounding box center [910, 460] width 85 height 30
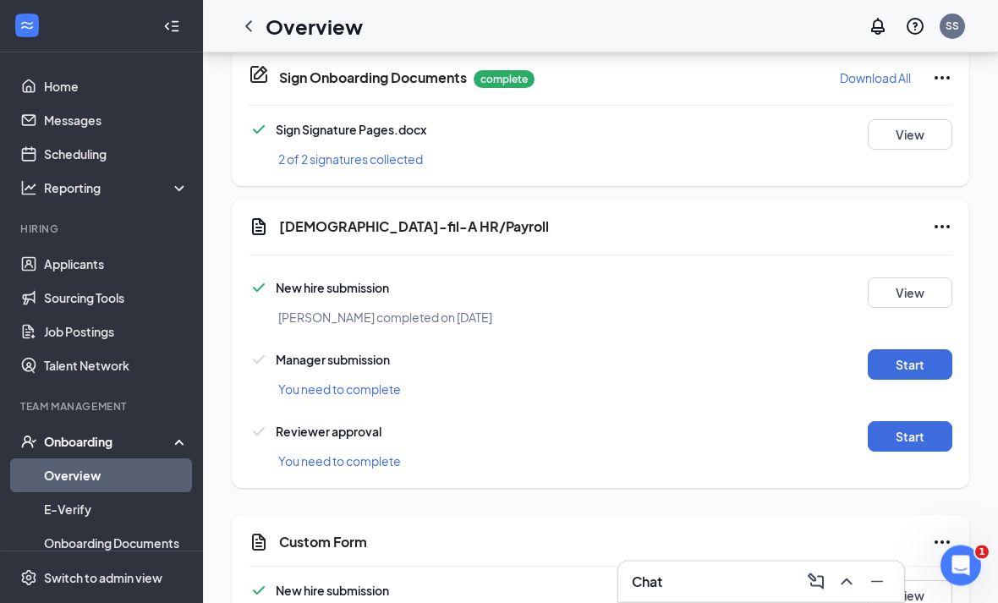
scroll to position [1230, 0]
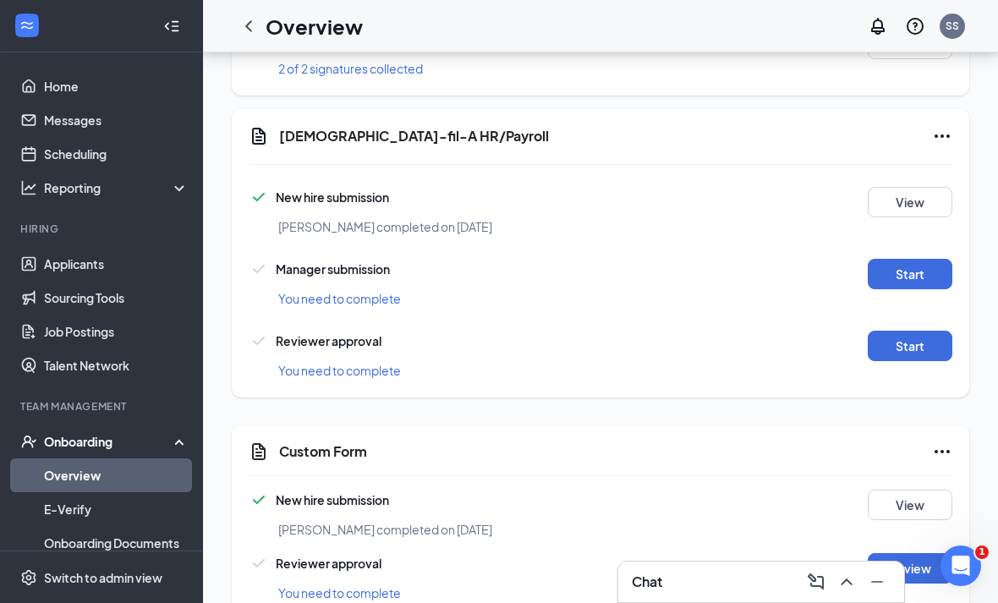
click at [913, 578] on button "Review" at bounding box center [910, 568] width 85 height 30
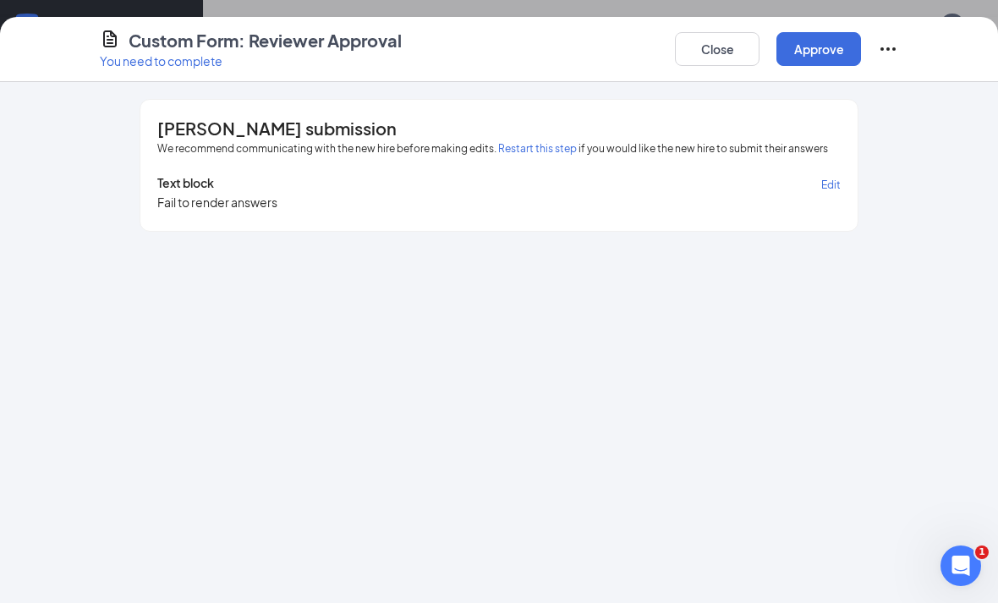
click at [819, 50] on button "Approve" at bounding box center [818, 49] width 85 height 34
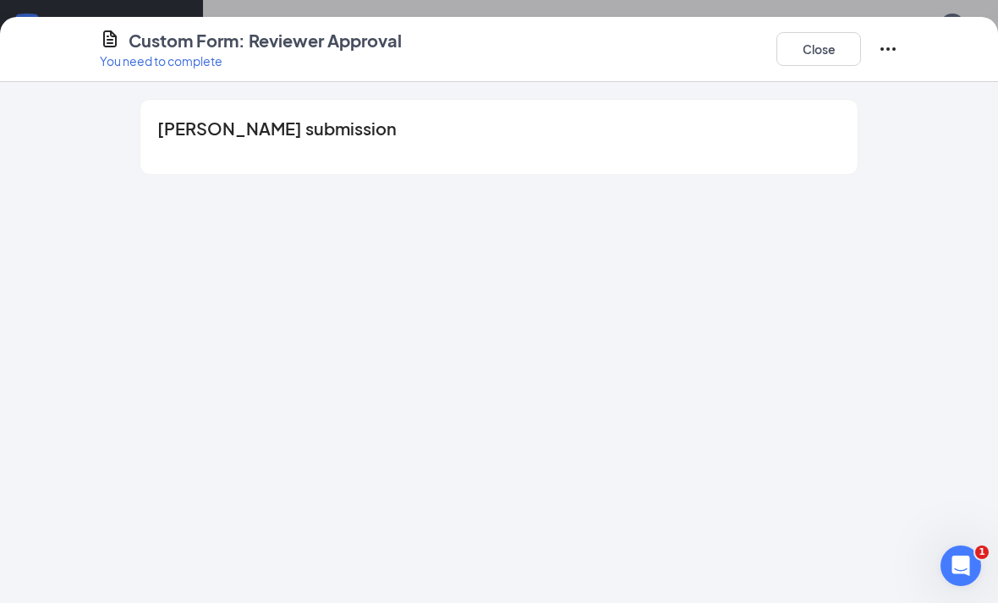
click at [816, 39] on button "Close" at bounding box center [818, 49] width 85 height 34
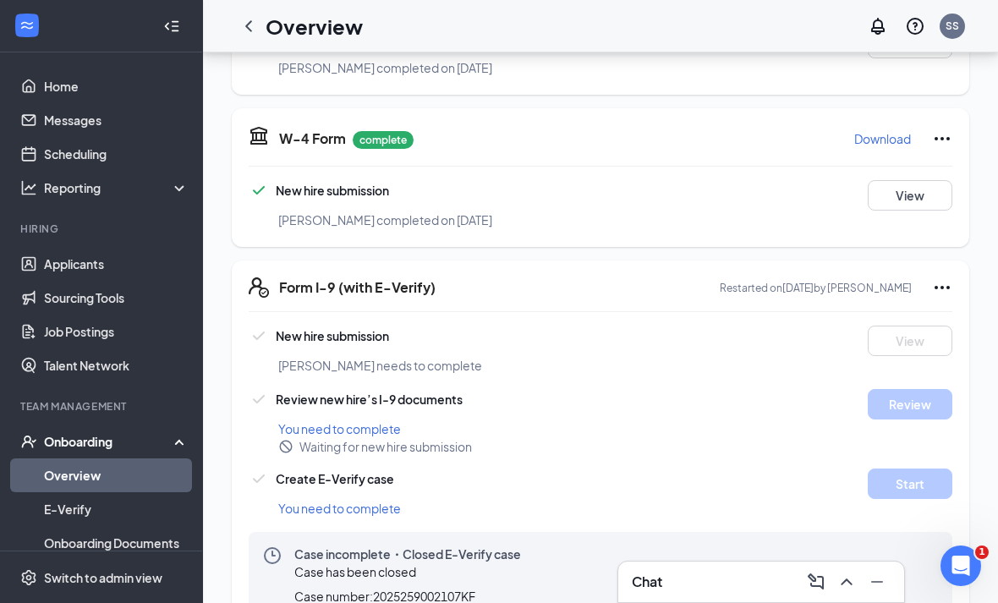
scroll to position [354, 0]
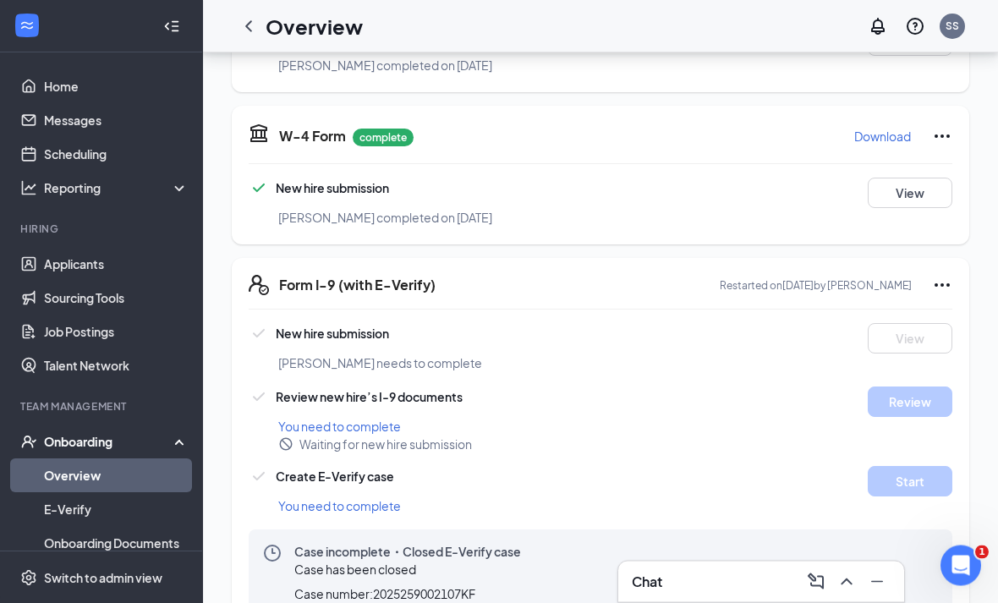
click at [742, 595] on div "Chat" at bounding box center [761, 581] width 259 height 27
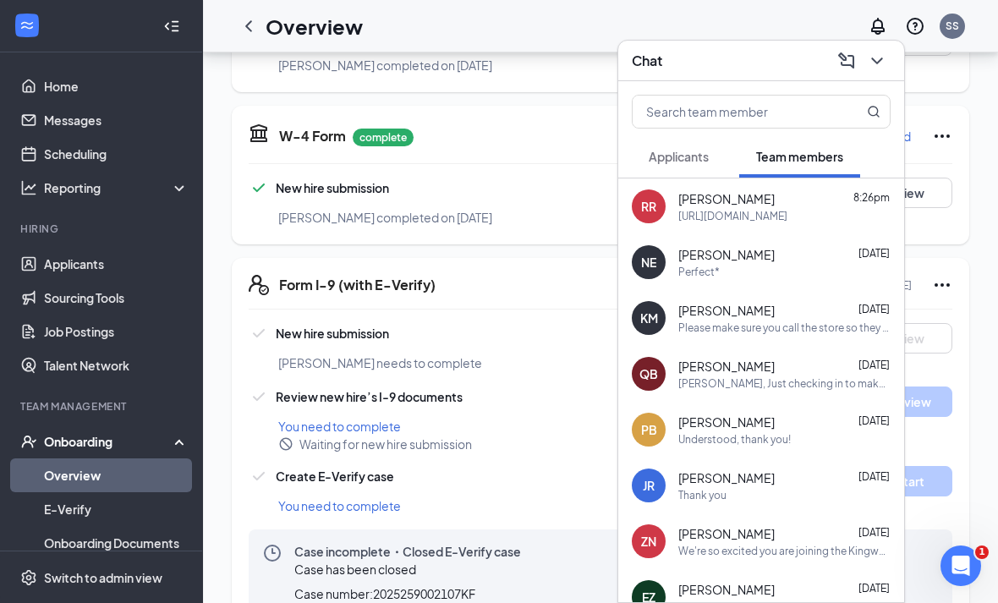
click at [787, 223] on div "[URL][DOMAIN_NAME]" at bounding box center [732, 216] width 109 height 14
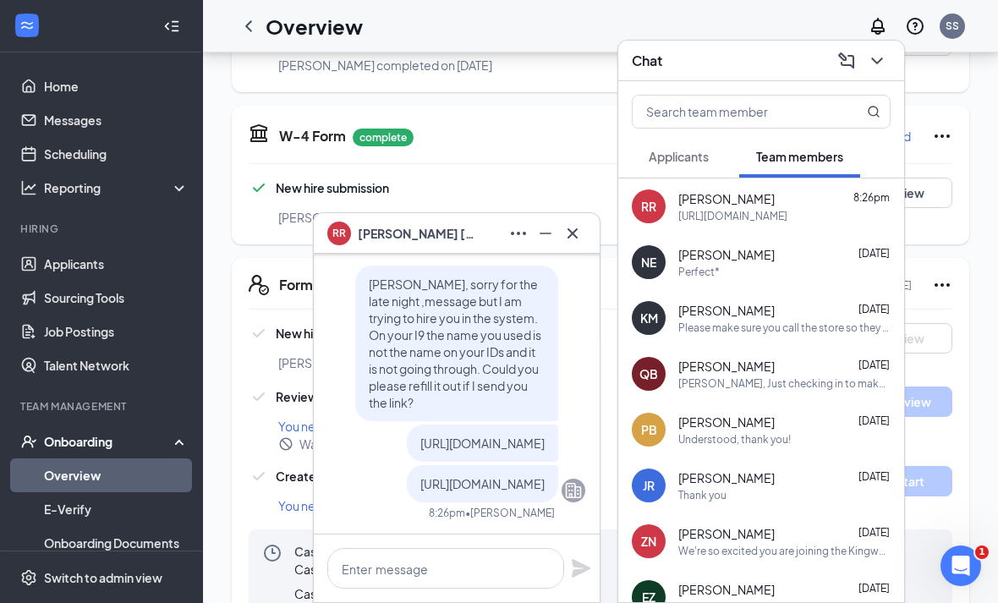
click at [574, 244] on icon "Cross" at bounding box center [572, 233] width 20 height 20
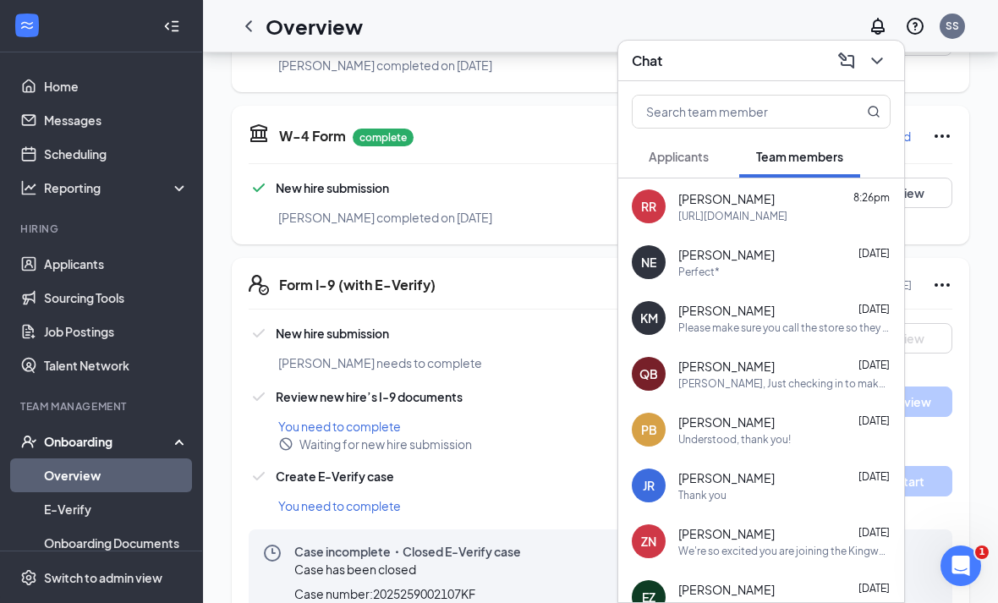
click at [689, 178] on button "Applicants" at bounding box center [679, 156] width 94 height 42
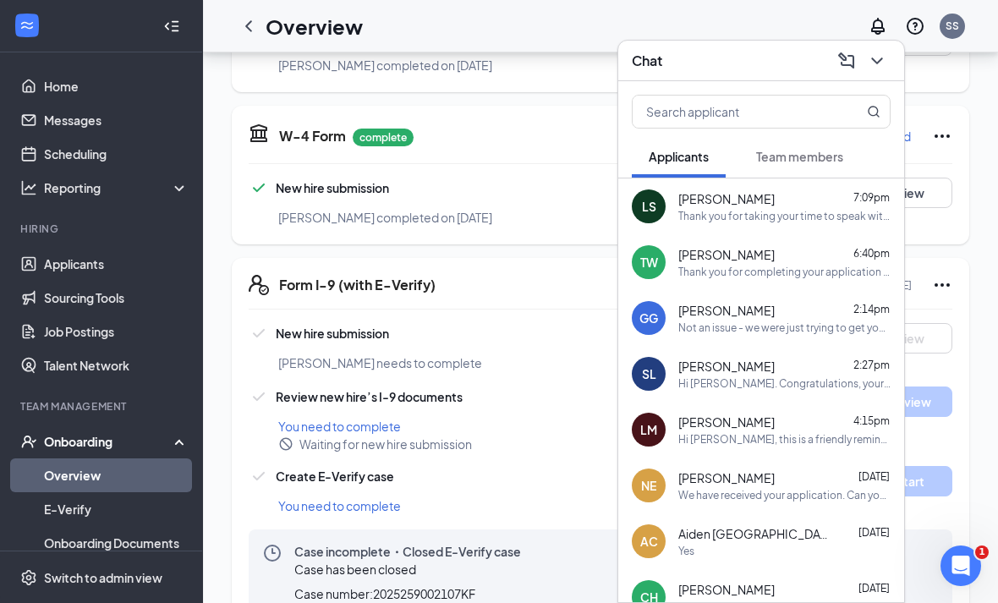
click at [884, 71] on icon "ChevronDown" at bounding box center [877, 61] width 20 height 20
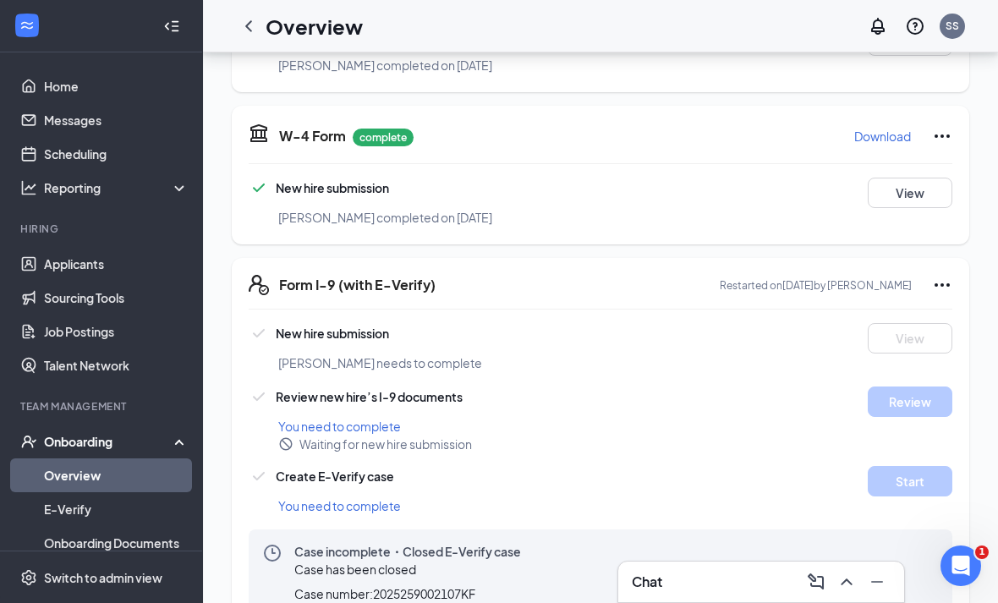
click at [775, 595] on div "Chat" at bounding box center [761, 581] width 259 height 27
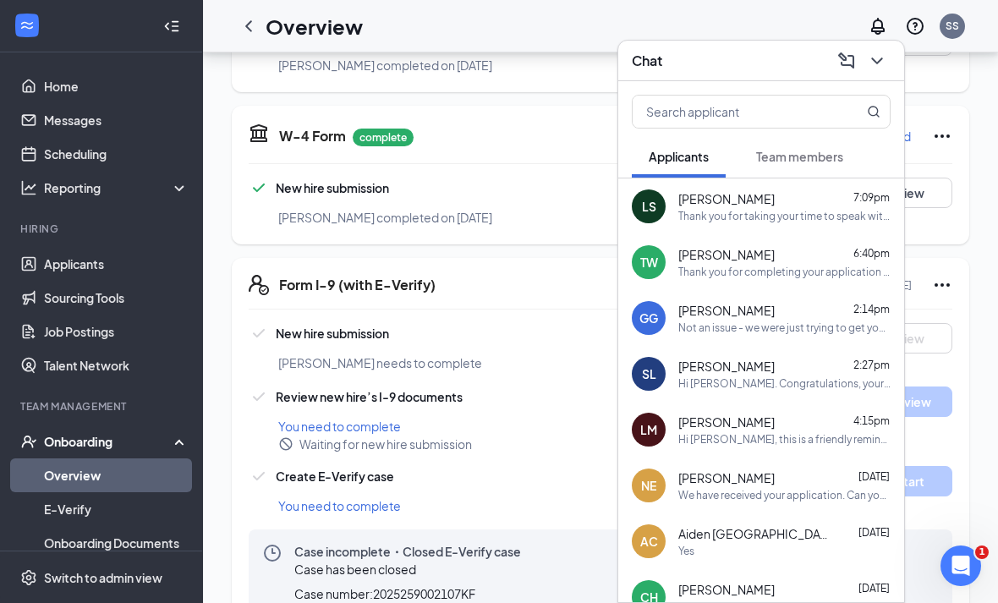
click at [797, 164] on span "Team members" at bounding box center [799, 156] width 87 height 15
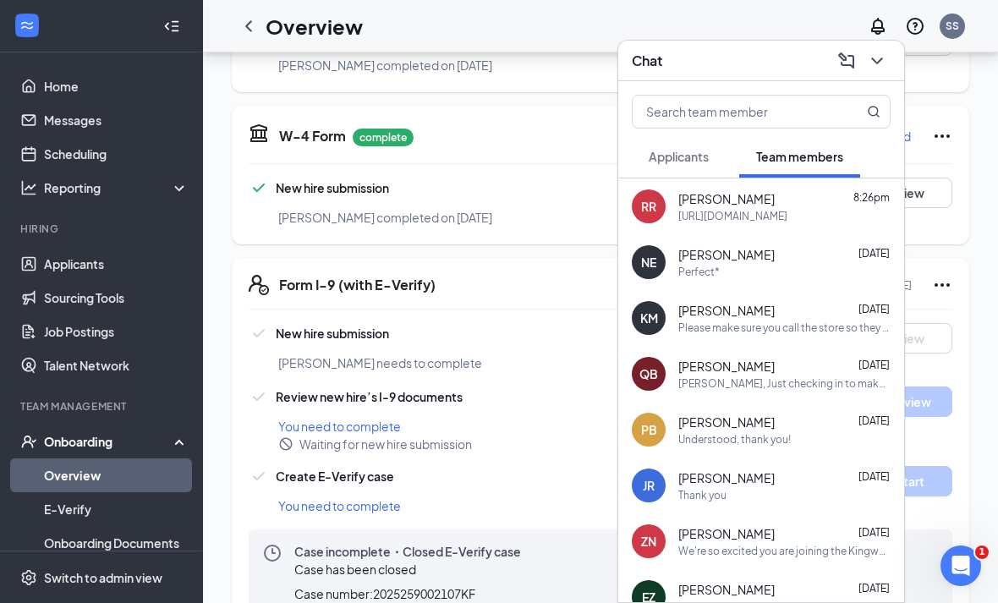
click at [781, 223] on div "[URL][DOMAIN_NAME]" at bounding box center [732, 216] width 109 height 14
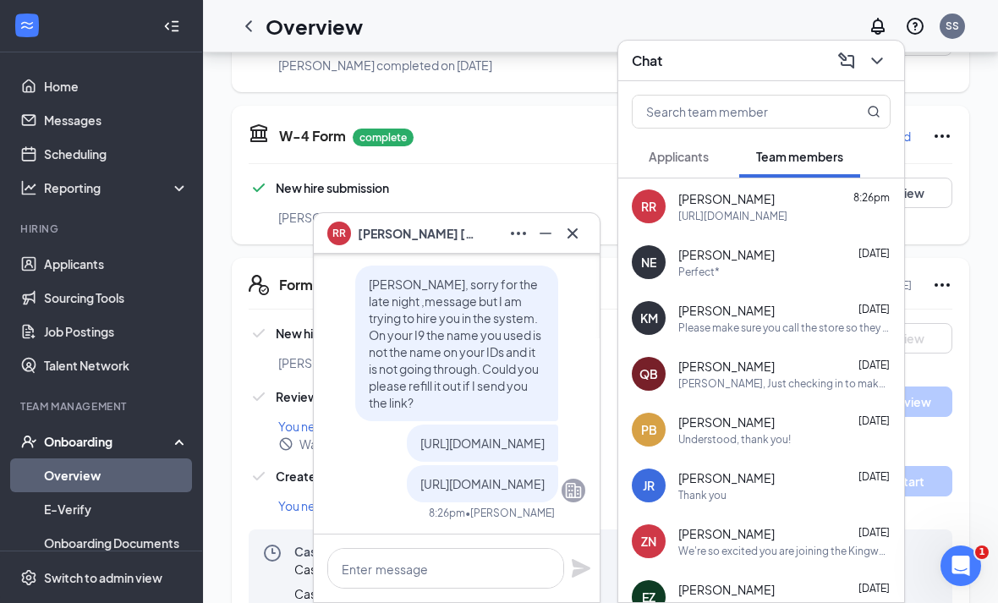
click at [584, 247] on button at bounding box center [572, 233] width 27 height 27
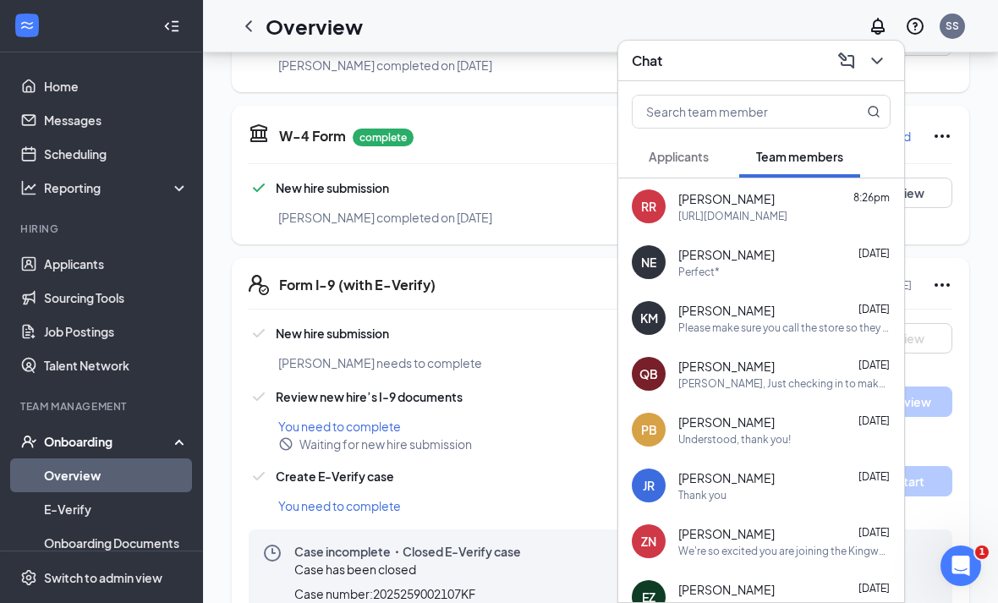
click at [879, 64] on icon "ChevronDown" at bounding box center [876, 61] width 11 height 7
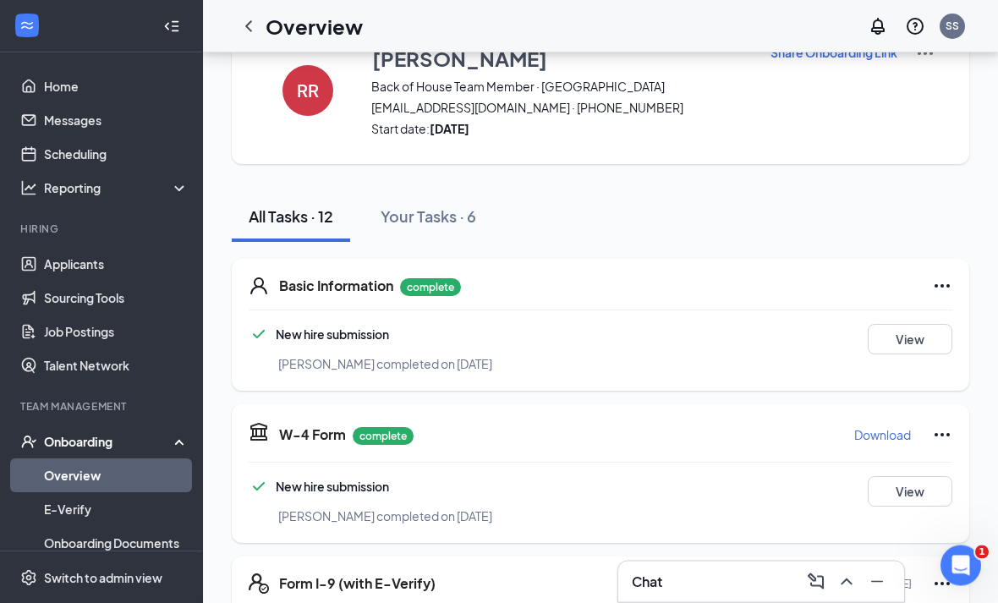
scroll to position [0, 0]
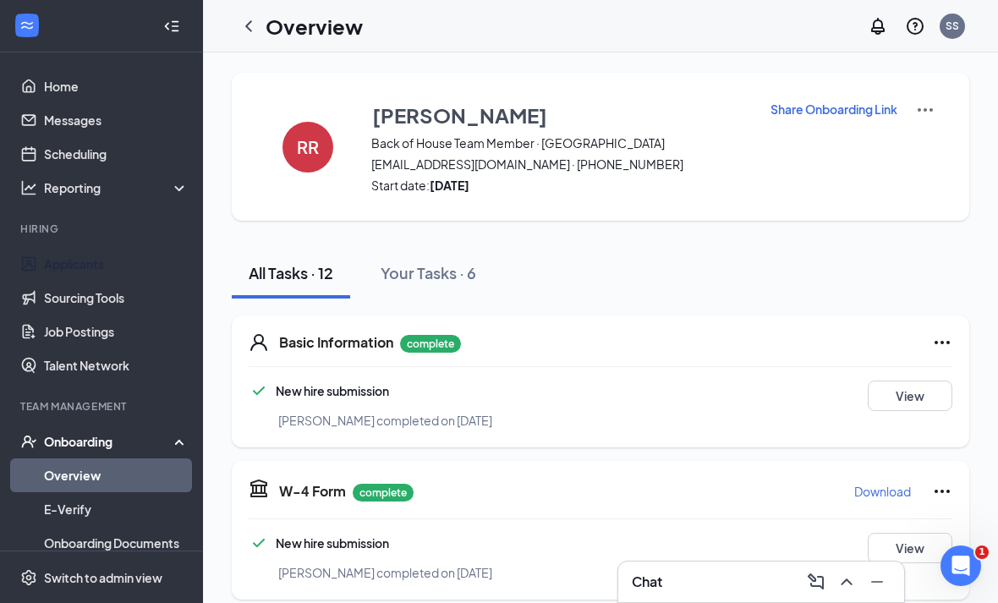
click at [90, 257] on link "Applicants" at bounding box center [116, 264] width 145 height 34
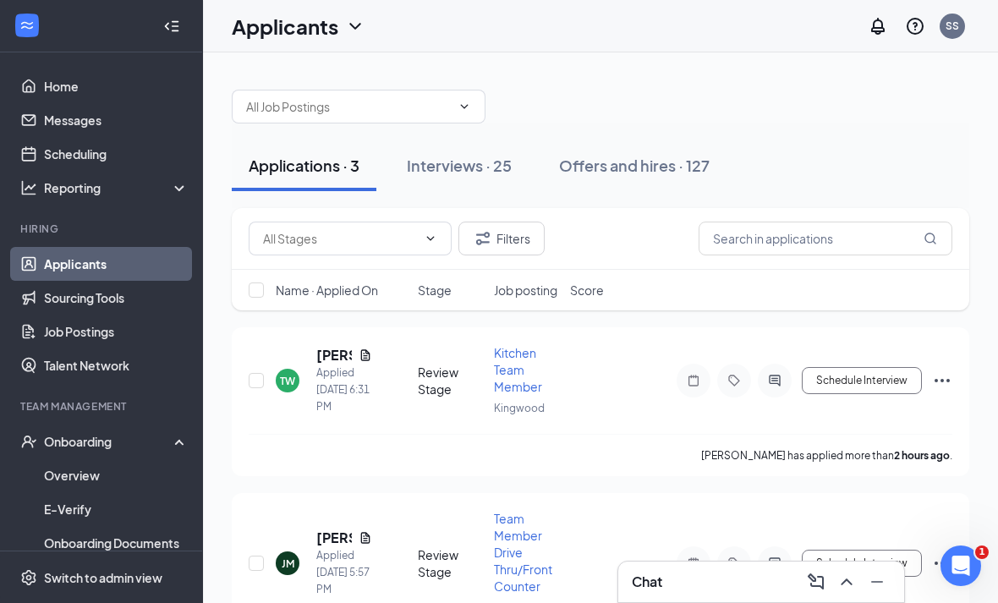
click at [115, 443] on div "Onboarding" at bounding box center [109, 441] width 130 height 17
click at [110, 448] on div "Onboarding" at bounding box center [109, 441] width 130 height 17
click at [87, 480] on link "Overview" at bounding box center [116, 475] width 145 height 34
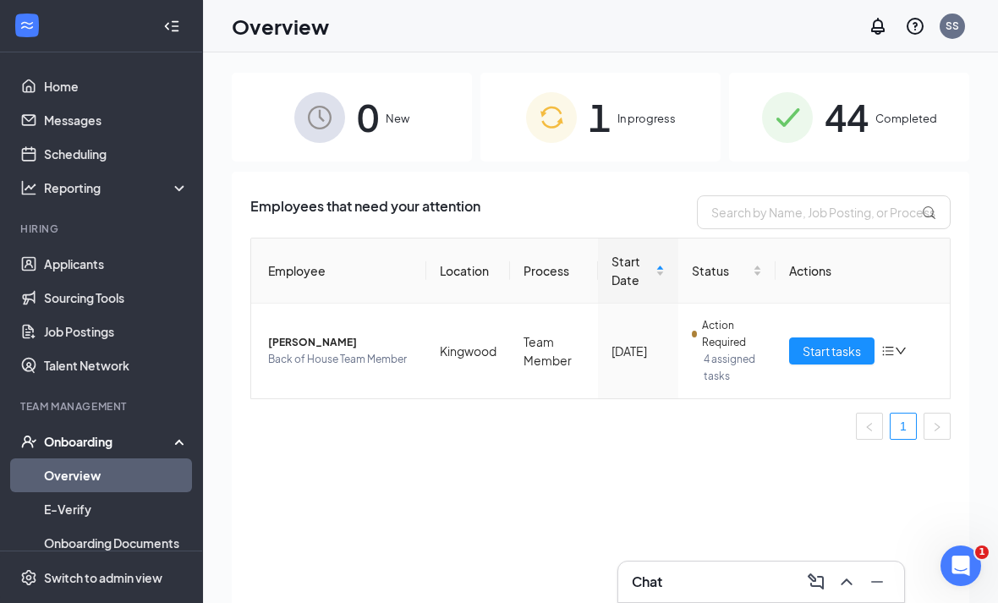
click at [841, 355] on span "Start tasks" at bounding box center [832, 351] width 58 height 19
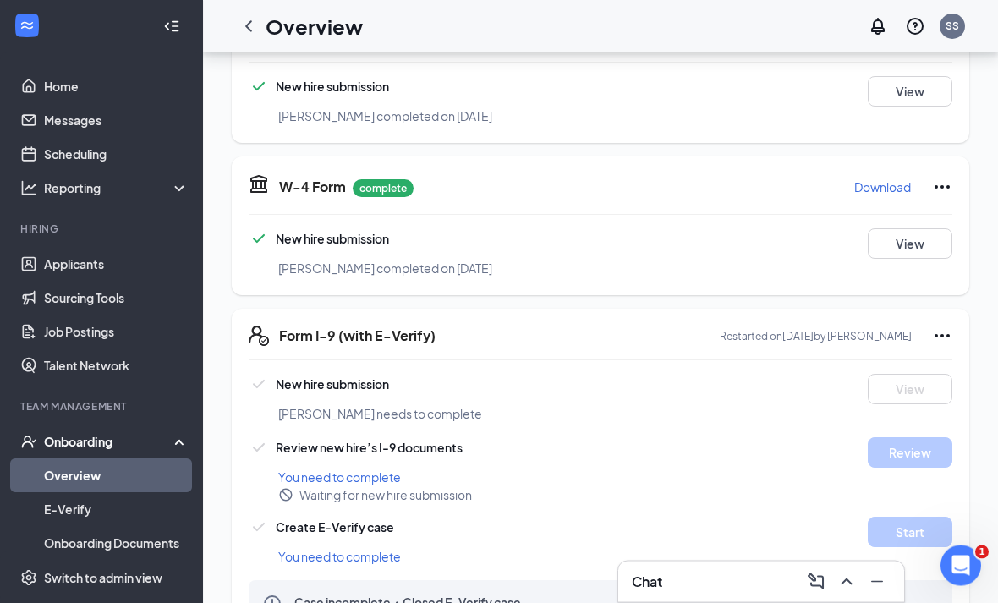
scroll to position [300, 0]
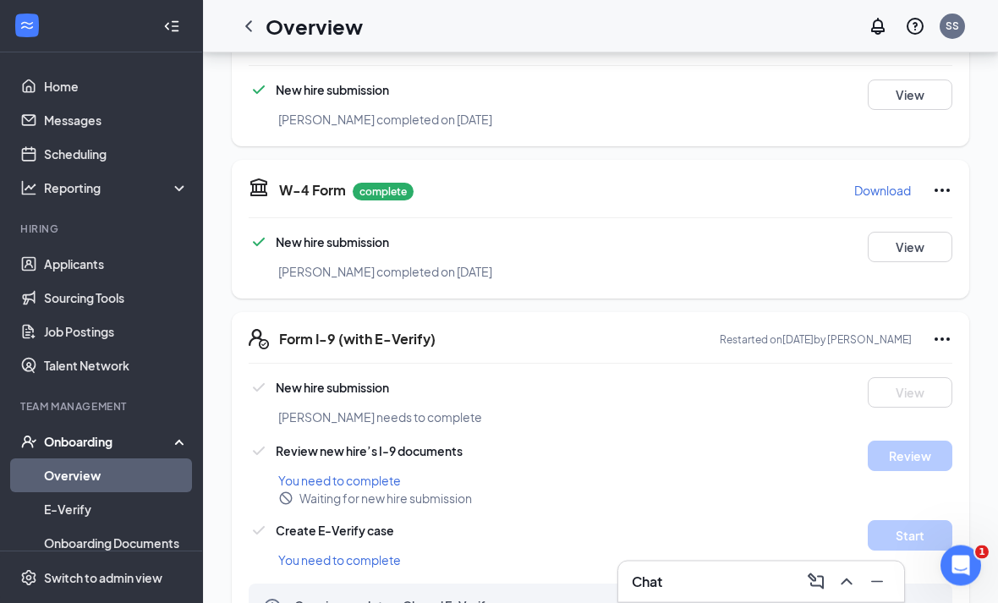
click at [261, 18] on div at bounding box center [249, 26] width 34 height 34
click at [240, 34] on icon "ChevronLeft" at bounding box center [248, 26] width 20 height 20
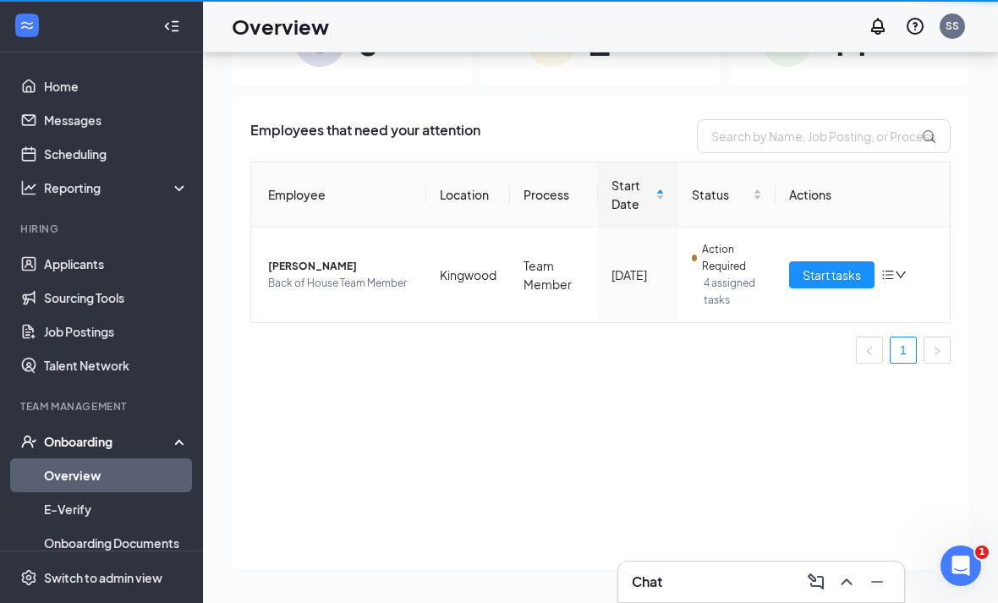
scroll to position [131, 0]
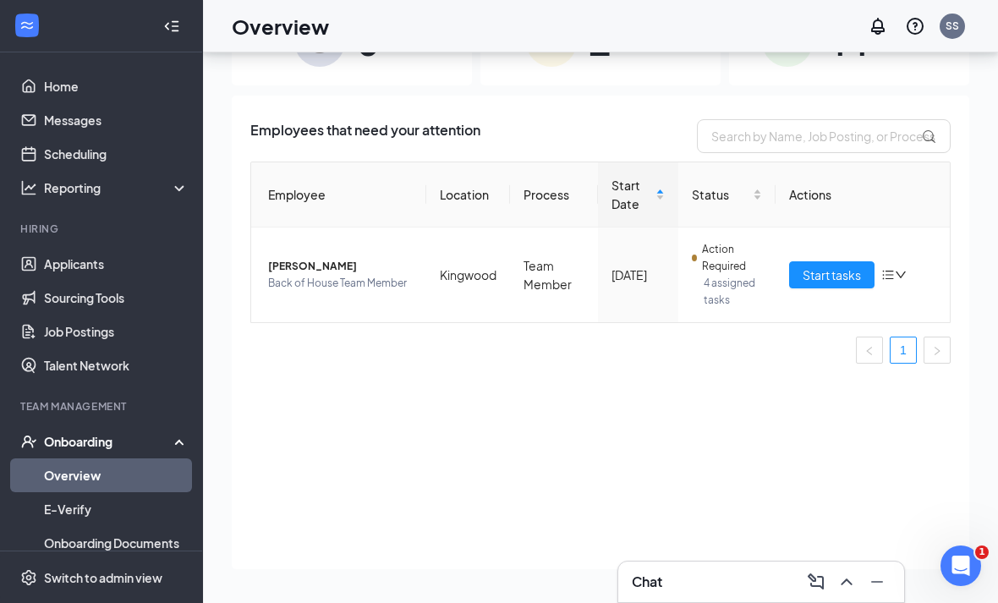
click at [835, 266] on span "Start tasks" at bounding box center [832, 275] width 58 height 19
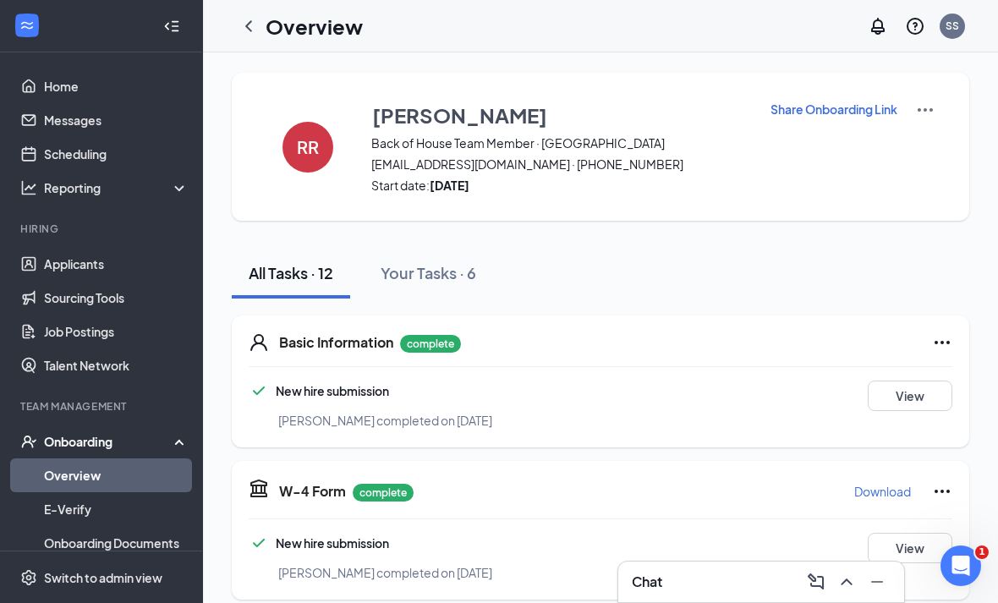
click at [250, 23] on icon "ChevronLeft" at bounding box center [248, 25] width 7 height 11
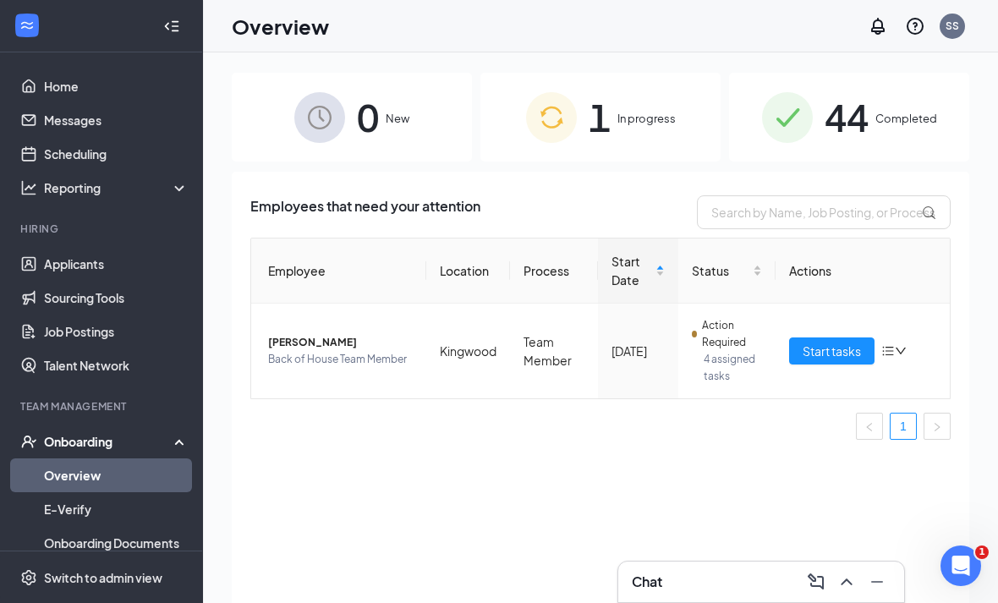
click at [819, 349] on span "Start tasks" at bounding box center [832, 351] width 58 height 19
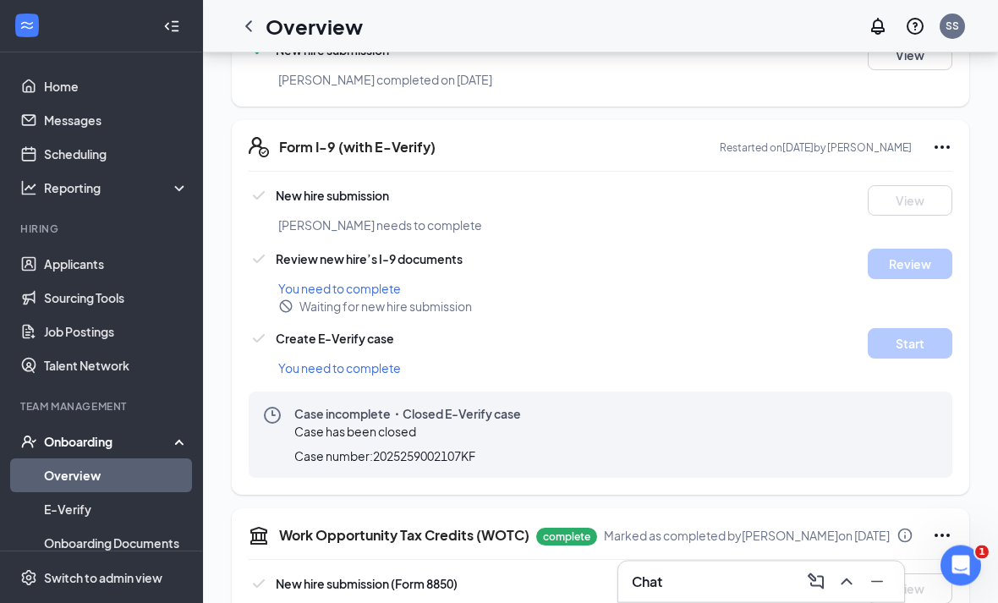
scroll to position [493, 0]
click at [753, 595] on div "Chat 1" at bounding box center [761, 581] width 259 height 27
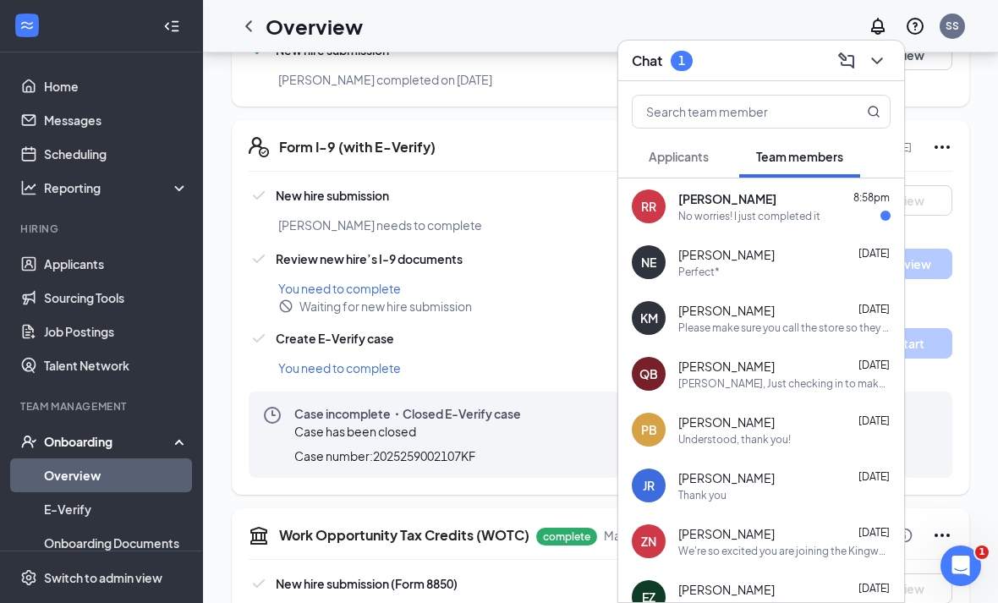
click at [884, 71] on icon "ChevronDown" at bounding box center [877, 61] width 20 height 20
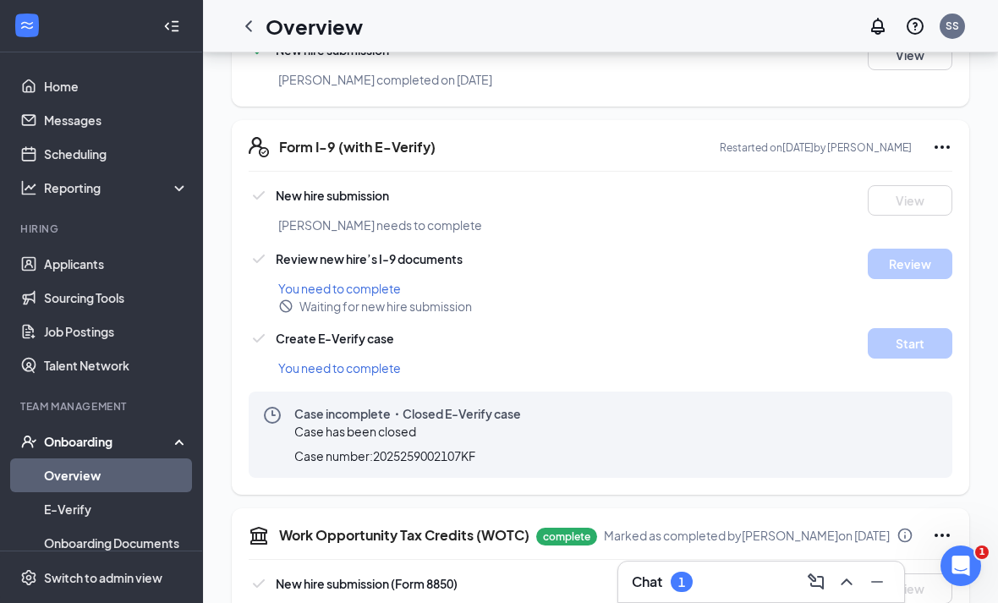
click at [85, 480] on link "Overview" at bounding box center [116, 475] width 145 height 34
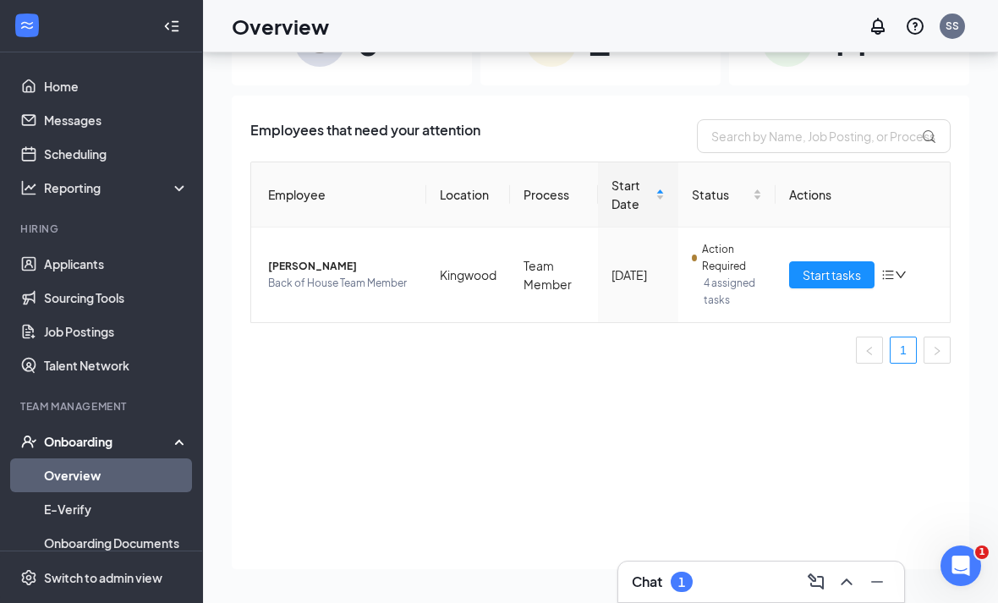
click at [836, 266] on span "Start tasks" at bounding box center [832, 275] width 58 height 19
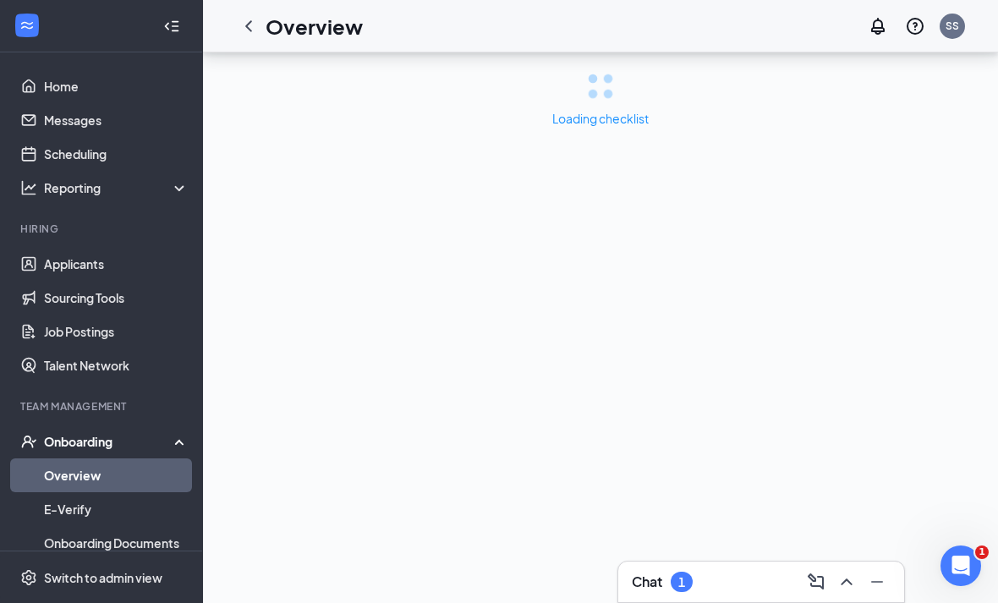
scroll to position [55, 0]
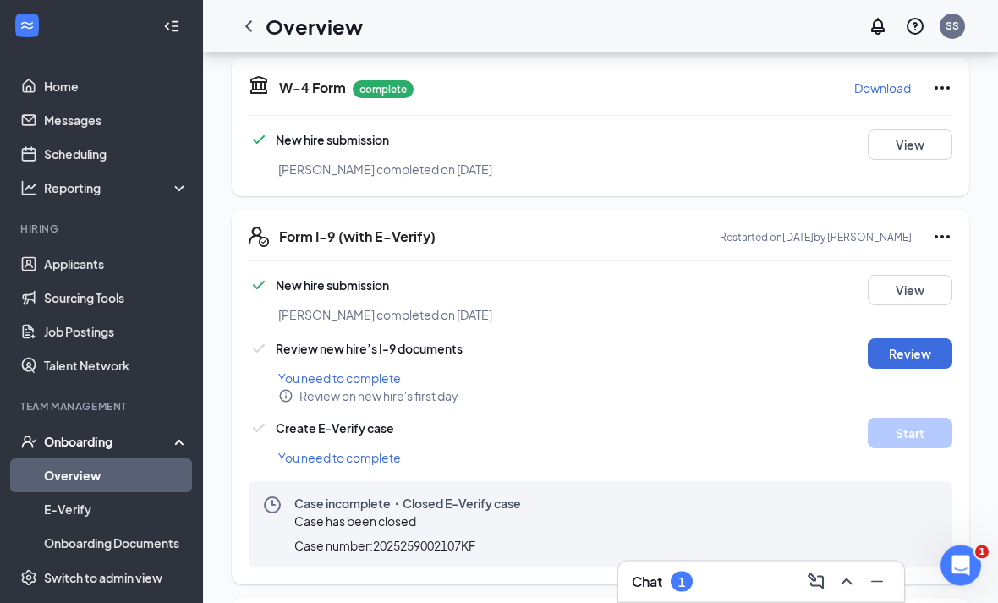
click at [918, 348] on button "Review" at bounding box center [910, 354] width 85 height 30
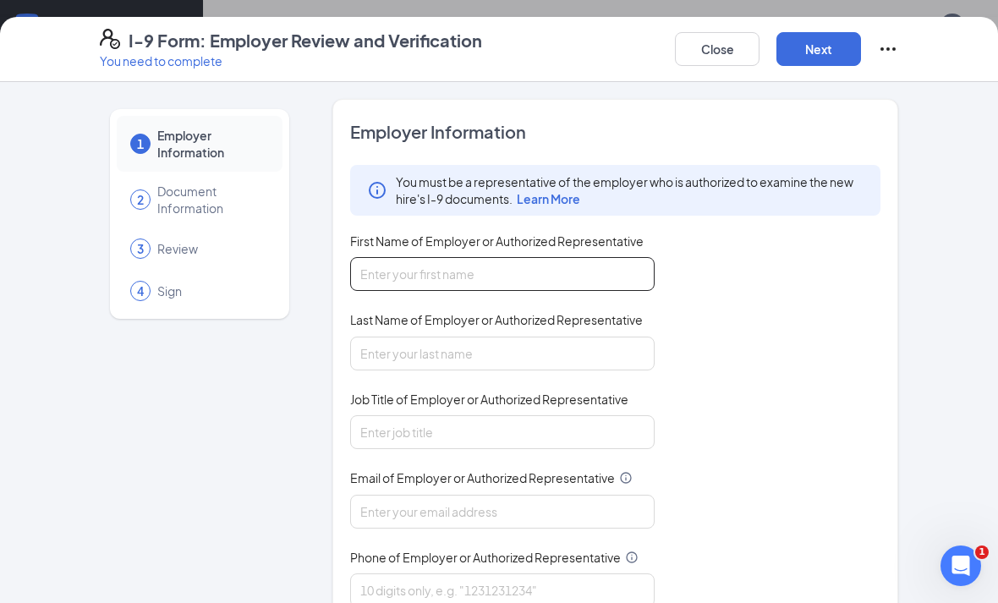
click at [551, 278] on input "First Name of Employer or Authorized Representative" at bounding box center [502, 274] width 304 height 34
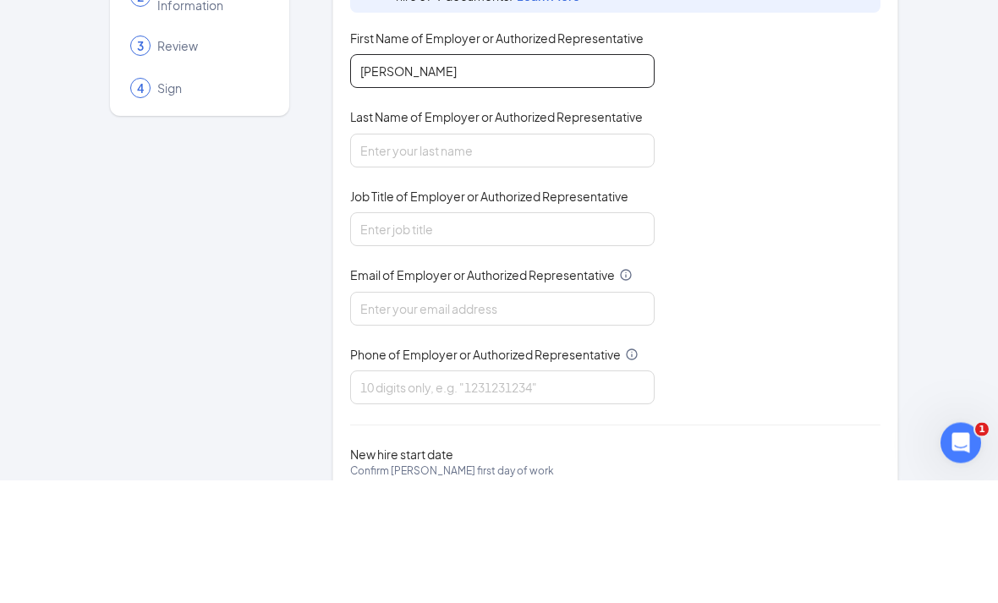
scroll to position [83, 0]
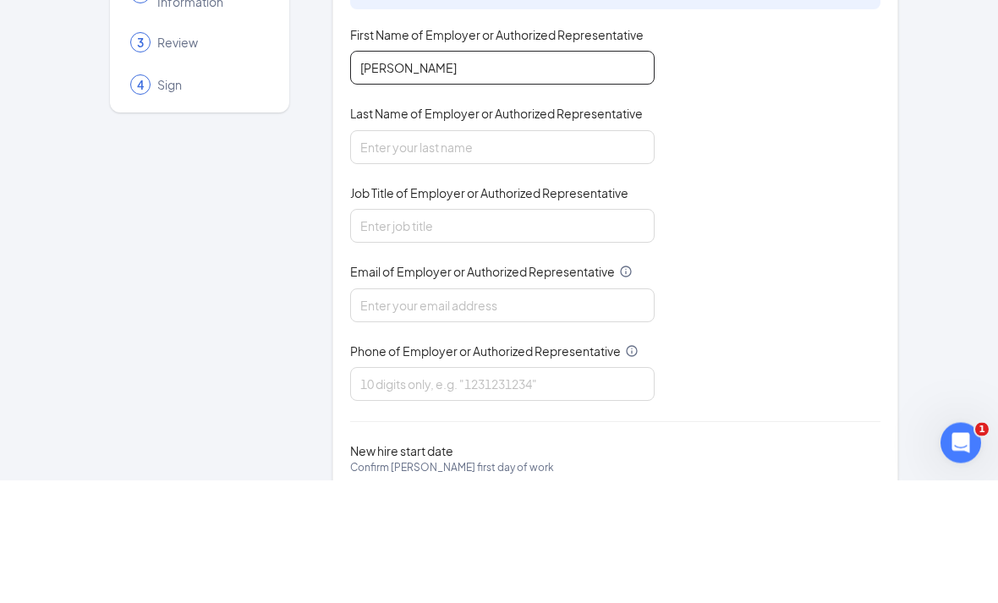
type input "[PERSON_NAME]"
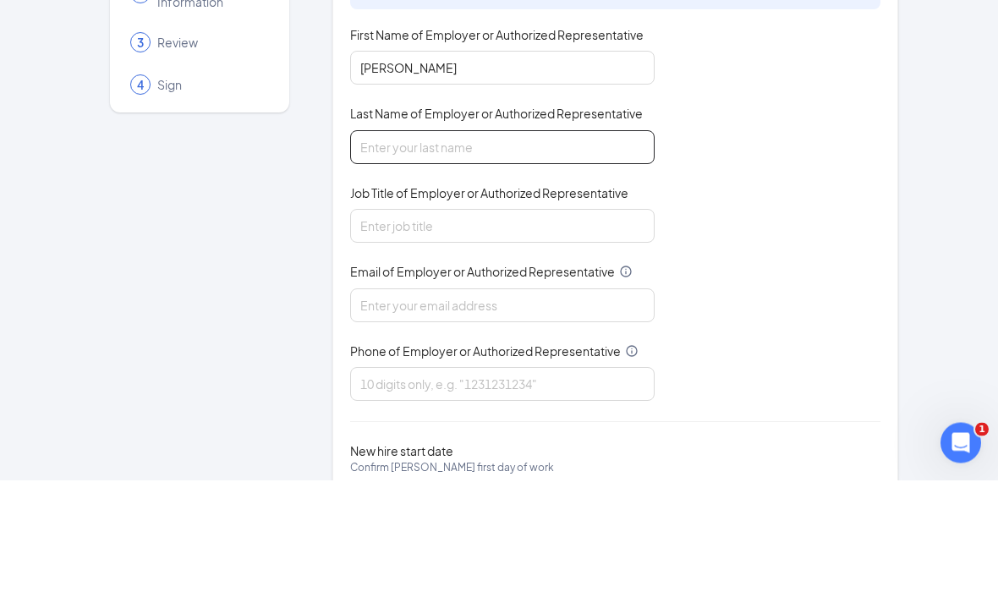
click at [543, 254] on input "Last Name of Employer or Authorized Representative" at bounding box center [502, 271] width 304 height 34
type input "[PERSON_NAME]"
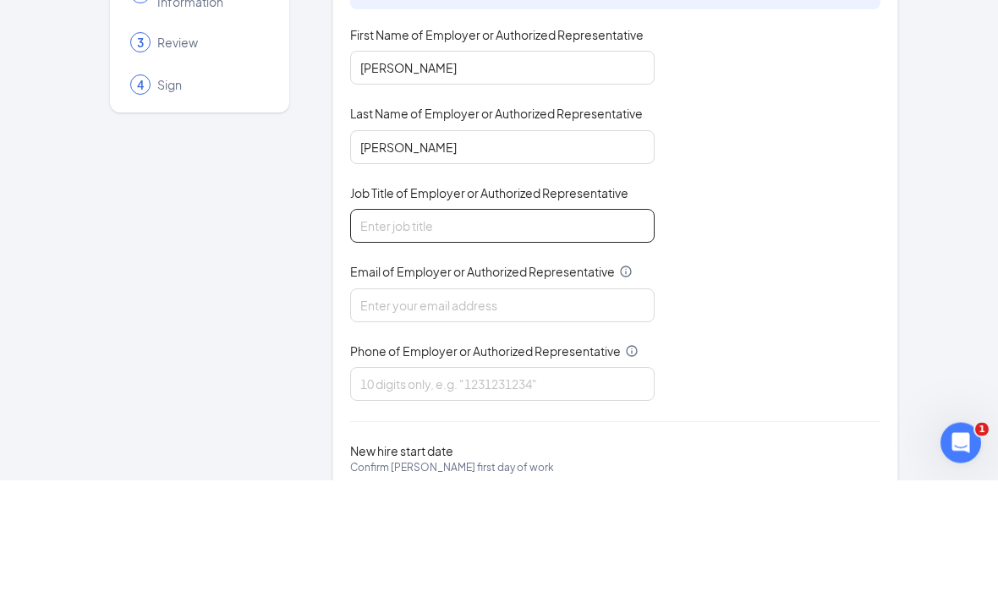
click at [551, 332] on input "Job Title of Employer or Authorized Representative" at bounding box center [502, 349] width 304 height 34
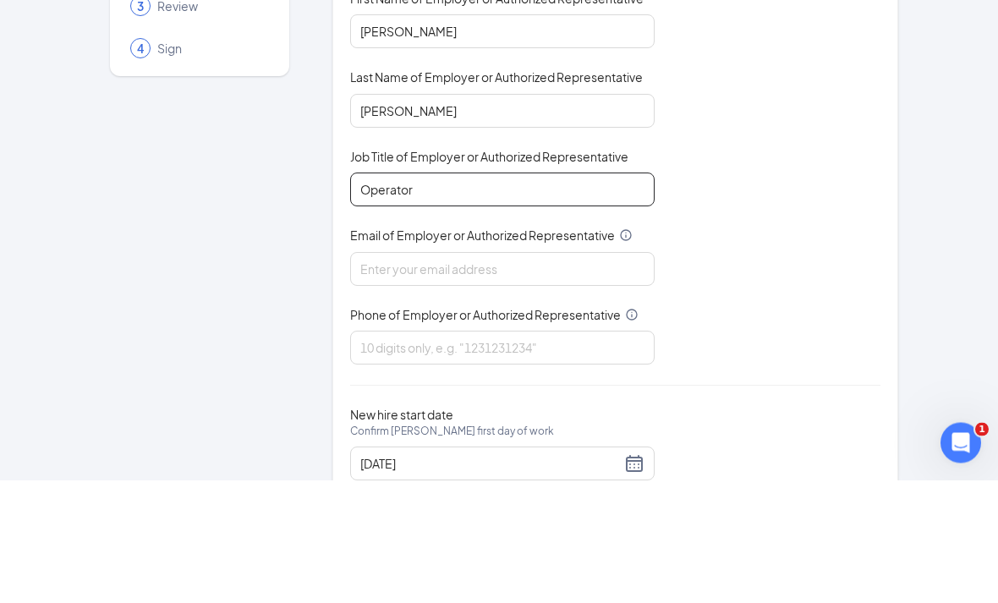
type input "Operator"
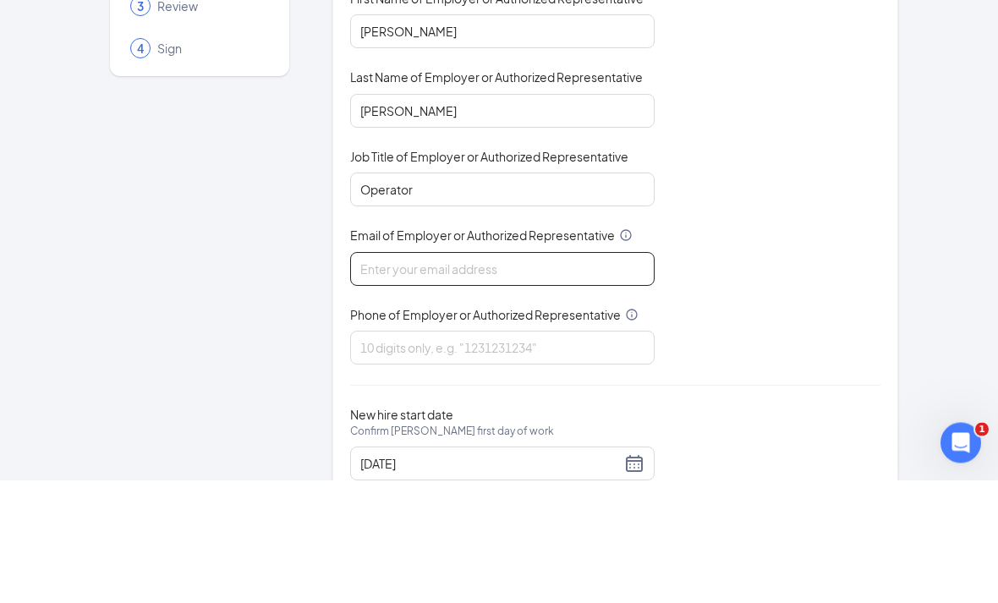
click at [542, 375] on input "Email of Employer or Authorized Representative" at bounding box center [502, 392] width 304 height 34
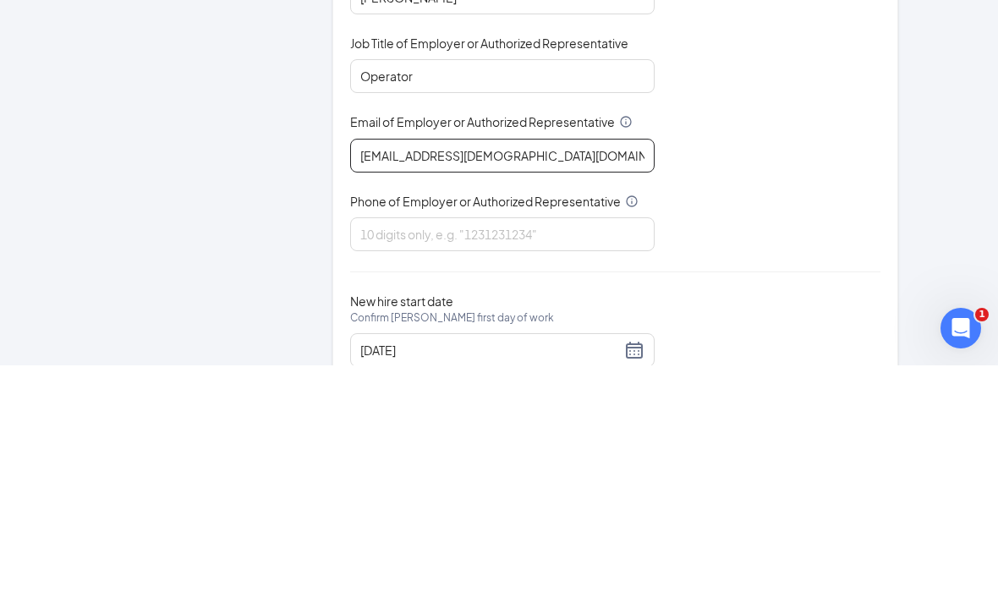
type input "[EMAIL_ADDRESS][DEMOGRAPHIC_DATA][DOMAIN_NAME]"
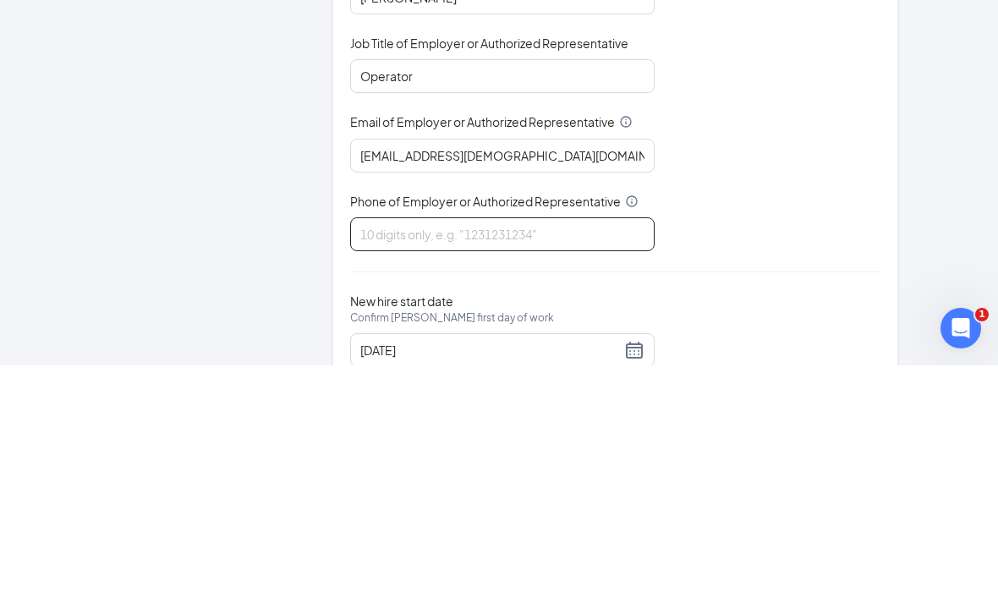
click at [567, 455] on input "Phone of Employer or Authorized Representative" at bounding box center [502, 472] width 304 height 34
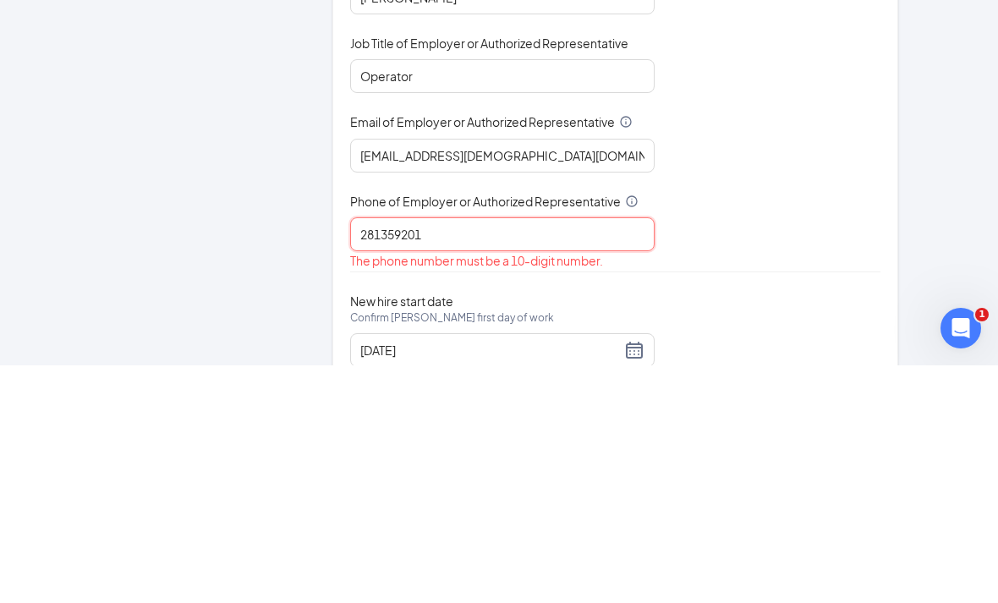
type input "2813592012"
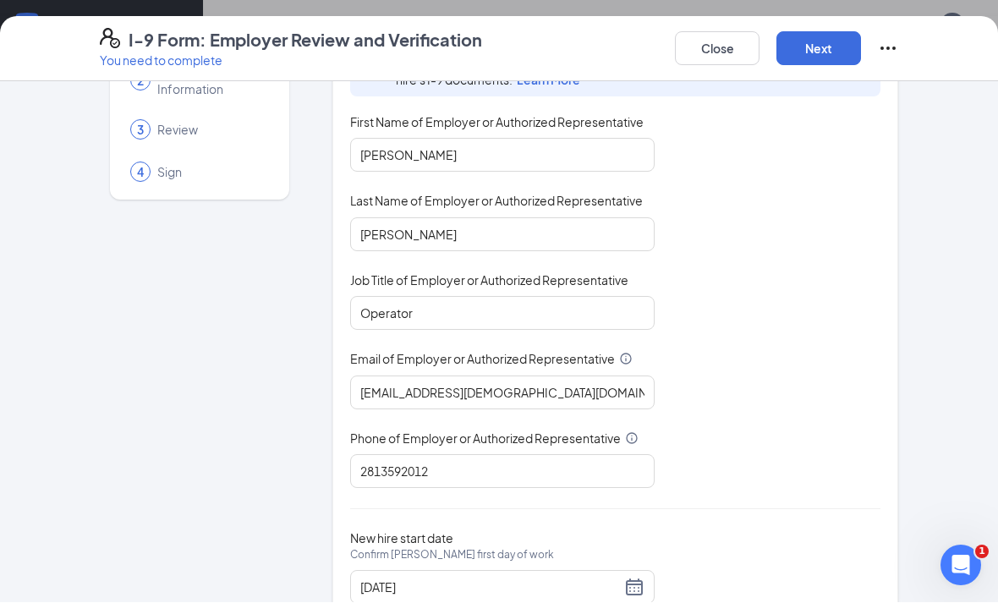
click at [833, 48] on button "Next" at bounding box center [818, 49] width 85 height 34
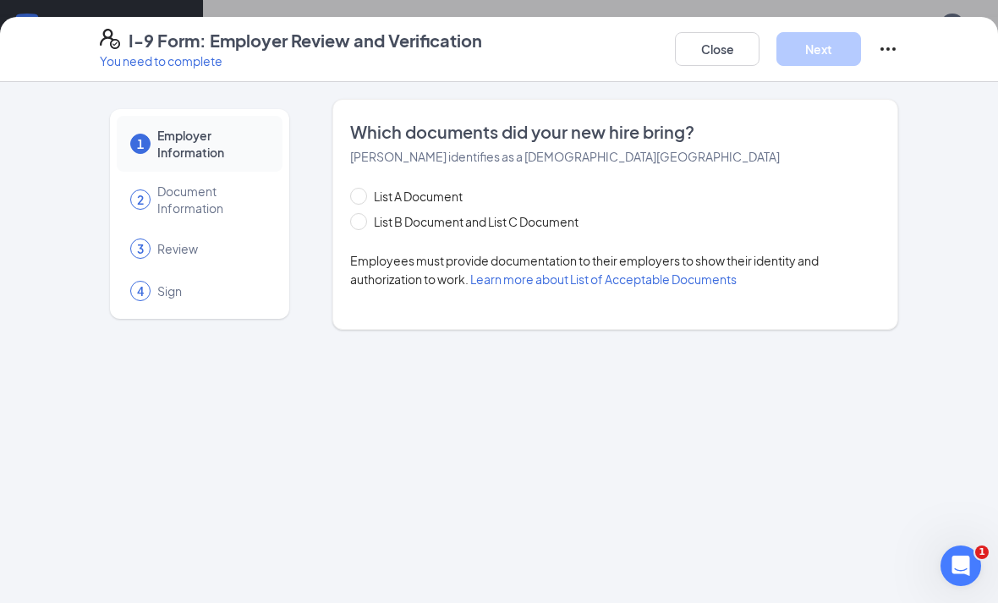
scroll to position [0, 0]
click at [501, 221] on span "List B Document and List C Document" at bounding box center [476, 221] width 218 height 19
click at [362, 221] on input "List B Document and List C Document" at bounding box center [356, 219] width 12 height 12
radio input "true"
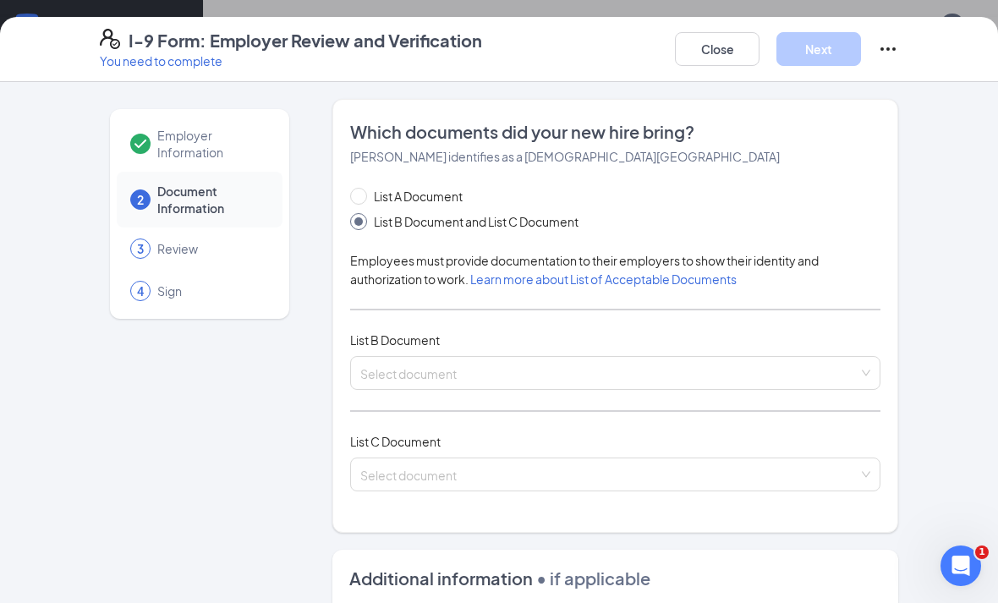
click at [561, 379] on input "search" at bounding box center [609, 369] width 498 height 25
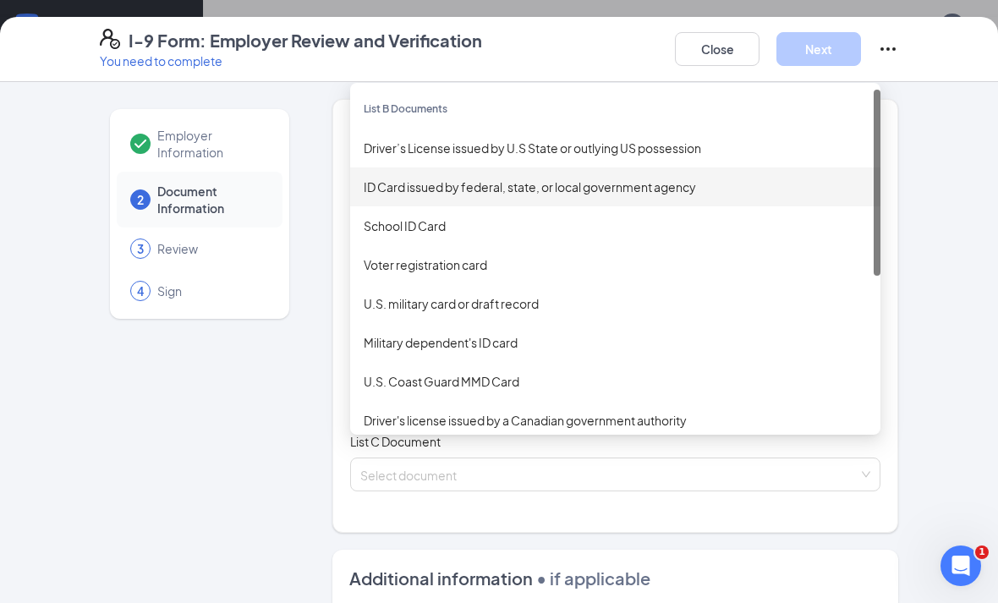
click at [572, 188] on div "ID Card issued by federal, state, or local government agency" at bounding box center [615, 187] width 503 height 19
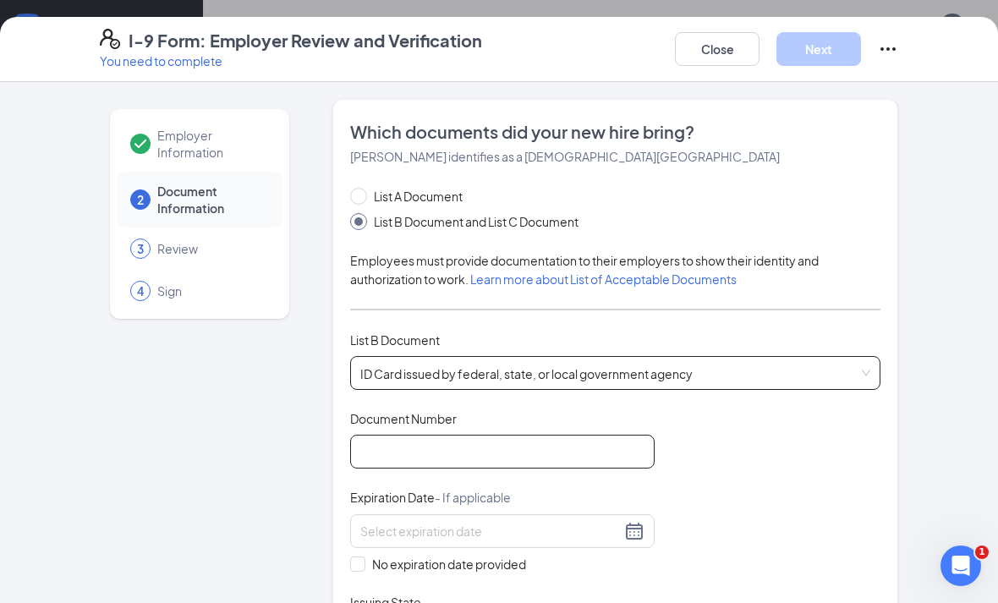
click at [527, 448] on input "Document Number" at bounding box center [502, 452] width 304 height 34
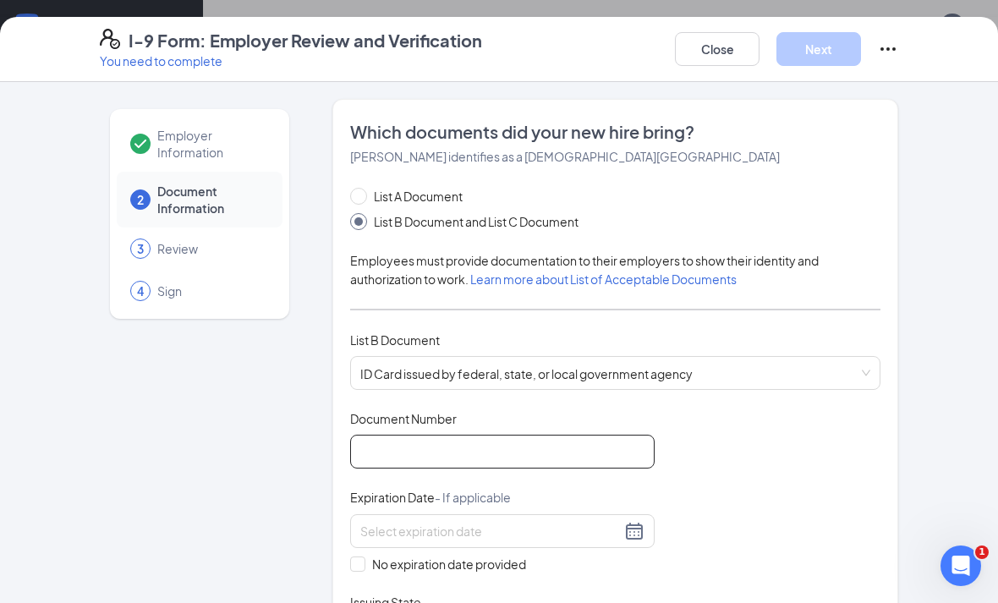
scroll to position [706, 0]
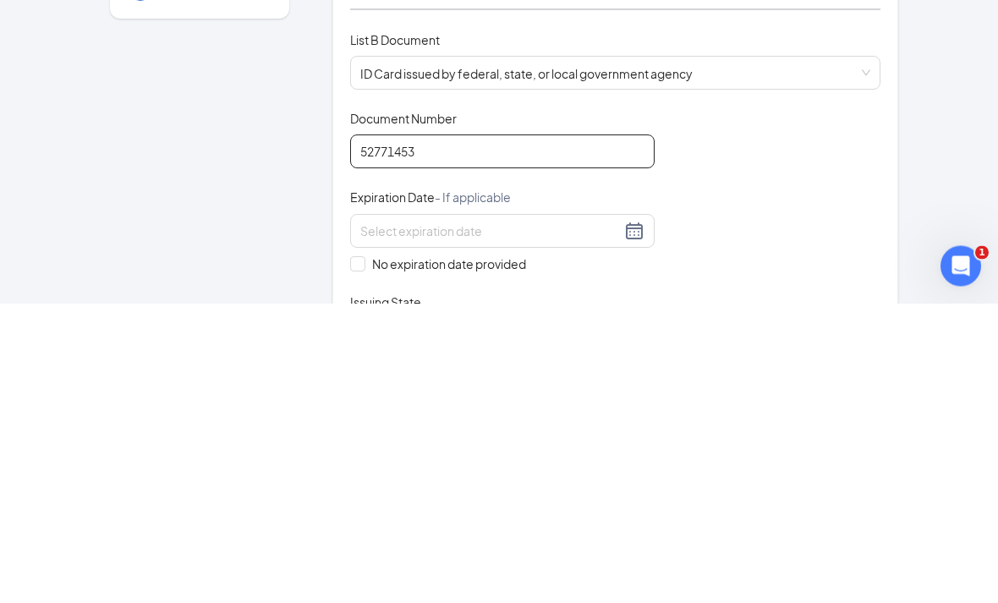
type input "52771453"
click at [456, 522] on input at bounding box center [490, 531] width 260 height 19
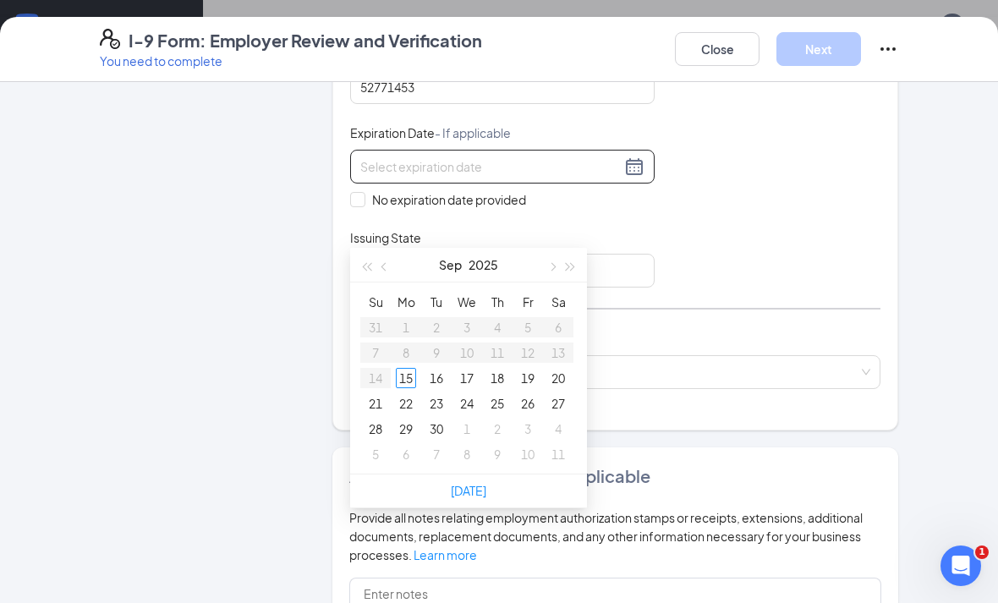
scroll to position [365, 0]
click at [540, 166] on input at bounding box center [490, 165] width 260 height 19
click at [561, 332] on div "3" at bounding box center [558, 327] width 20 height 20
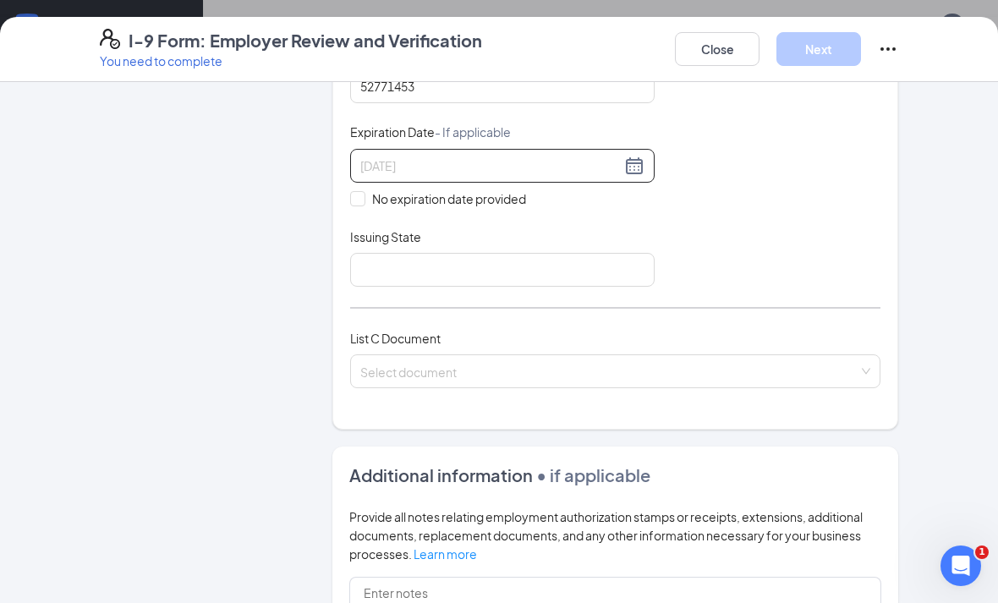
type input "[DATE]"
click at [485, 262] on input "Issuing State" at bounding box center [502, 270] width 304 height 34
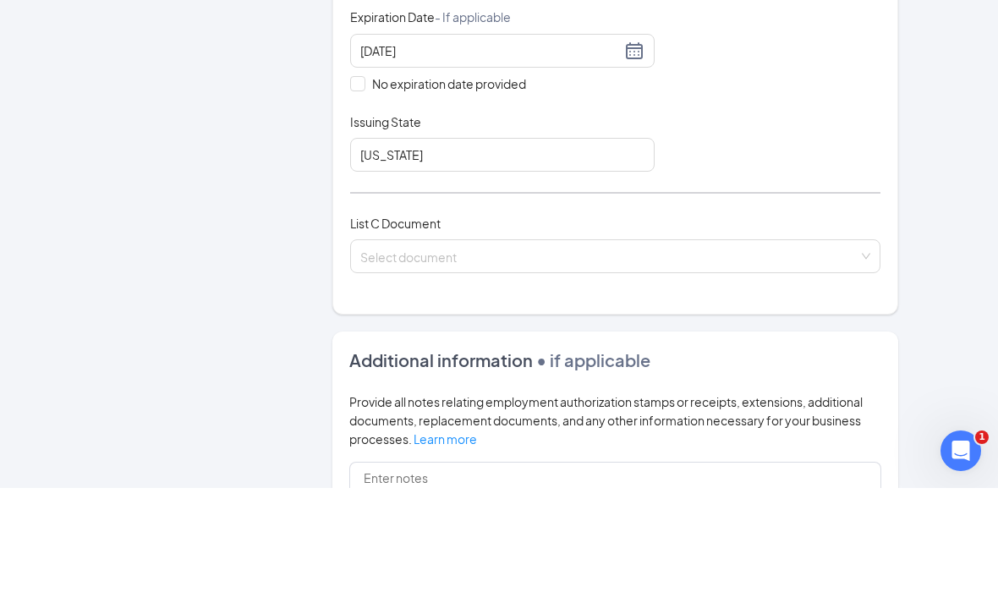
scroll to position [1121, 0]
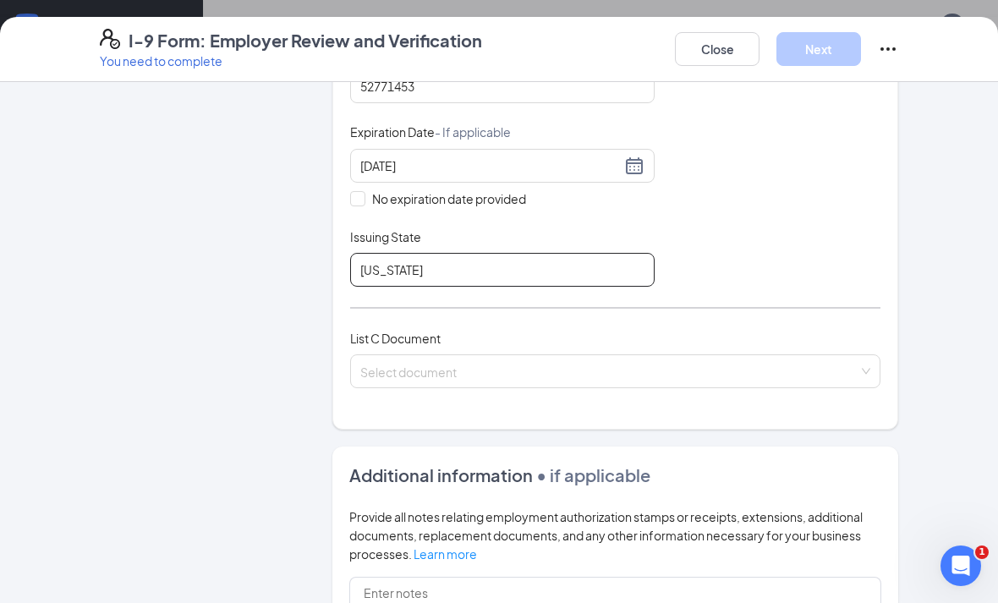
type input "[US_STATE]"
click at [519, 364] on input "search" at bounding box center [609, 367] width 498 height 25
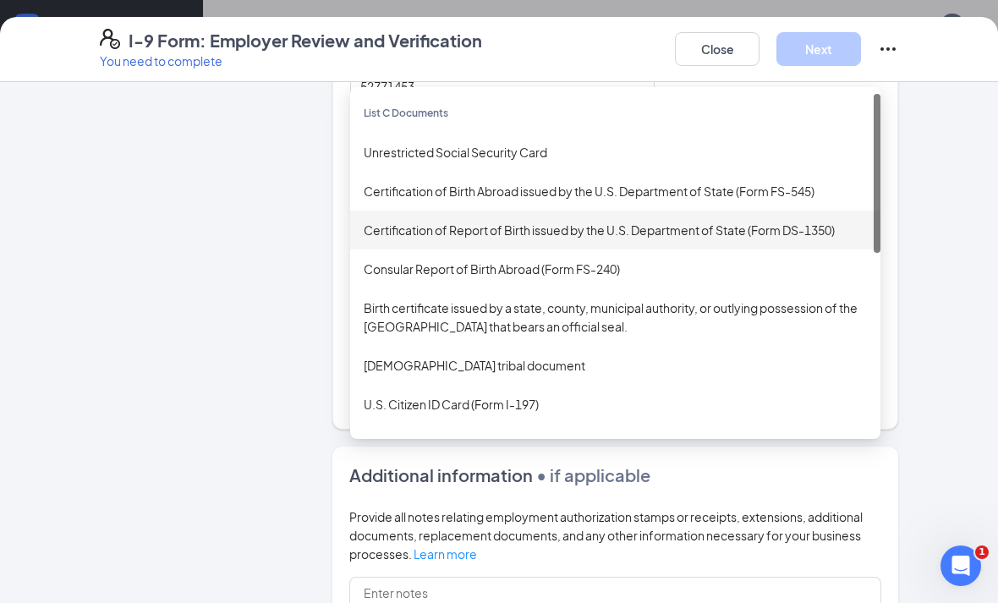
click at [699, 231] on div "Certification of Report of Birth issued by the U.S. Department of State (Form D…" at bounding box center [615, 230] width 503 height 19
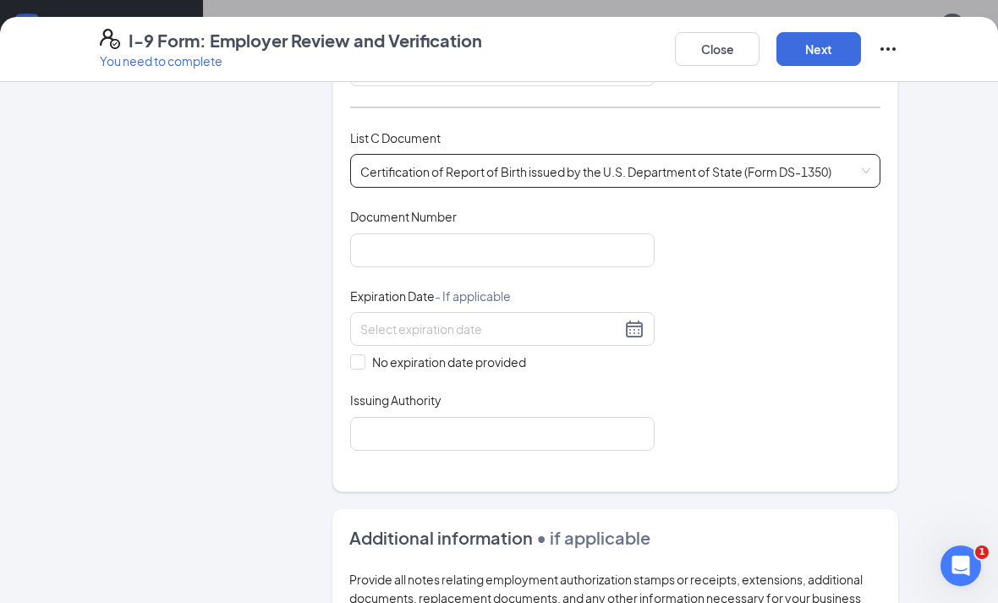
scroll to position [586, 0]
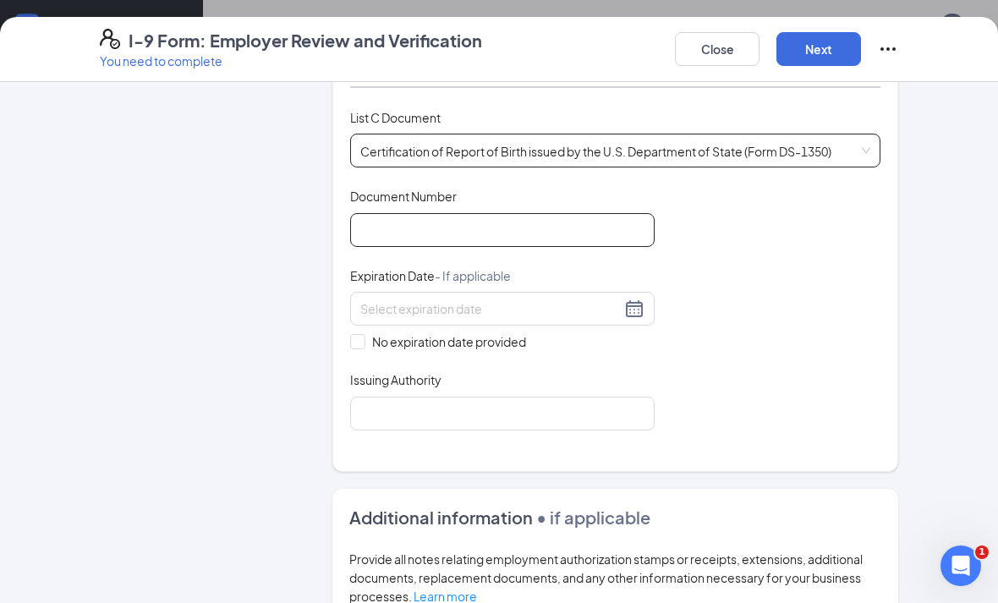
click at [600, 224] on input "Document Number" at bounding box center [502, 230] width 304 height 34
type input "11219976024010"
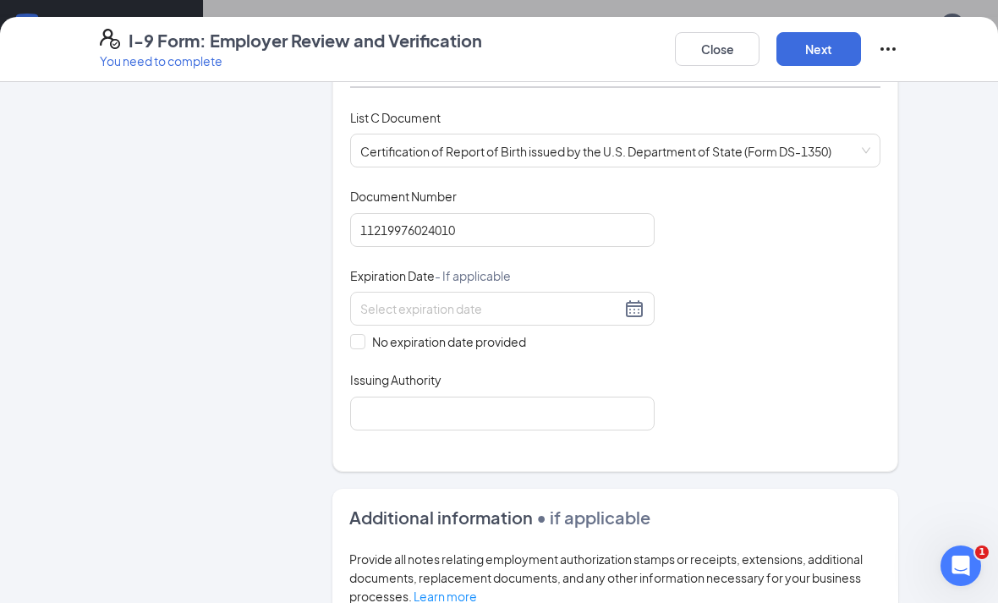
click at [355, 334] on input "No expiration date provided" at bounding box center [356, 340] width 12 height 12
checkbox input "true"
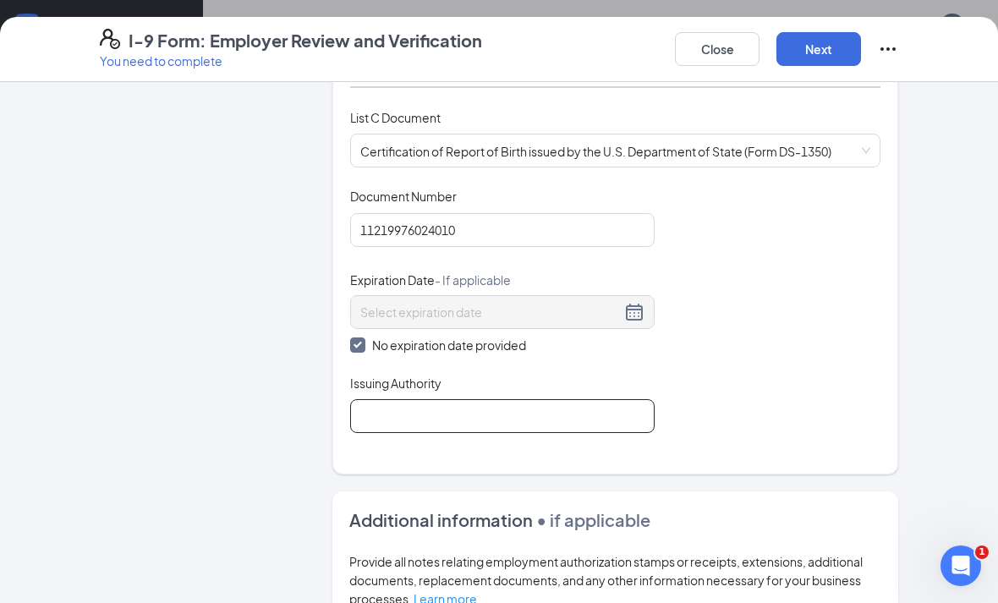
click at [453, 415] on input "Issuing Authority" at bounding box center [502, 416] width 304 height 34
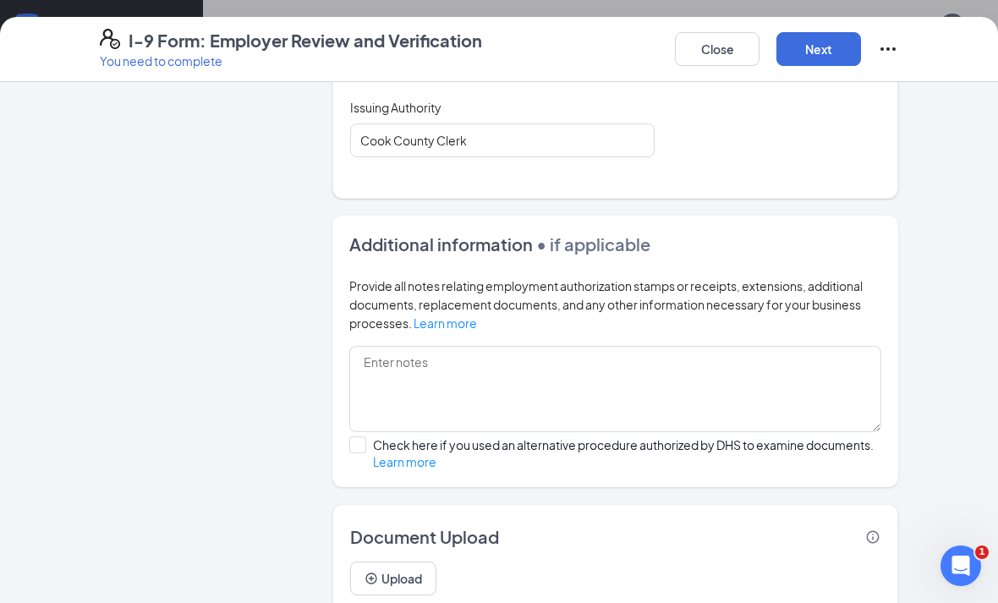
scroll to position [861, 0]
type input "Cook County Clerk"
click at [967, 317] on div "Employer Information 2 Document Information 3 Review 4 Sign Which documents did…" at bounding box center [499, 342] width 998 height 521
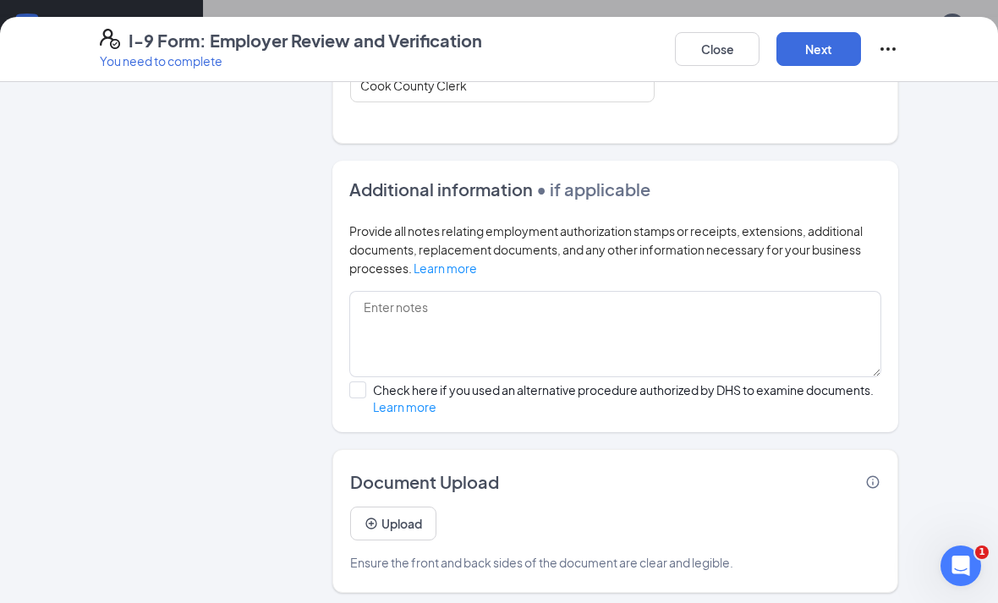
scroll to position [916, 0]
click at [397, 508] on button "Upload" at bounding box center [393, 524] width 86 height 34
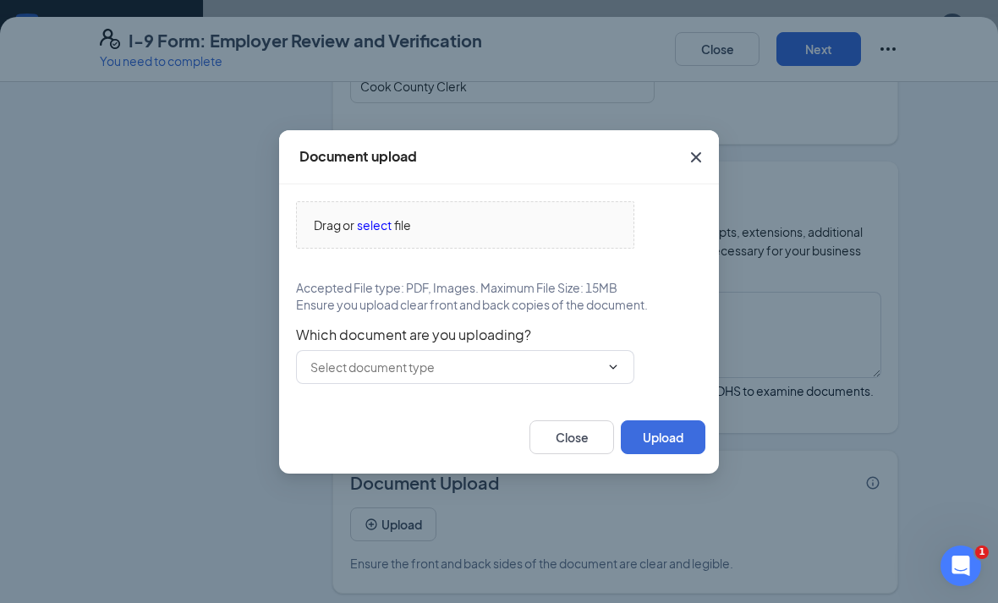
click at [366, 228] on span "select" at bounding box center [374, 225] width 35 height 19
click at [377, 221] on span "select" at bounding box center [374, 225] width 35 height 19
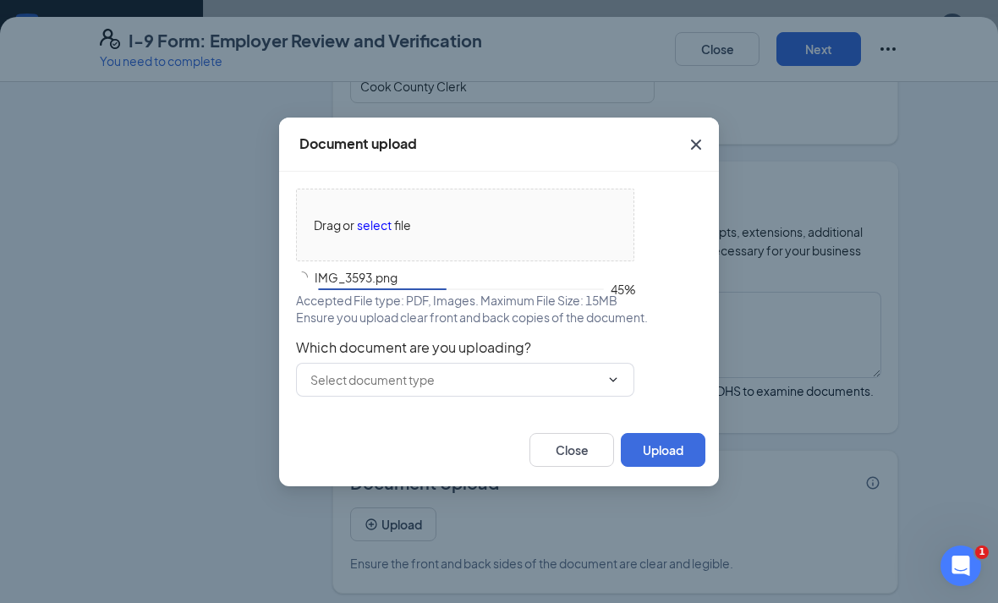
click at [516, 385] on input "text" at bounding box center [454, 379] width 289 height 19
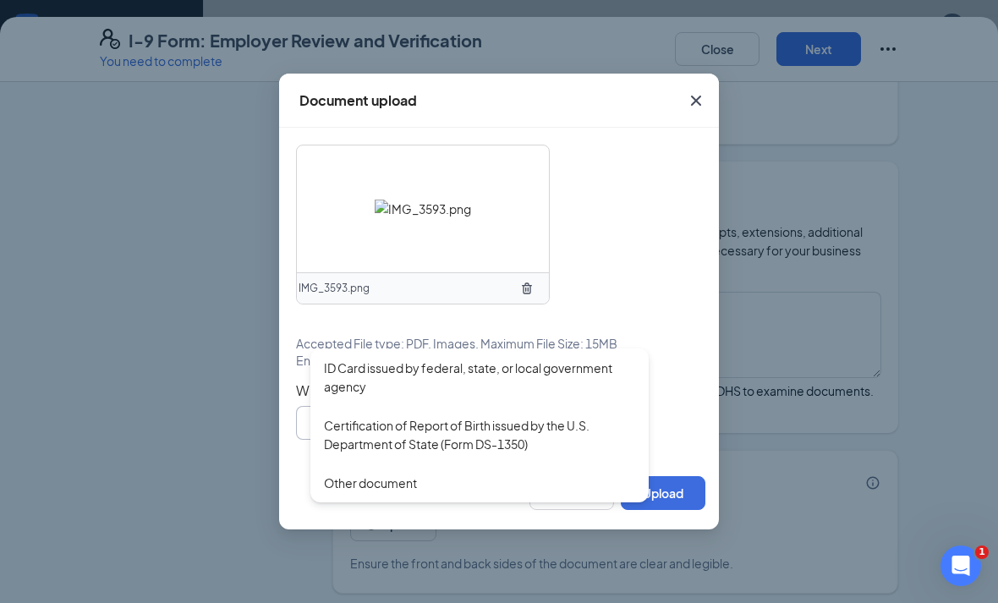
click at [526, 382] on div "ID Card issued by federal, state, or local government agency" at bounding box center [479, 377] width 311 height 37
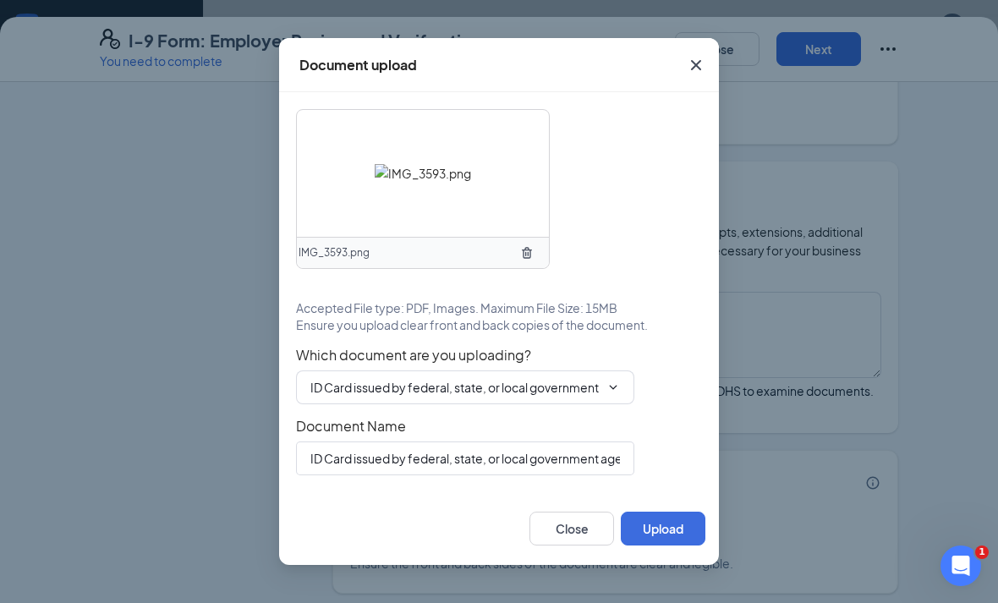
click at [669, 527] on button "Upload" at bounding box center [663, 529] width 85 height 34
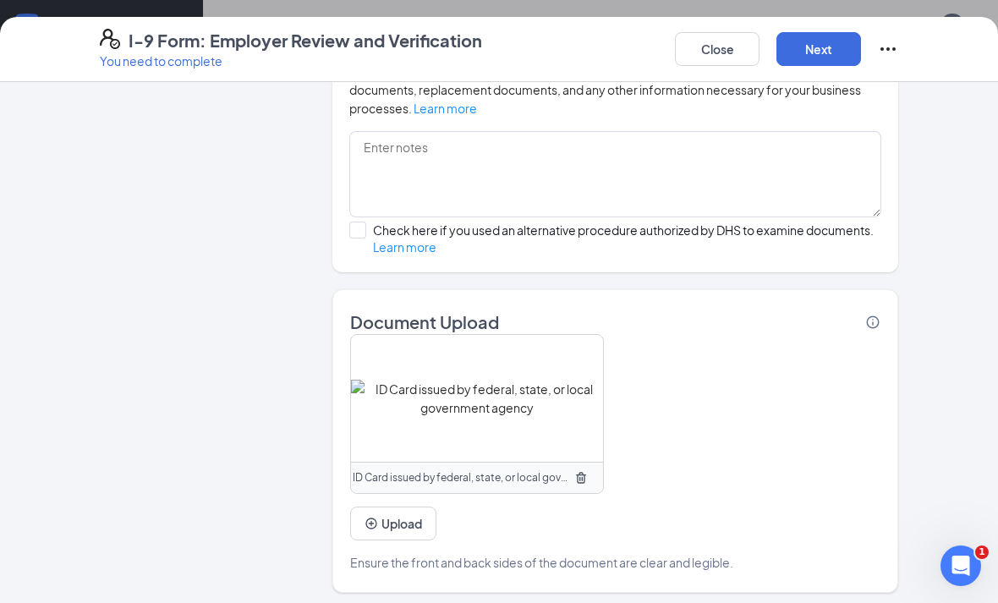
scroll to position [1076, 0]
click at [408, 518] on button "Upload" at bounding box center [393, 524] width 86 height 34
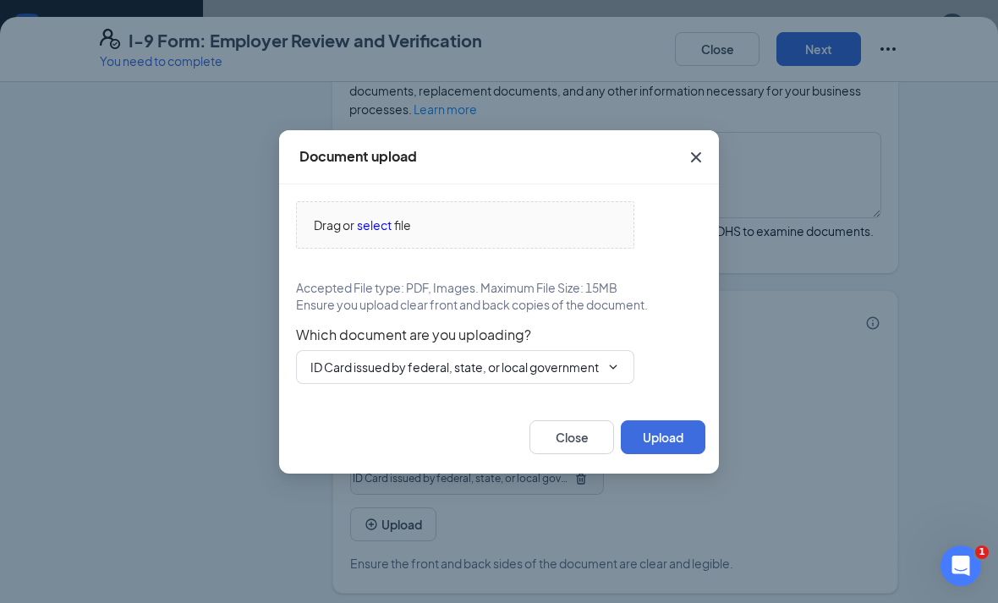
click at [374, 227] on span "select" at bounding box center [374, 225] width 35 height 19
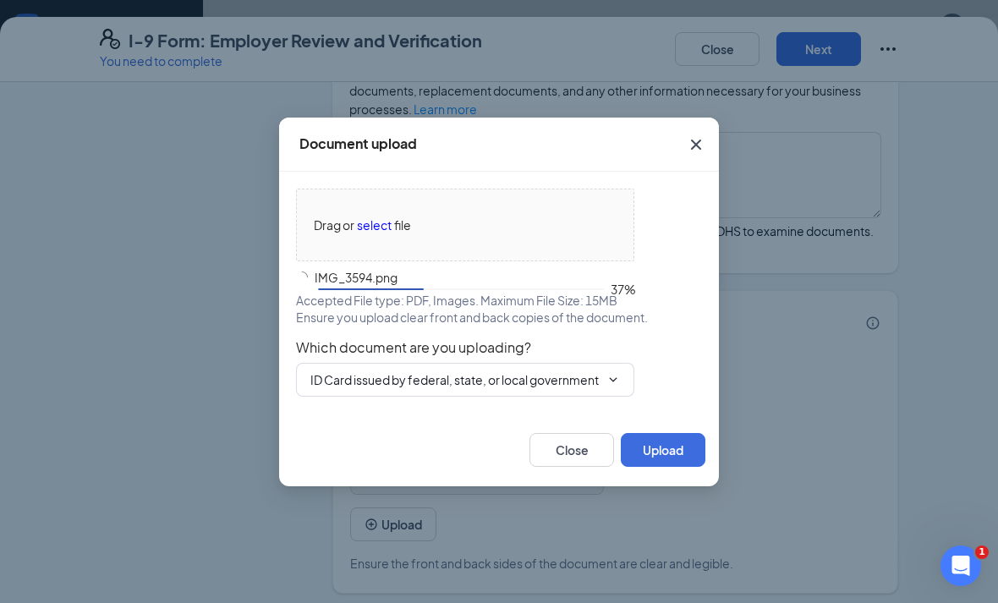
click at [496, 379] on input "ID Card issued by federal, state, or local government agency" at bounding box center [454, 379] width 289 height 19
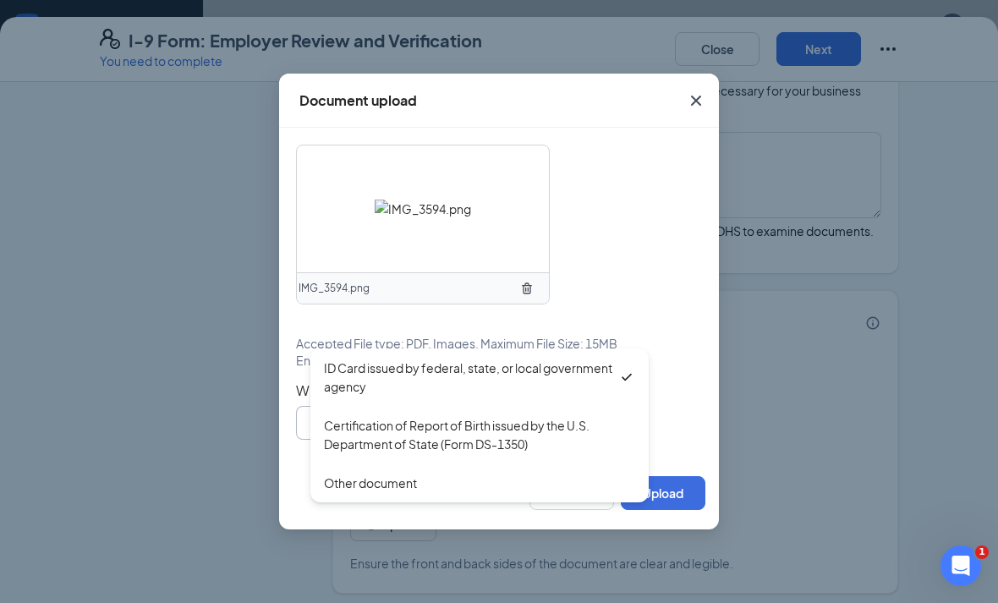
click at [476, 474] on div "Other document" at bounding box center [479, 483] width 311 height 19
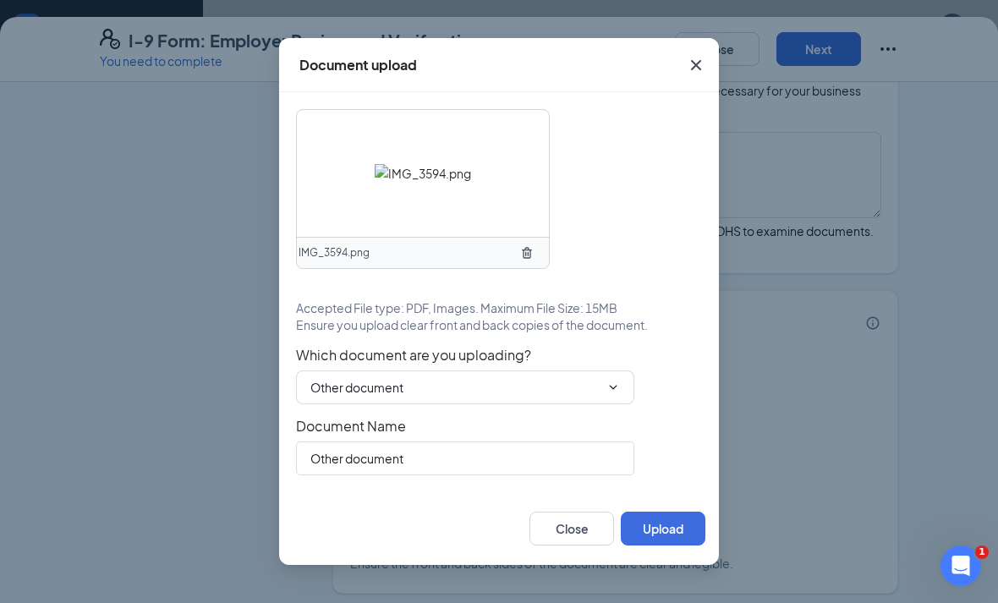
click at [538, 392] on input "Other document" at bounding box center [454, 387] width 289 height 19
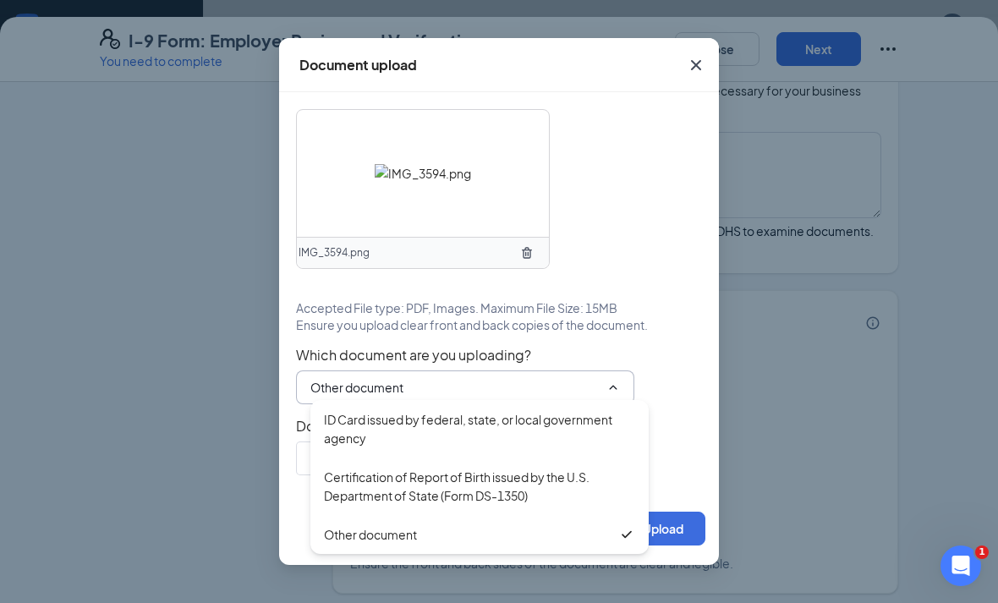
click at [509, 490] on div "Certification of Report of Birth issued by the U.S. Department of State (Form D…" at bounding box center [479, 486] width 311 height 37
type input "Certification of Report of Birth issued by the U.S. Department of State (Form D…"
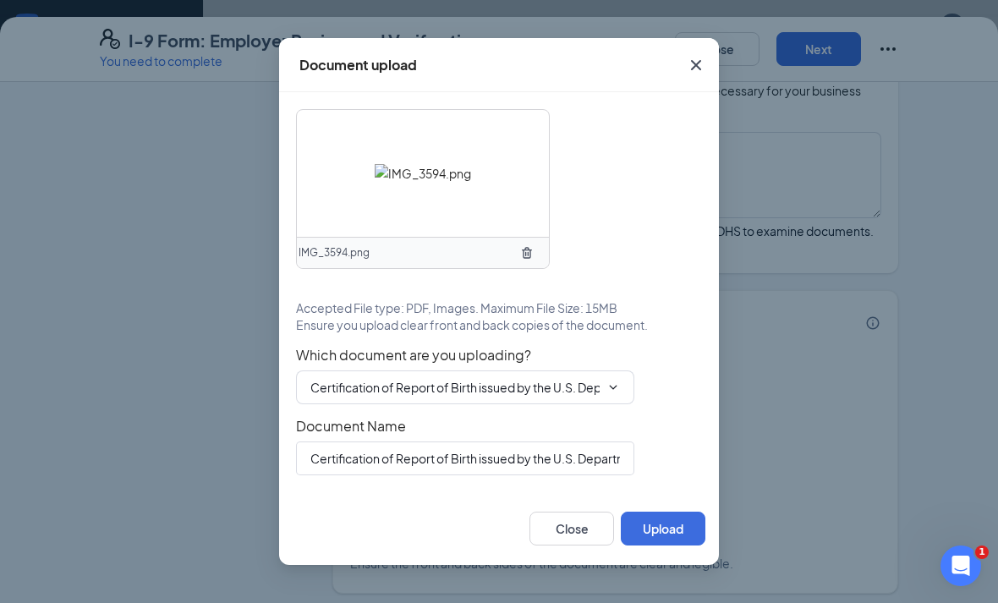
click at [666, 524] on button "Upload" at bounding box center [663, 529] width 85 height 34
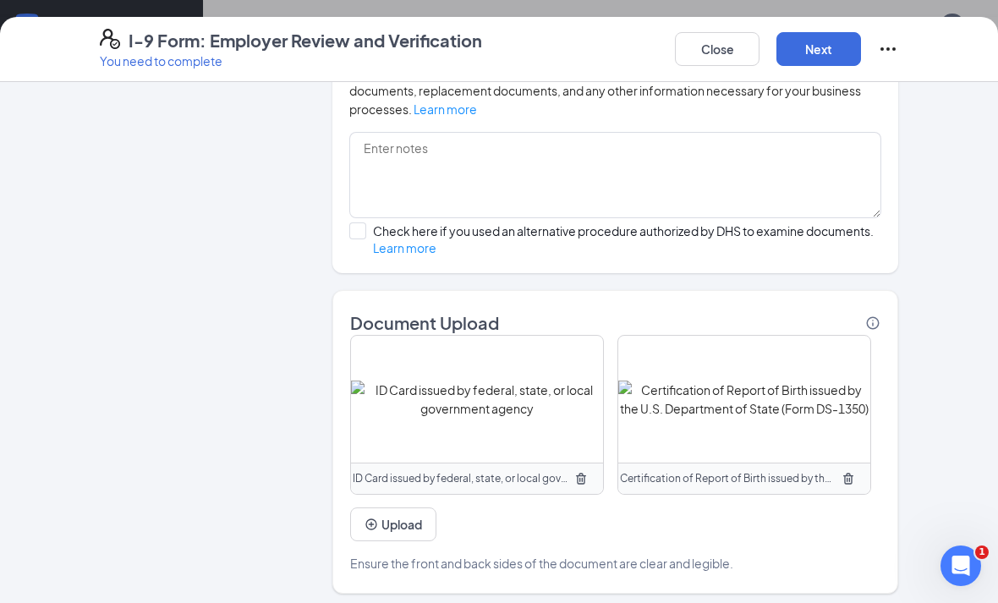
click at [819, 60] on button "Next" at bounding box center [818, 49] width 85 height 34
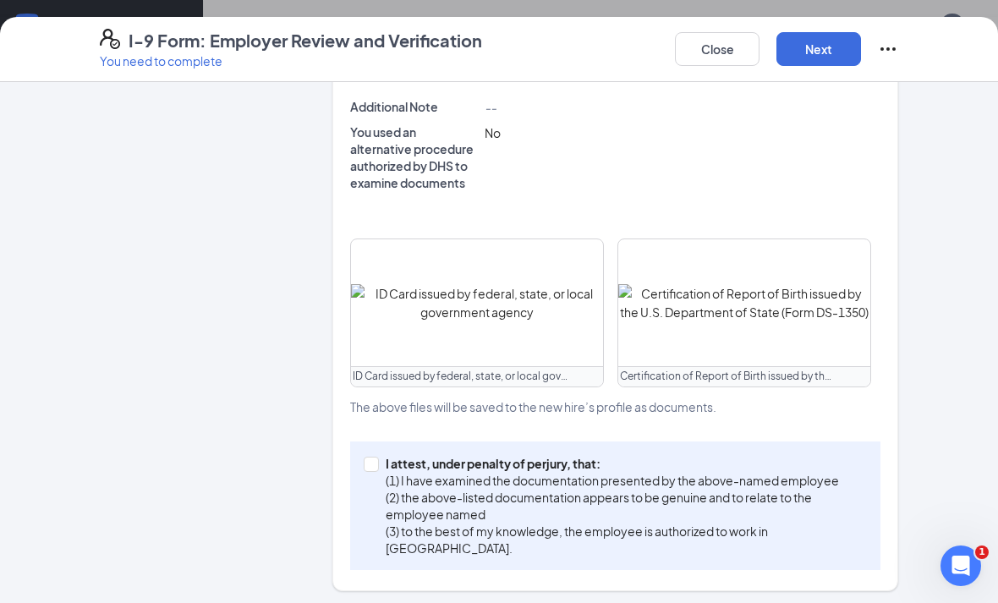
click at [371, 457] on input "I attest, under penalty of [PERSON_NAME], that: (1) I have examined the documen…" at bounding box center [370, 463] width 12 height 12
checkbox input "true"
click at [840, 41] on button "Next" at bounding box center [818, 49] width 85 height 34
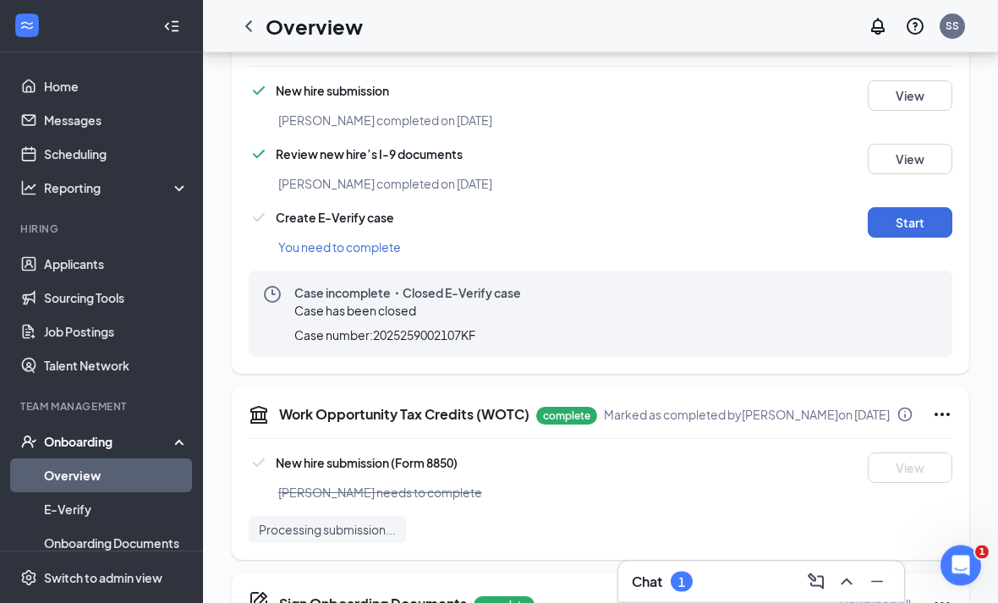
scroll to position [596, 0]
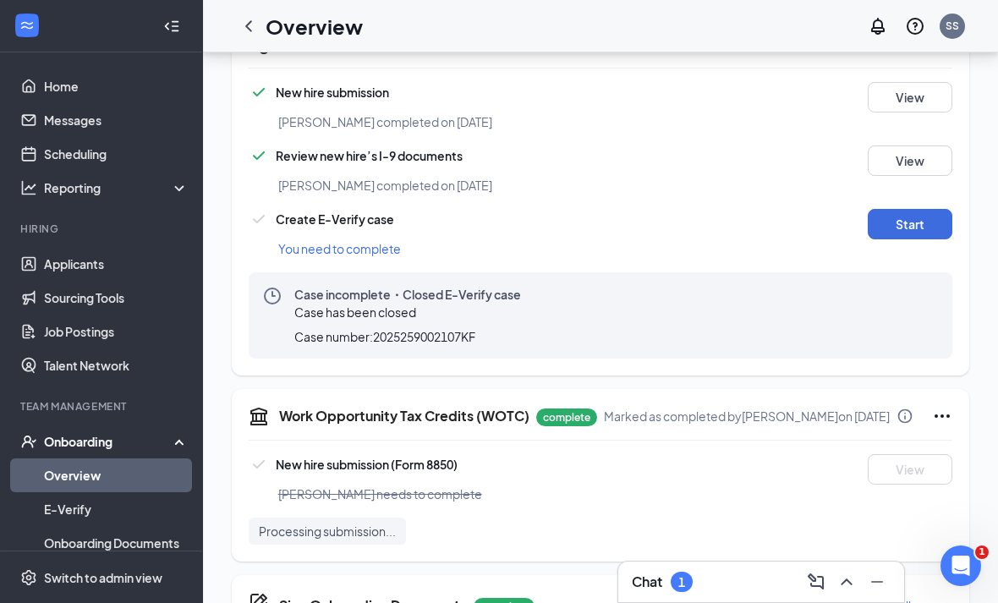
click at [914, 219] on button "Start" at bounding box center [910, 224] width 85 height 30
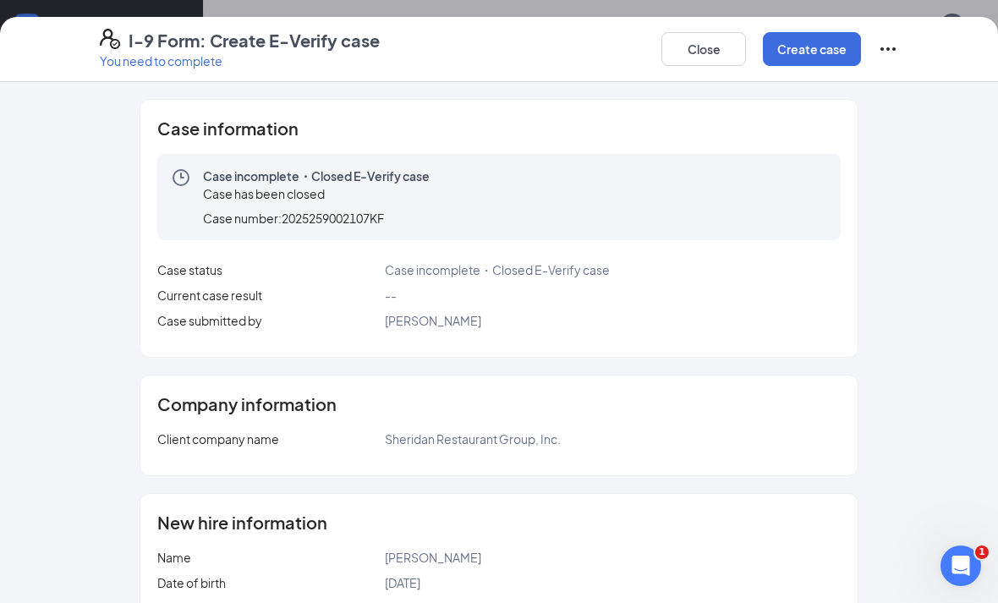
click at [814, 53] on button "Create case" at bounding box center [812, 49] width 98 height 34
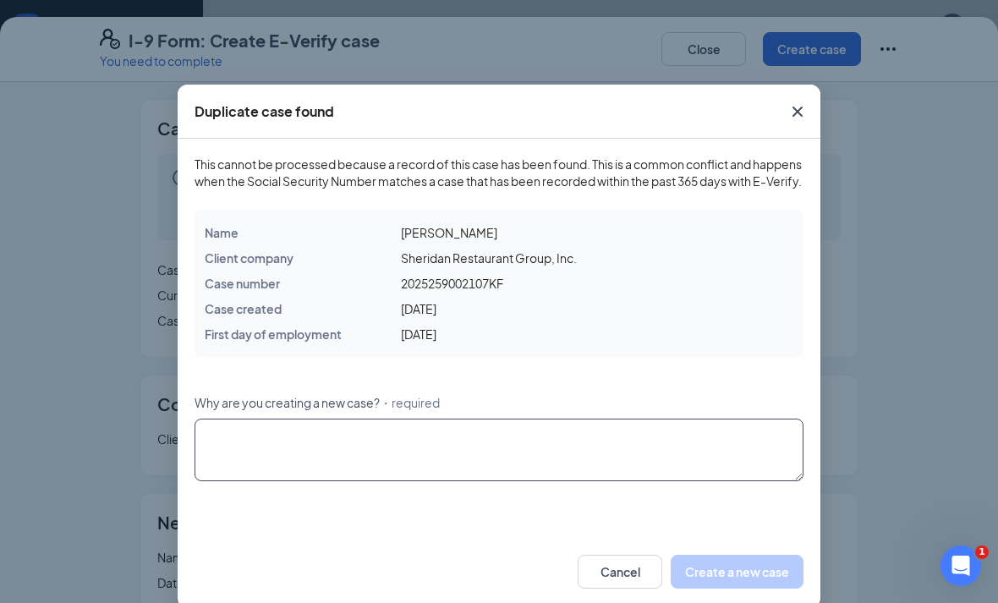
click at [535, 468] on textarea "Why are you creating a new case? ・required" at bounding box center [499, 450] width 609 height 63
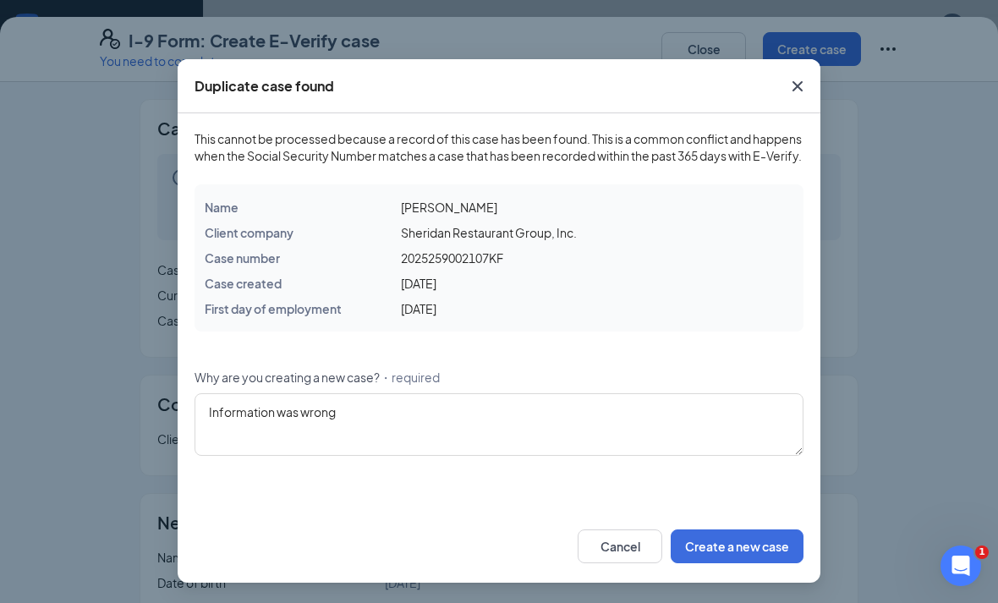
scroll to position [41, 0]
type textarea "Information was wrong"
click at [748, 546] on button "Create a new case" at bounding box center [737, 546] width 133 height 34
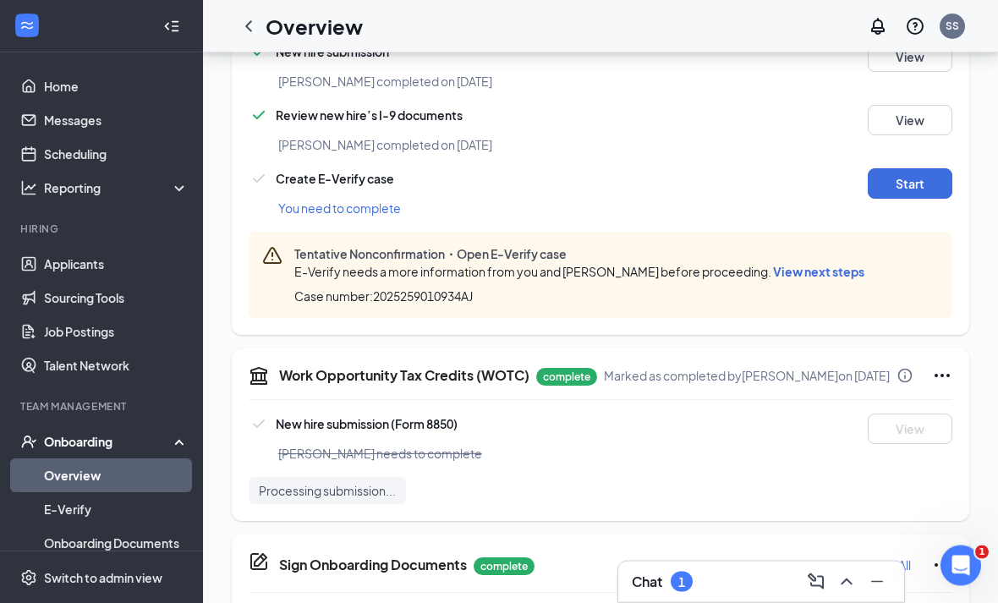
scroll to position [632, 0]
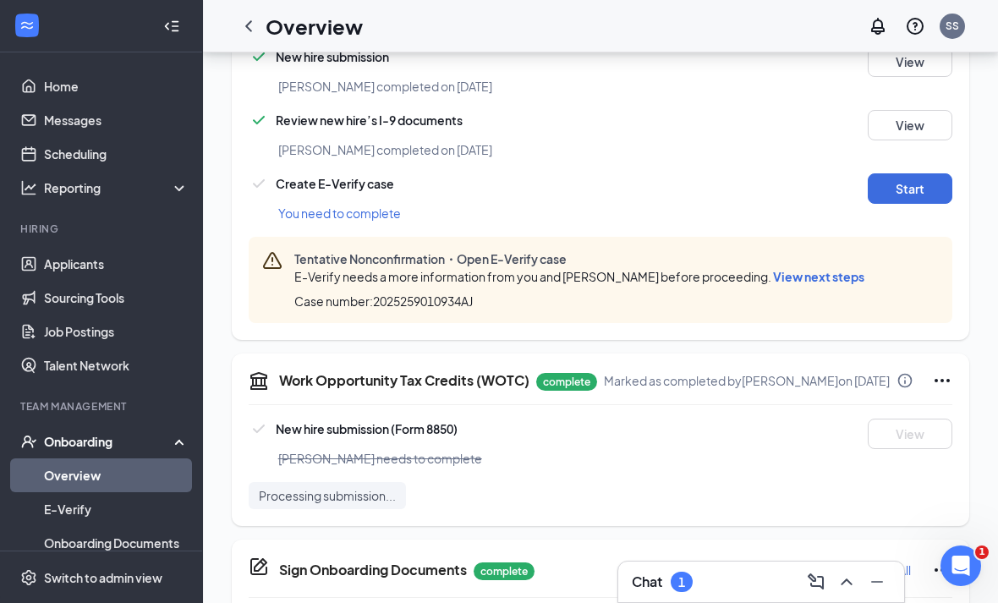
click at [804, 279] on span "View next steps" at bounding box center [818, 276] width 91 height 15
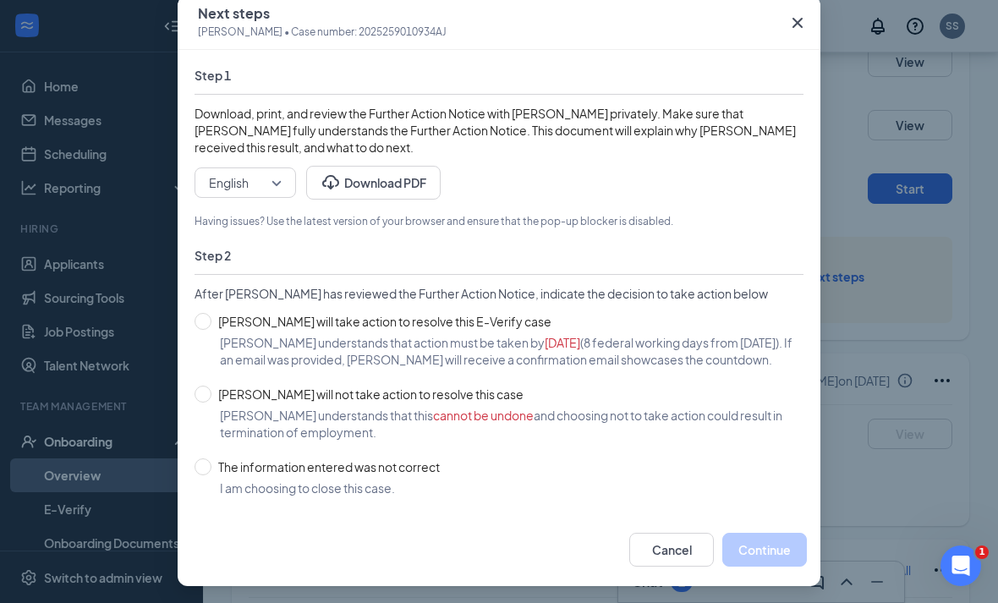
scroll to position [90, 0]
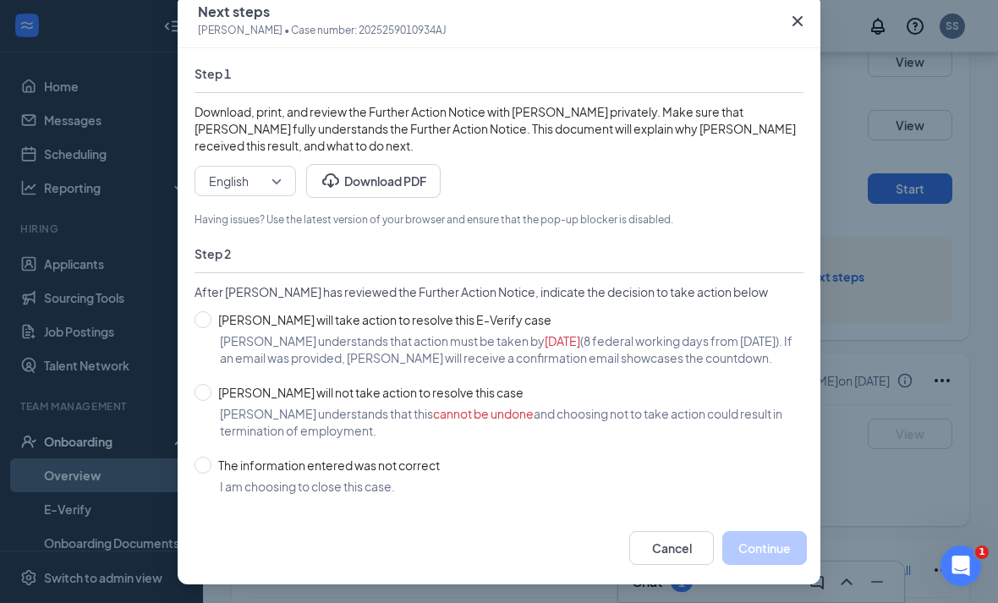
click at [401, 182] on button "Download PDF" at bounding box center [373, 181] width 134 height 34
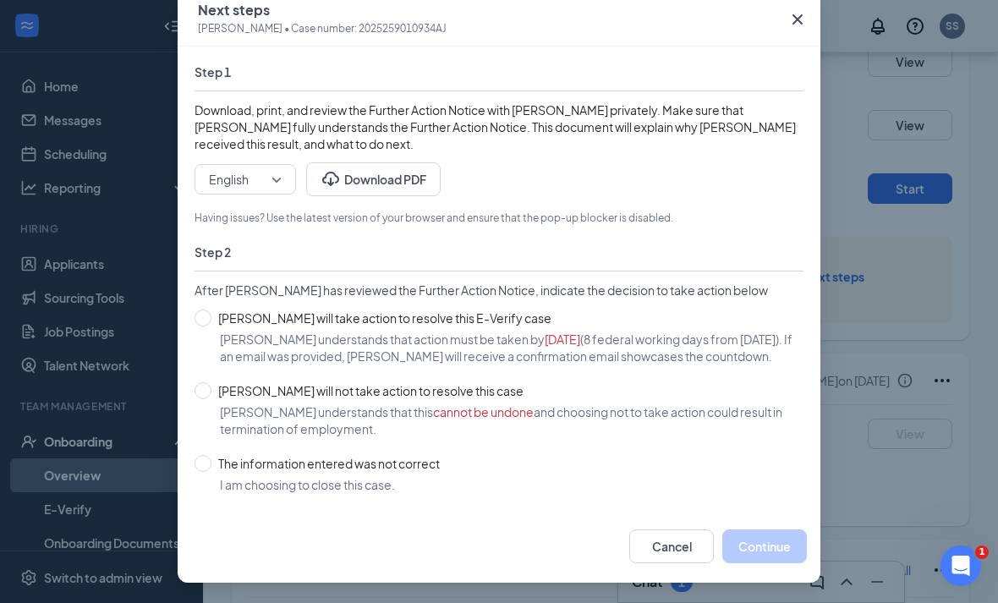
scroll to position [102, 0]
click at [406, 176] on button "Download PDF" at bounding box center [373, 179] width 134 height 34
click at [797, 14] on icon "Cross" at bounding box center [797, 19] width 20 height 20
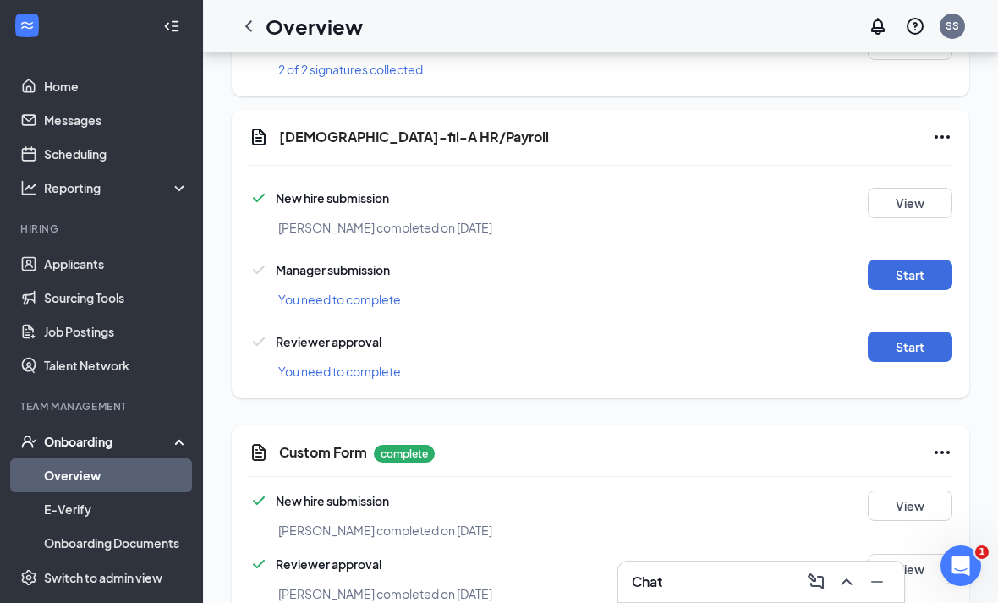
scroll to position [1214, 0]
click at [918, 289] on button "Start" at bounding box center [910, 274] width 85 height 30
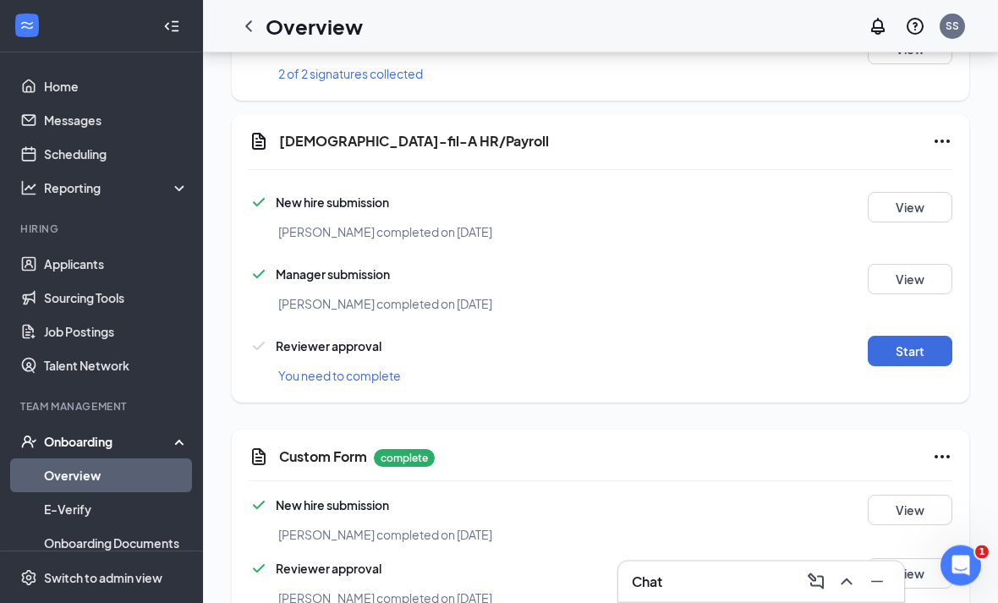
scroll to position [1221, 0]
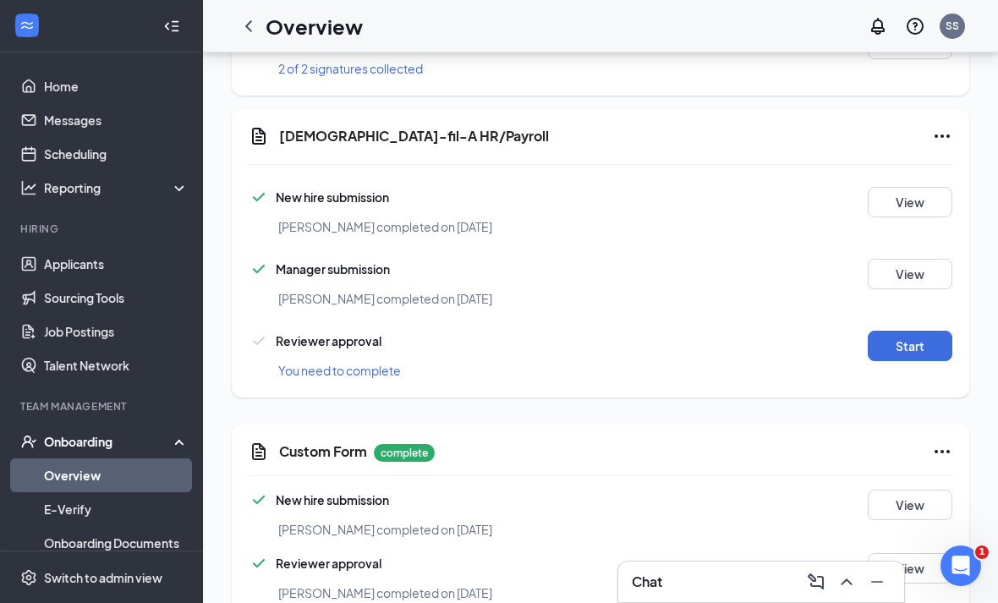
click at [910, 361] on button "Start" at bounding box center [910, 346] width 85 height 30
click at [902, 361] on button "Start" at bounding box center [910, 346] width 85 height 30
click at [759, 595] on div "Chat" at bounding box center [761, 581] width 259 height 27
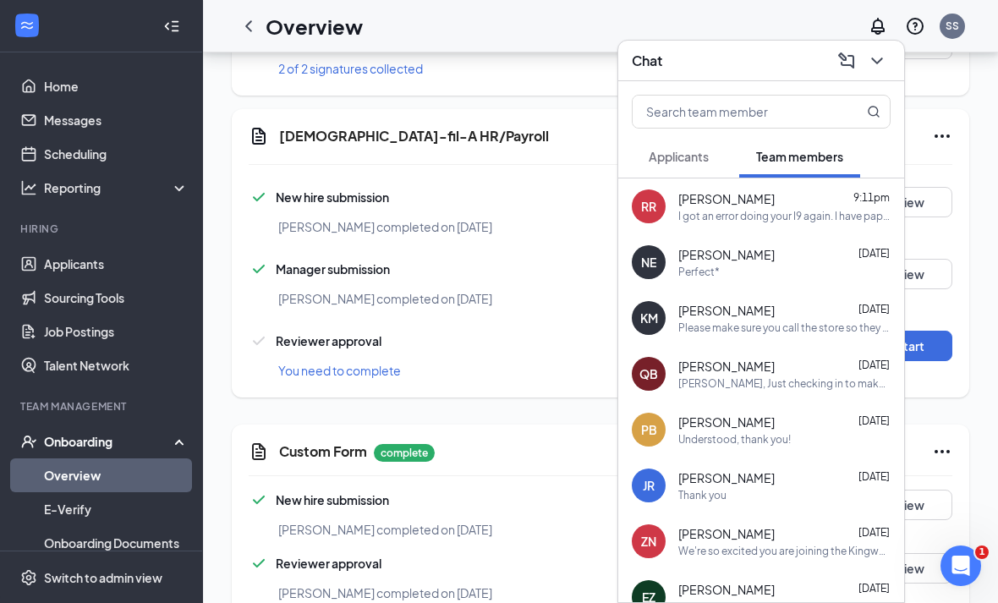
click at [765, 223] on div "[PERSON_NAME] 9:11pm I got an error doing your I9 again. I have paperwork for y…" at bounding box center [784, 206] width 212 height 33
